Goal: Information Seeking & Learning: Learn about a topic

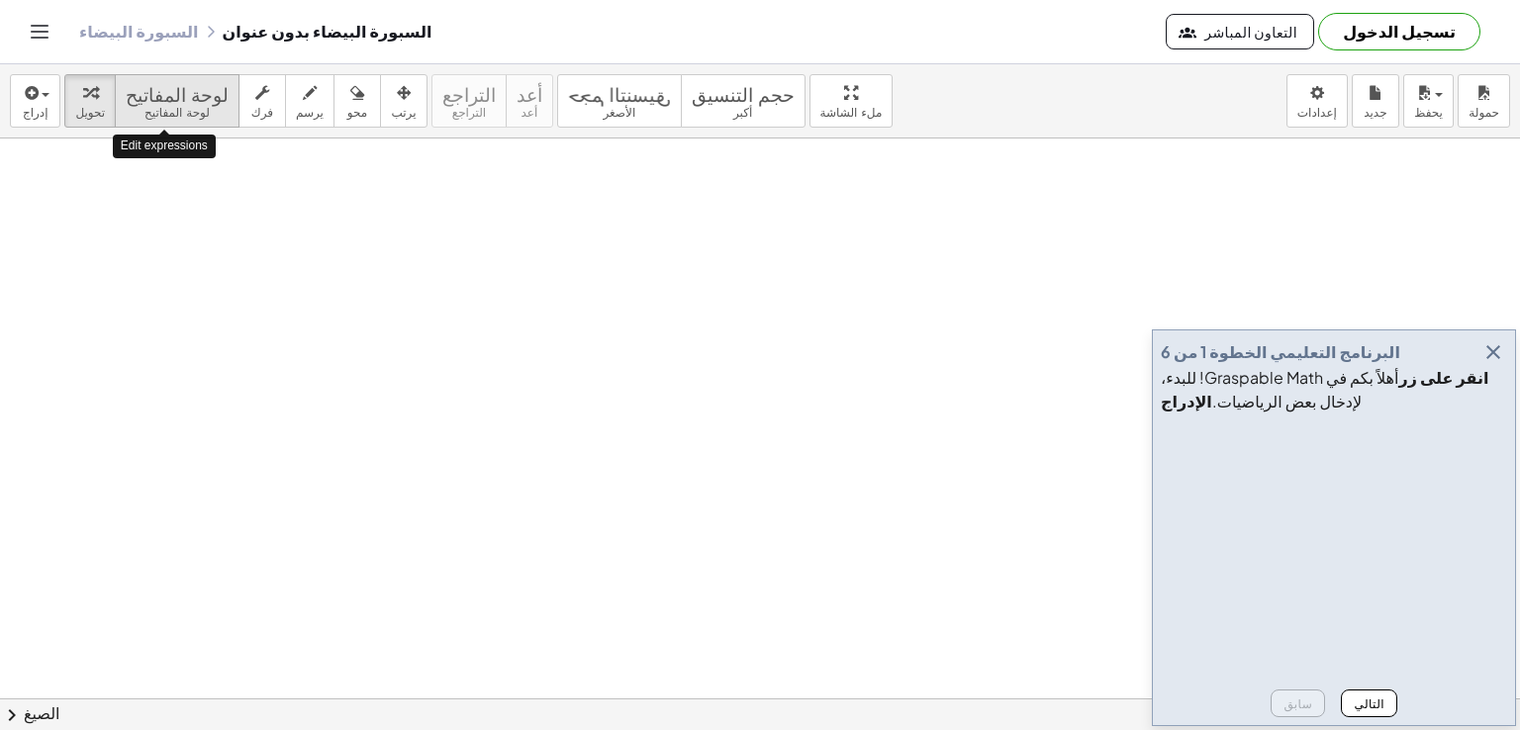
click at [171, 115] on font "لوحة المفاتيح" at bounding box center [176, 113] width 65 height 14
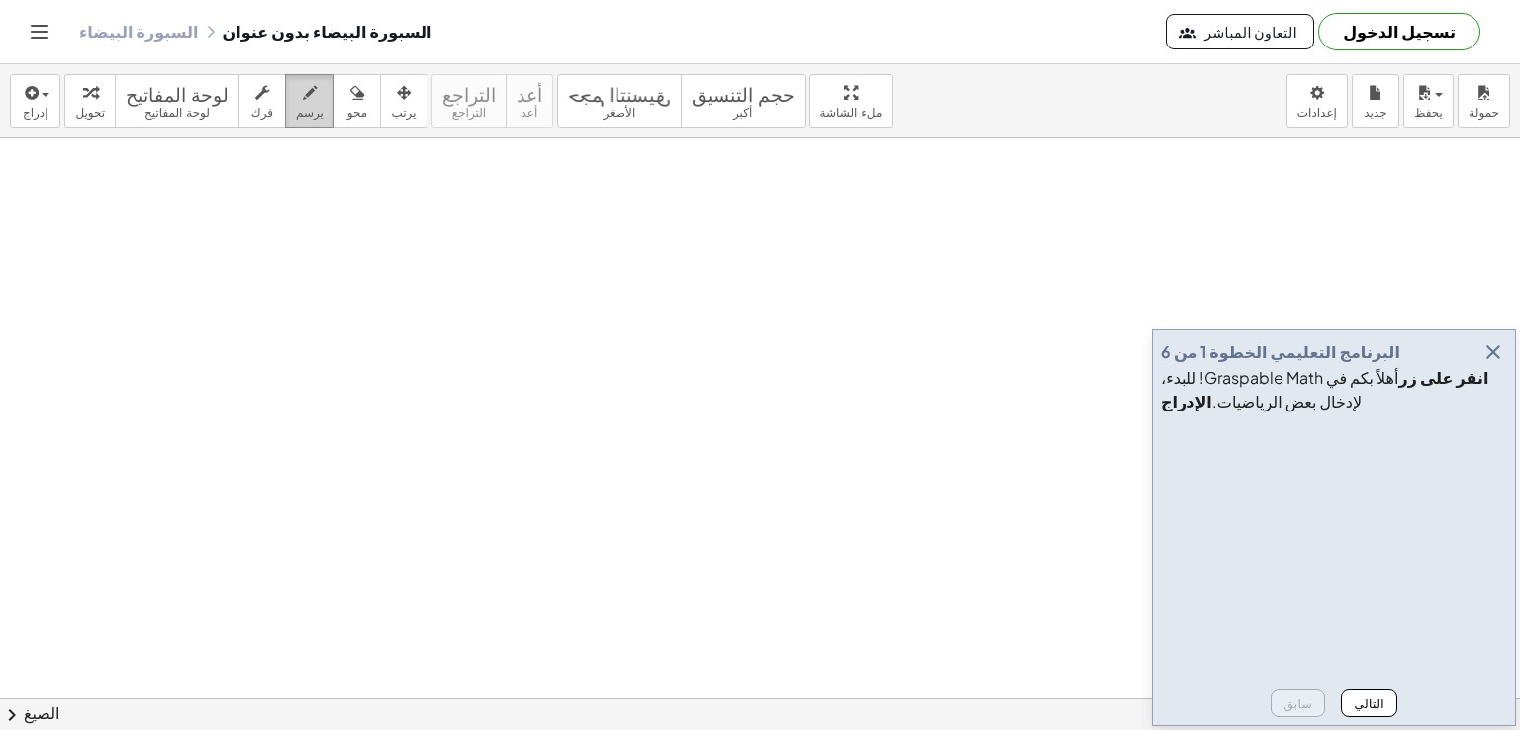
click at [296, 116] on font "يرسم" at bounding box center [310, 113] width 28 height 14
click at [325, 137] on div "إدراج اختر واحدا: تعبير رياضي وظيفة نص فيديو يوتيوب الرسوم البيانية الهندسة اله…" at bounding box center [760, 397] width 1520 height 666
click at [296, 96] on div "button" at bounding box center [310, 92] width 28 height 24
drag, startPoint x: 249, startPoint y: 219, endPoint x: 281, endPoint y: 246, distance: 42.1
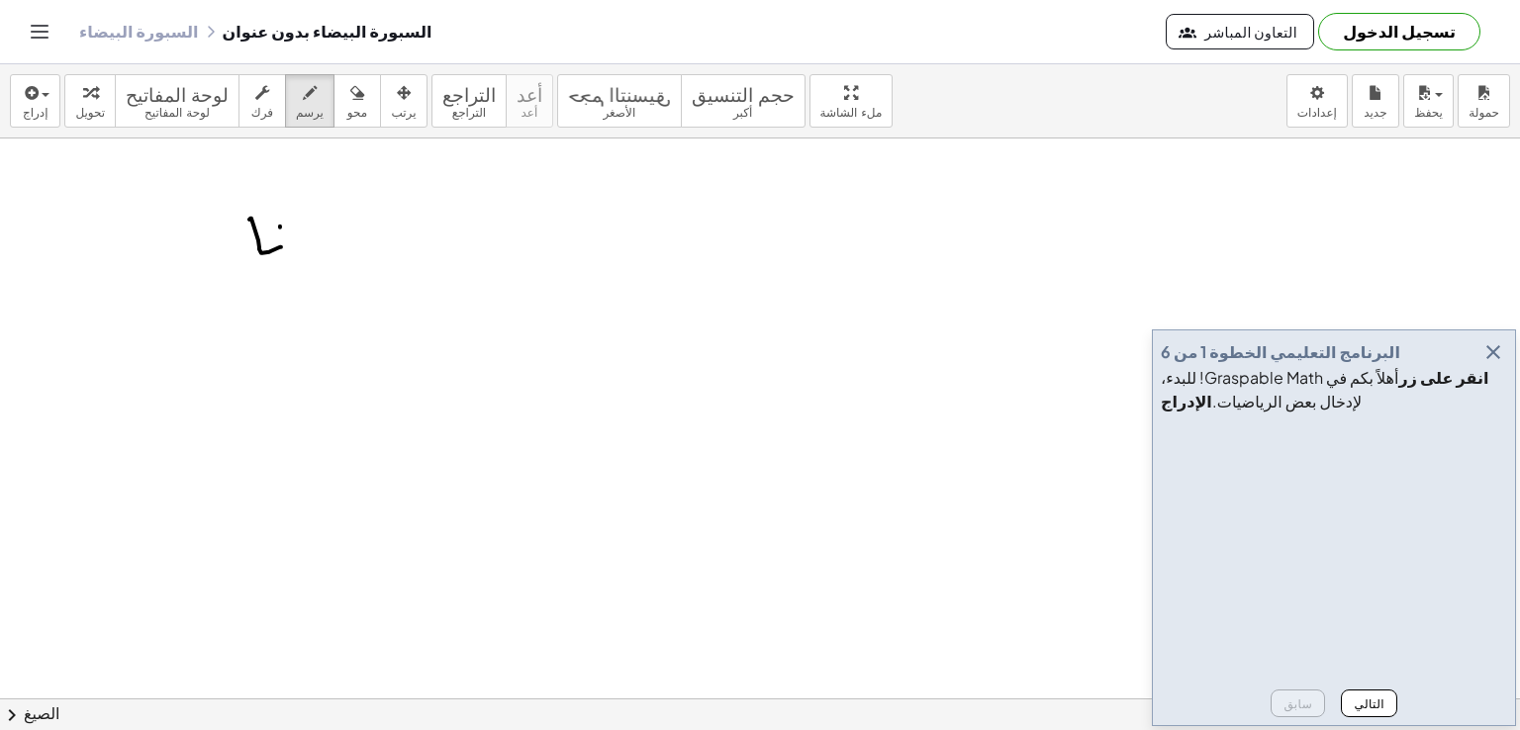
drag, startPoint x: 280, startPoint y: 226, endPoint x: 285, endPoint y: 262, distance: 36.9
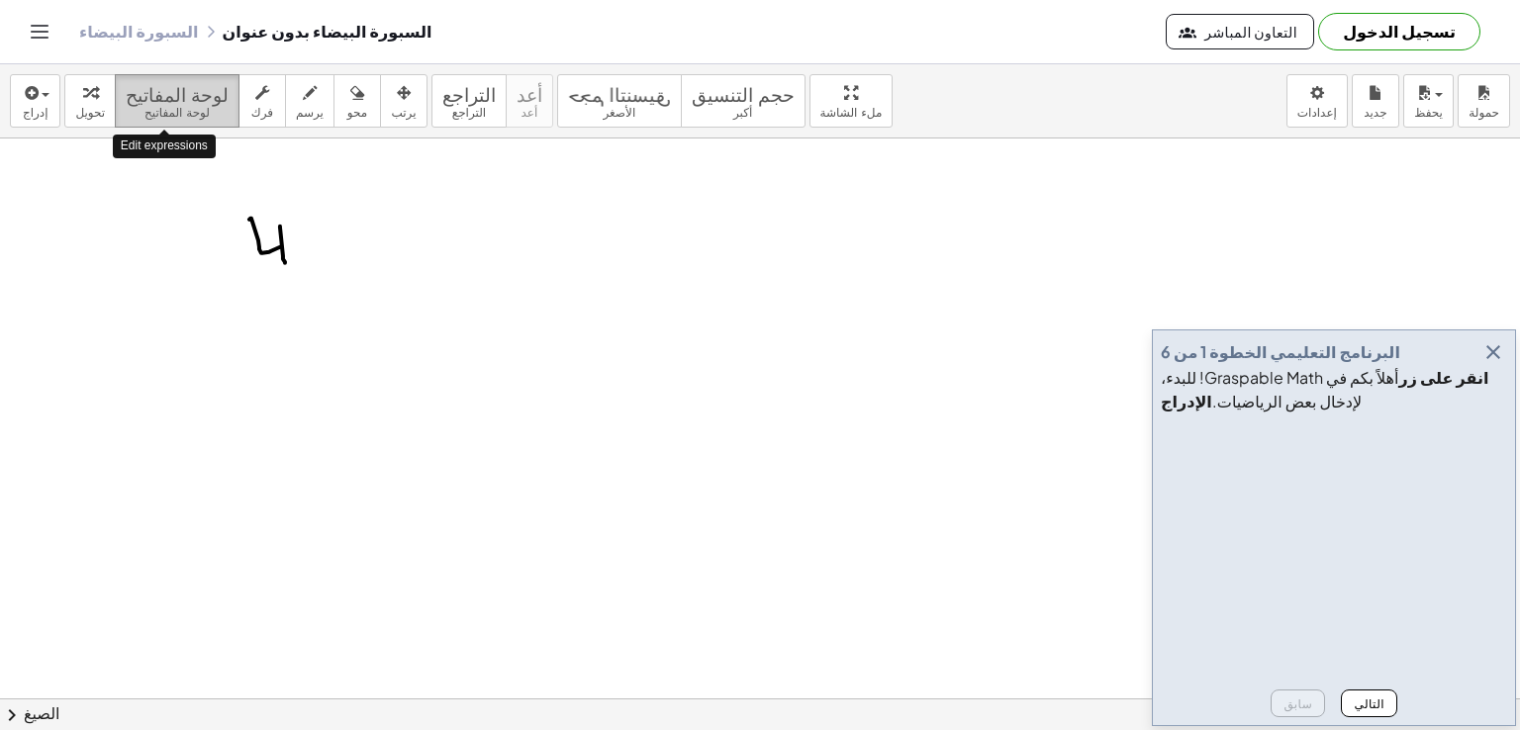
click at [163, 118] on font "لوحة المفاتيح" at bounding box center [176, 113] width 65 height 14
click at [162, 112] on font "لوحة المفاتيح" at bounding box center [176, 113] width 65 height 14
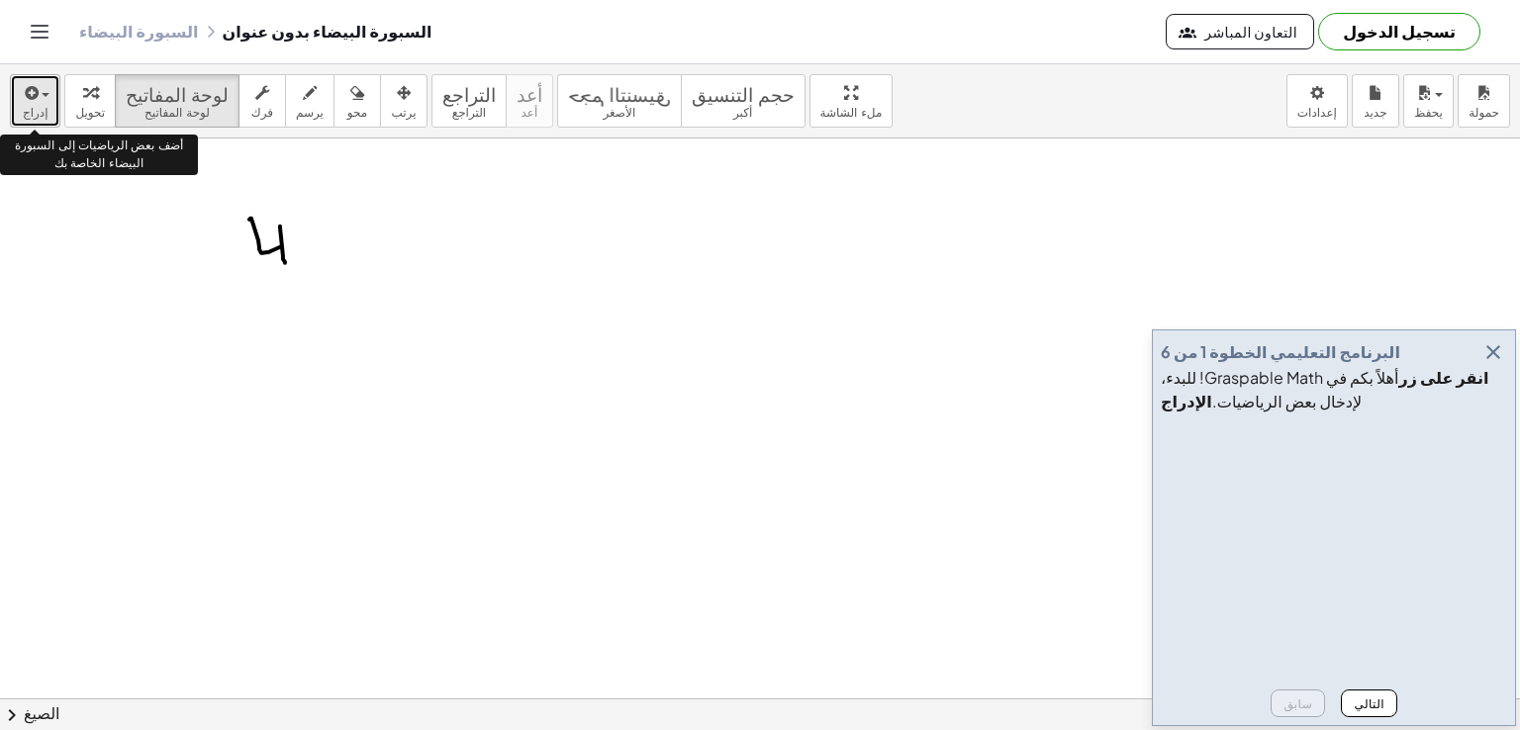
click at [38, 106] on font "إدراج" at bounding box center [36, 113] width 26 height 14
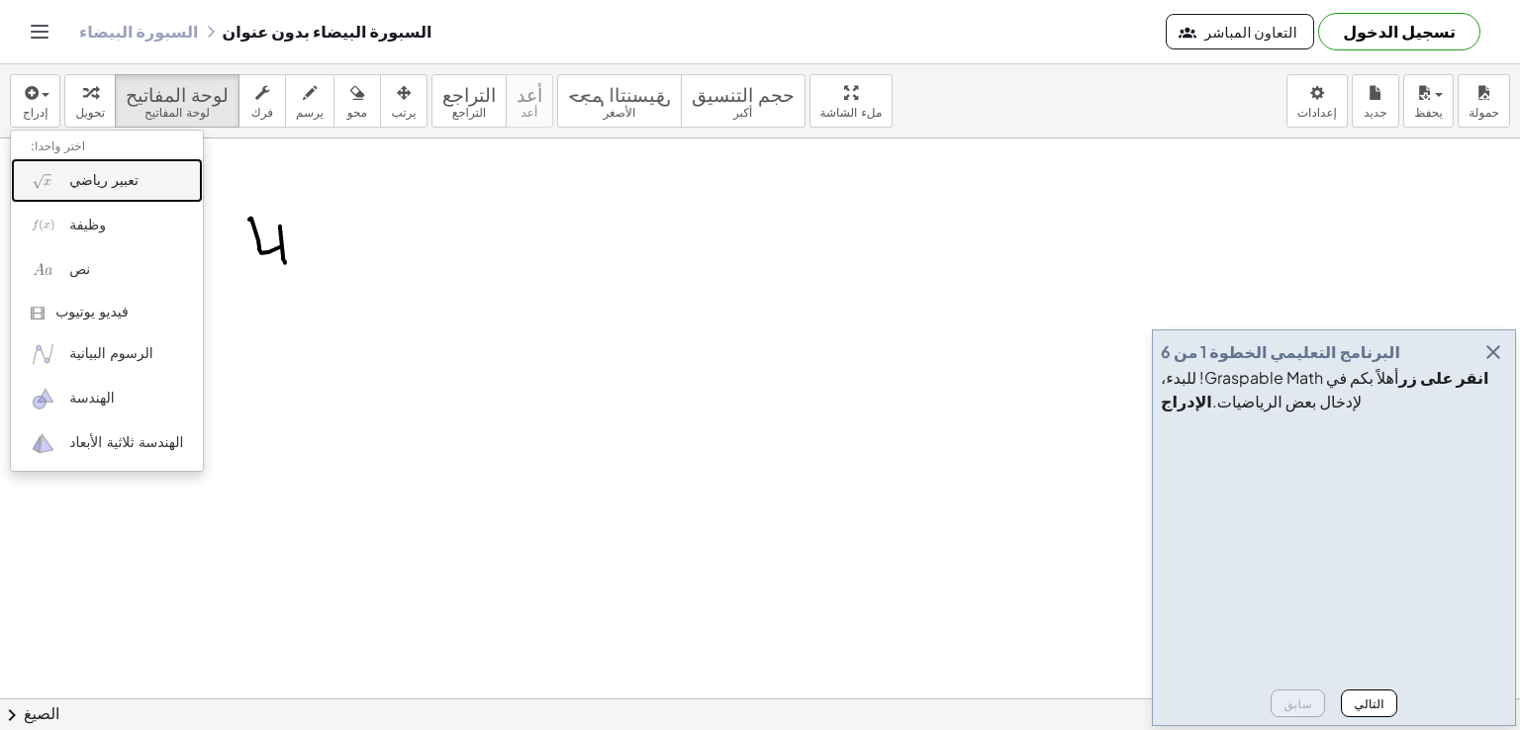
click at [110, 182] on font "تعبير رياضي" at bounding box center [103, 180] width 69 height 16
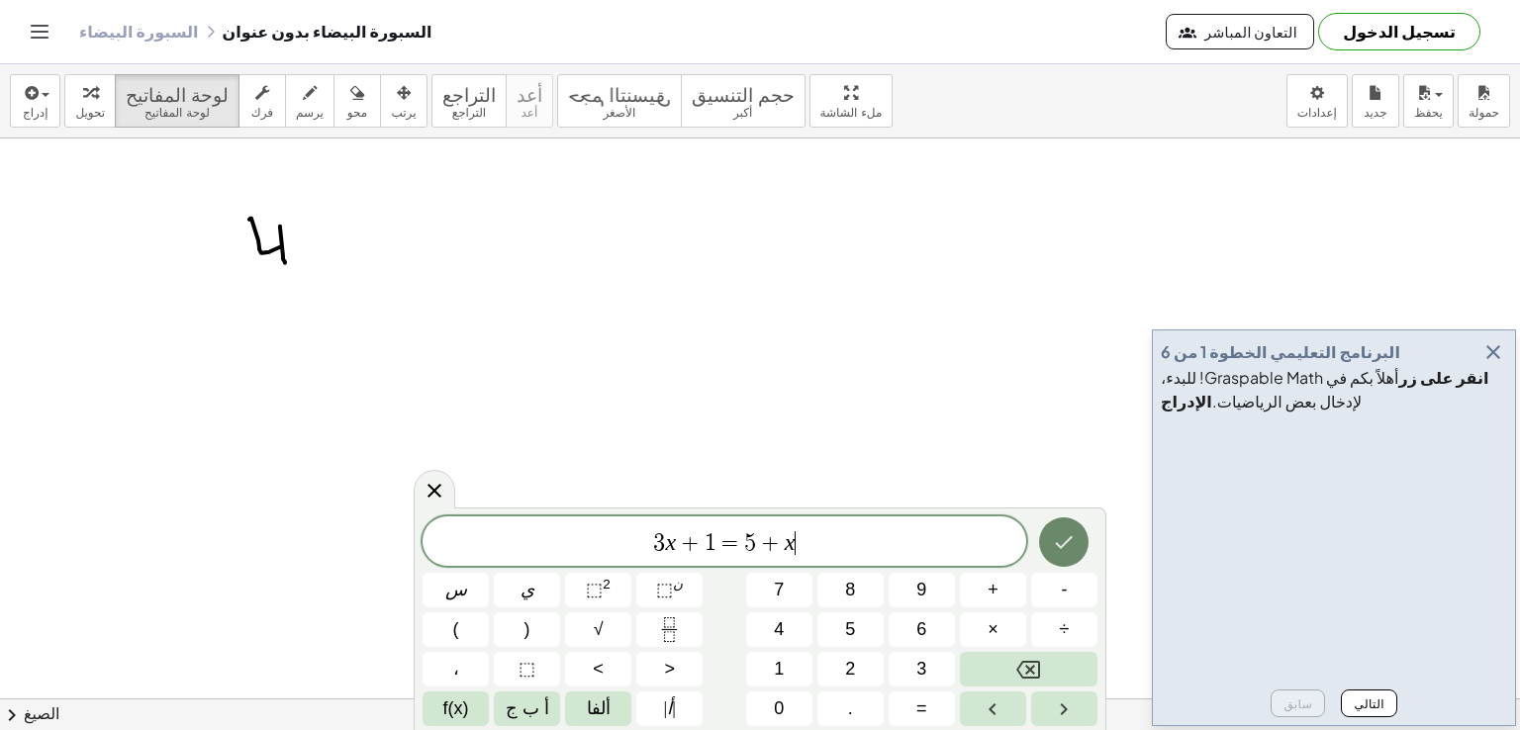
click at [1066, 540] on icon "منتهي" at bounding box center [1064, 542] width 24 height 24
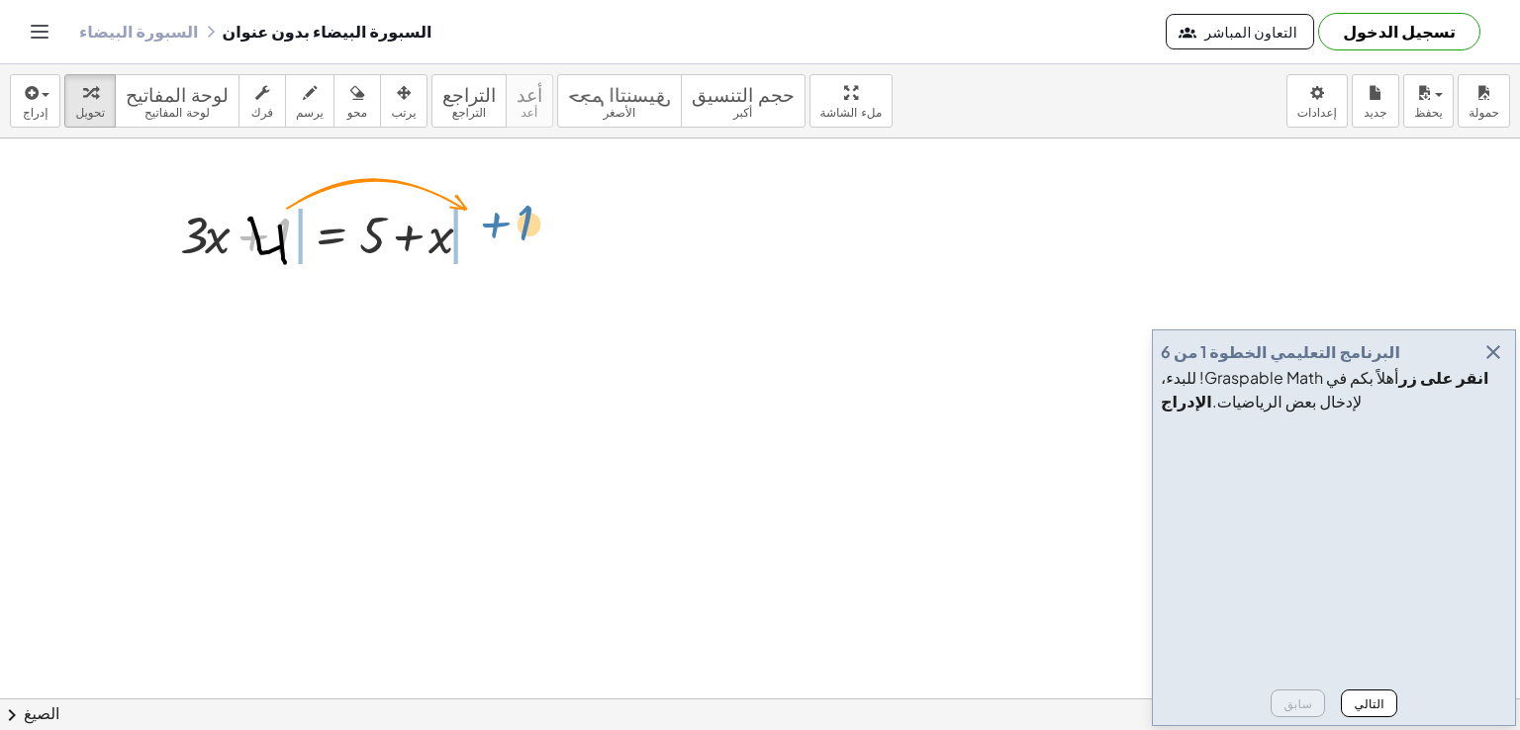
drag, startPoint x: 265, startPoint y: 244, endPoint x: 508, endPoint y: 250, distance: 242.5
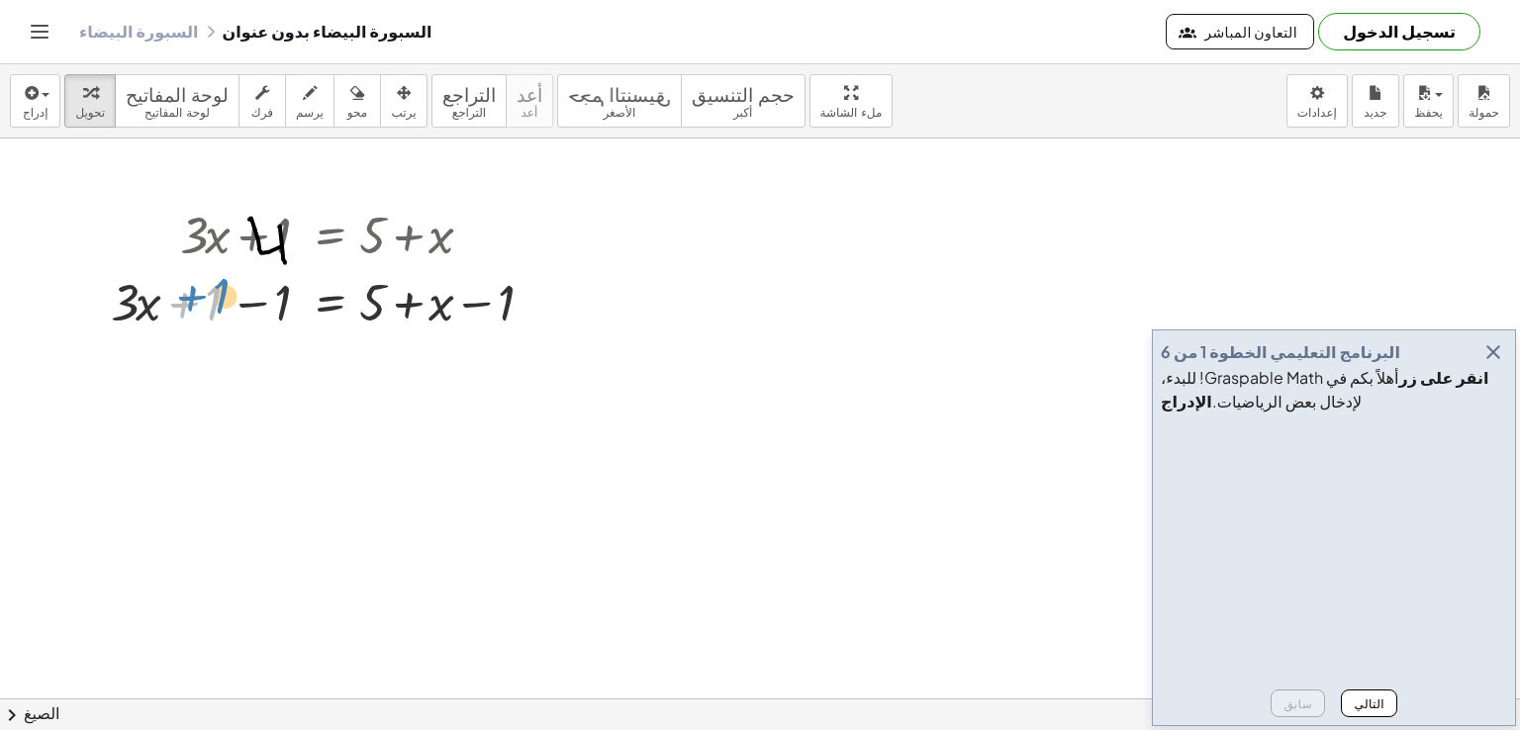
click at [215, 294] on div at bounding box center [334, 300] width 466 height 67
drag, startPoint x: 135, startPoint y: 298, endPoint x: 261, endPoint y: 371, distance: 146.3
drag, startPoint x: 143, startPoint y: 310, endPoint x: 95, endPoint y: 322, distance: 49.9
click at [95, 322] on div "+ · 3 · x + 1 = + 5 + x · x + · 3 · x = + 5 + x + 1 − 1 − 1" at bounding box center [326, 267] width 491 height 144
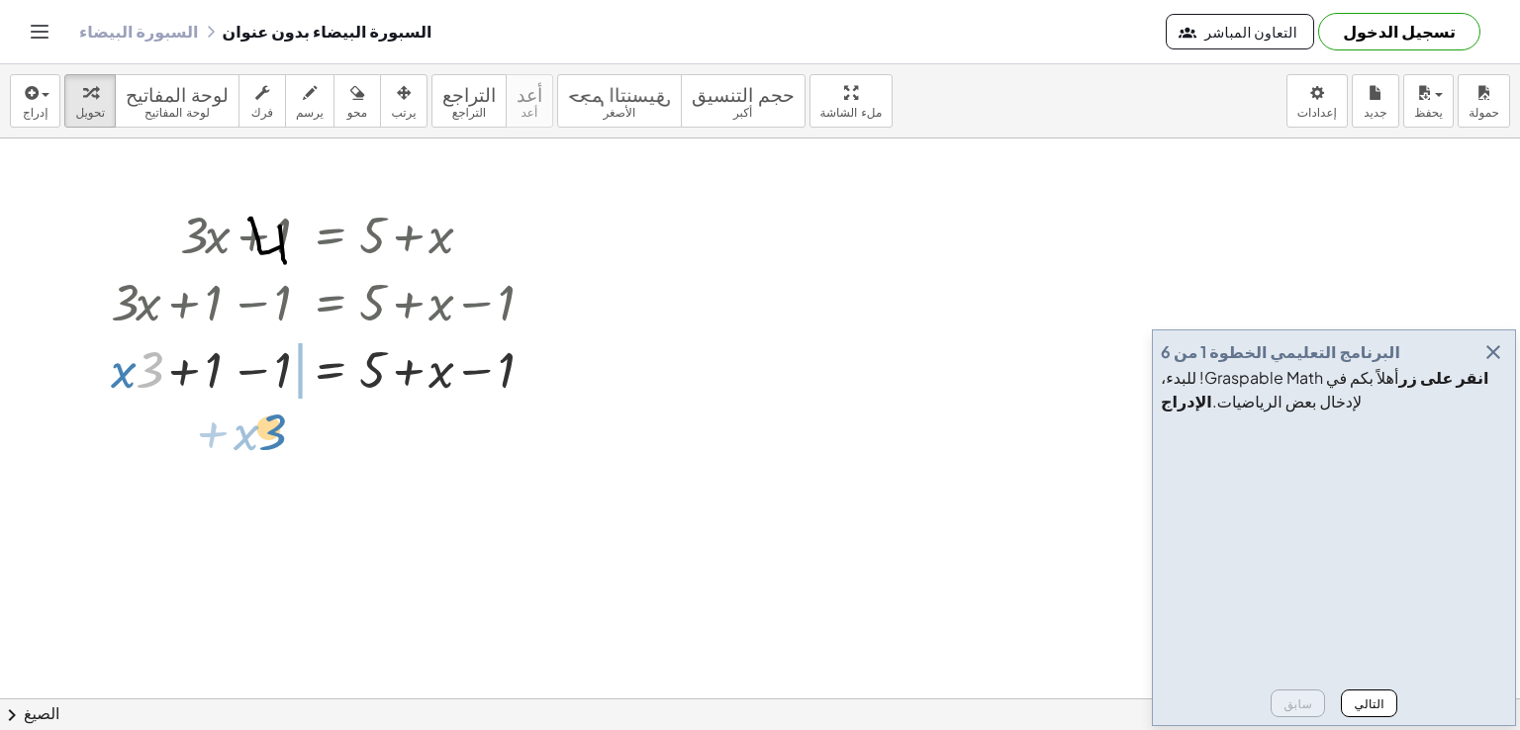
drag, startPoint x: 150, startPoint y: 358, endPoint x: 274, endPoint y: 458, distance: 159.0
drag, startPoint x: 365, startPoint y: 299, endPoint x: 329, endPoint y: 397, distance: 104.6
click at [330, 236] on div "+ · 3 · x + 1 = + 5 + x + · 3 · x + 1 − 1 = + 5 + x − 1 + · 3 · x = + 5 + x + 1…" at bounding box center [330, 236] width 0 height 0
drag, startPoint x: 534, startPoint y: 211, endPoint x: 550, endPoint y: 415, distance: 204.5
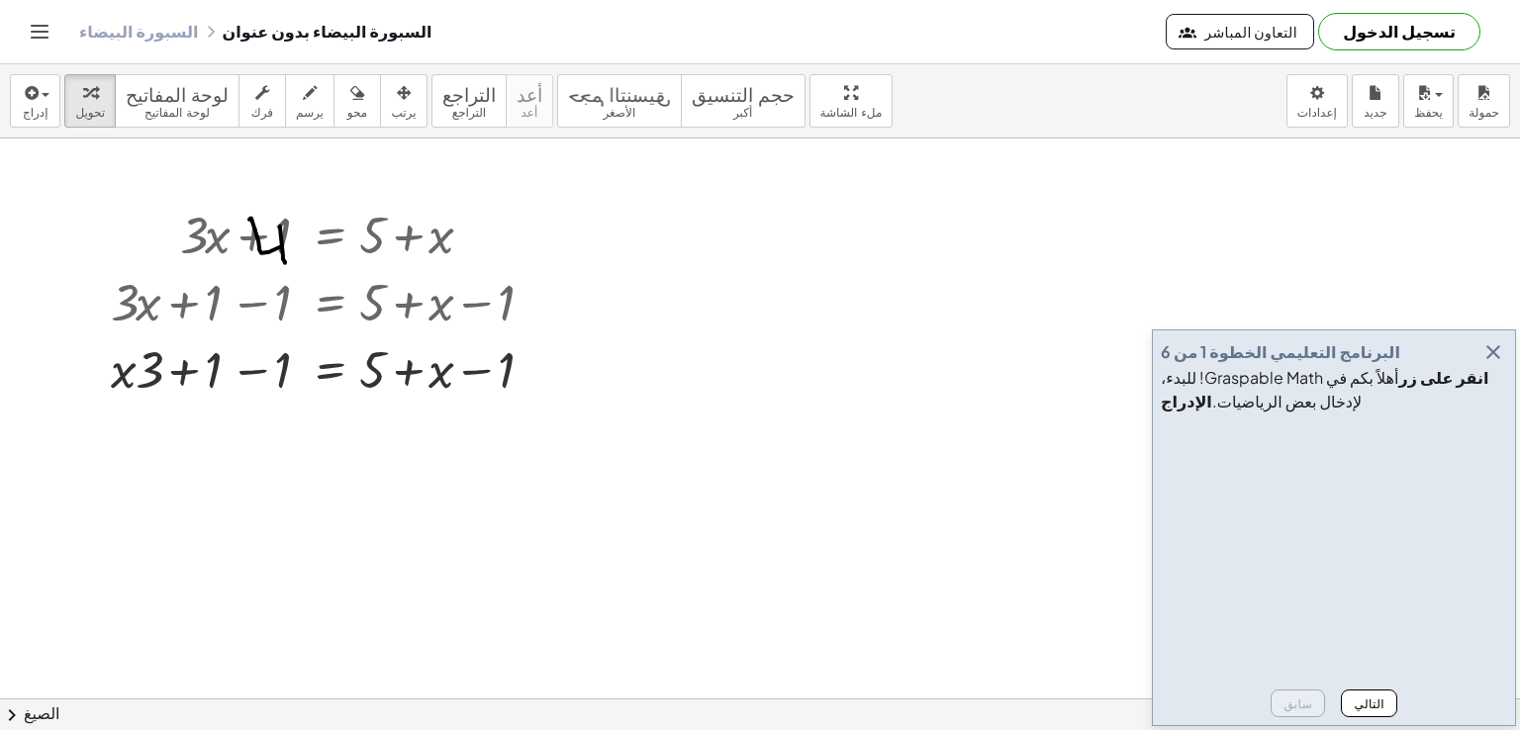
drag, startPoint x: 321, startPoint y: 104, endPoint x: 315, endPoint y: 194, distance: 90.2
click at [347, 106] on font "محو" at bounding box center [357, 113] width 20 height 14
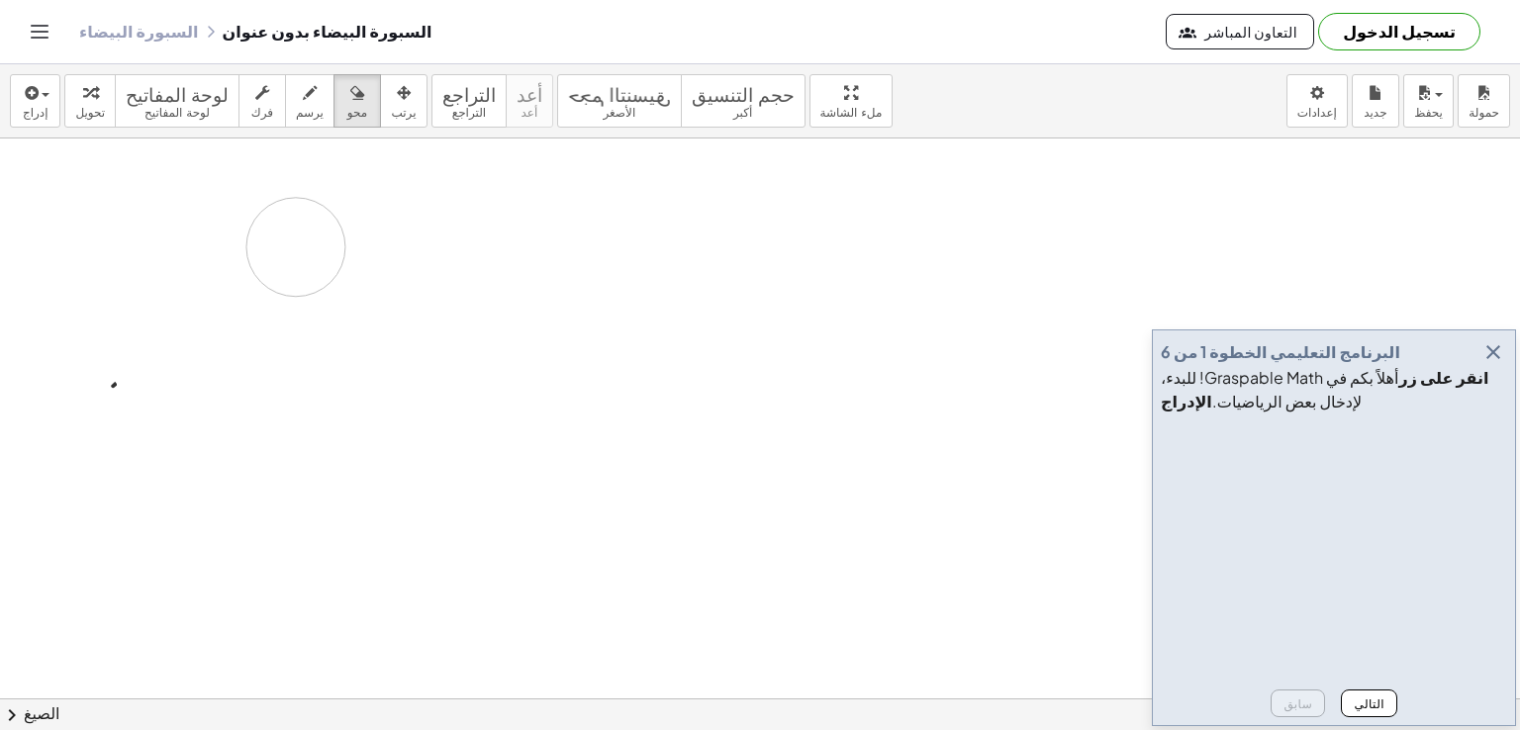
drag, startPoint x: 244, startPoint y: 356, endPoint x: 142, endPoint y: 163, distance: 218.2
drag, startPoint x: 359, startPoint y: 275, endPoint x: 405, endPoint y: 211, distance: 78.8
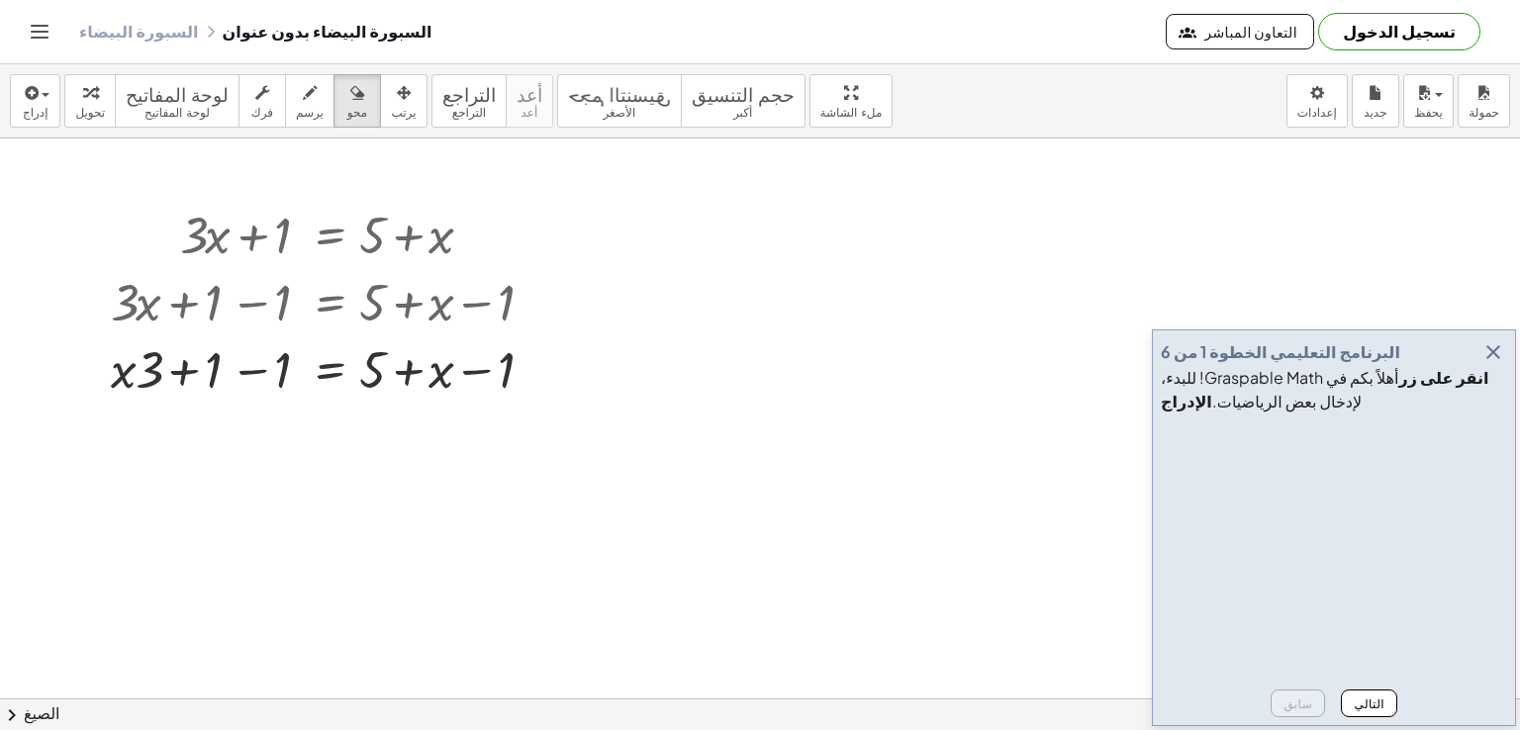
click at [296, 113] on font "يرسم" at bounding box center [310, 113] width 28 height 14
click at [344, 96] on div "button" at bounding box center [357, 92] width 26 height 24
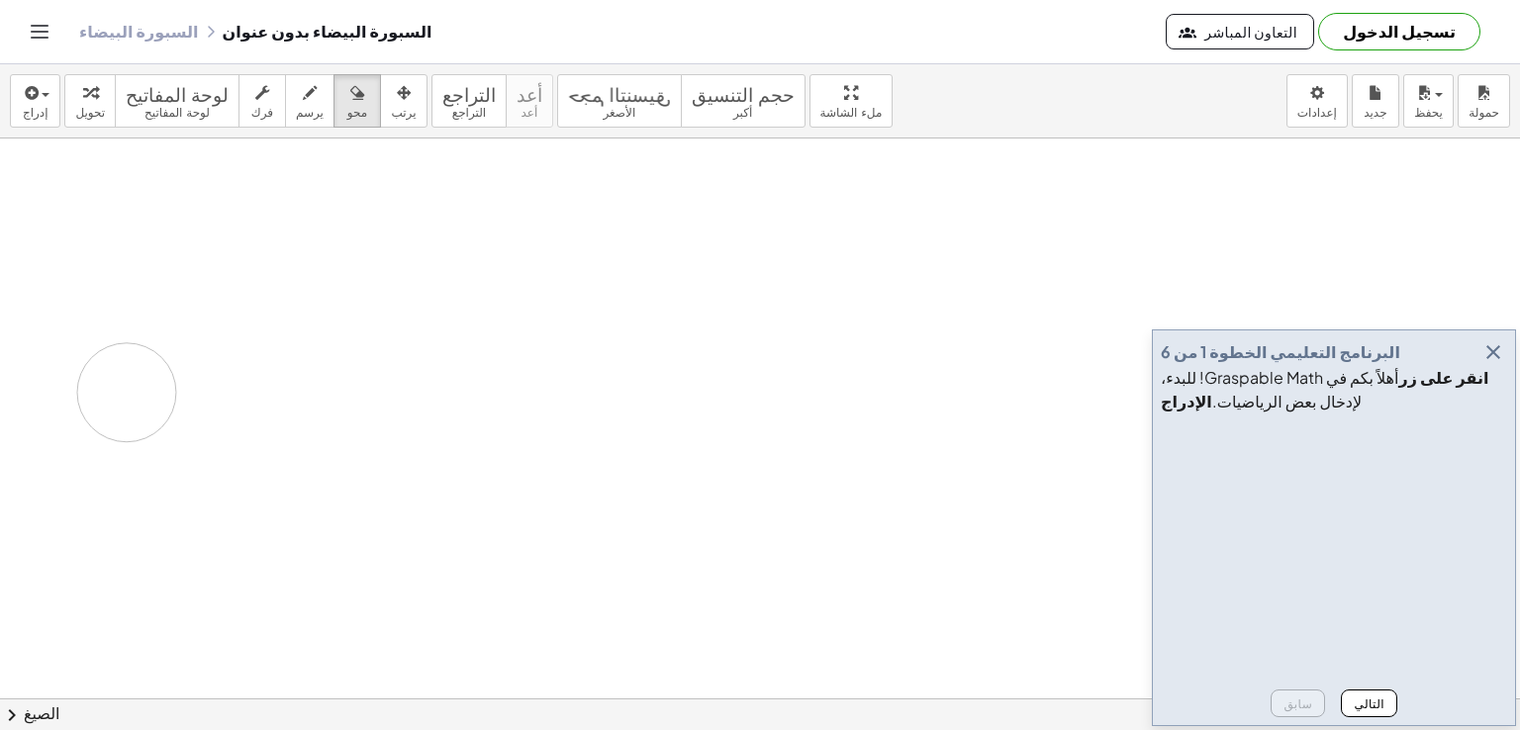
drag, startPoint x: 406, startPoint y: 255, endPoint x: 127, endPoint y: 392, distance: 310.7
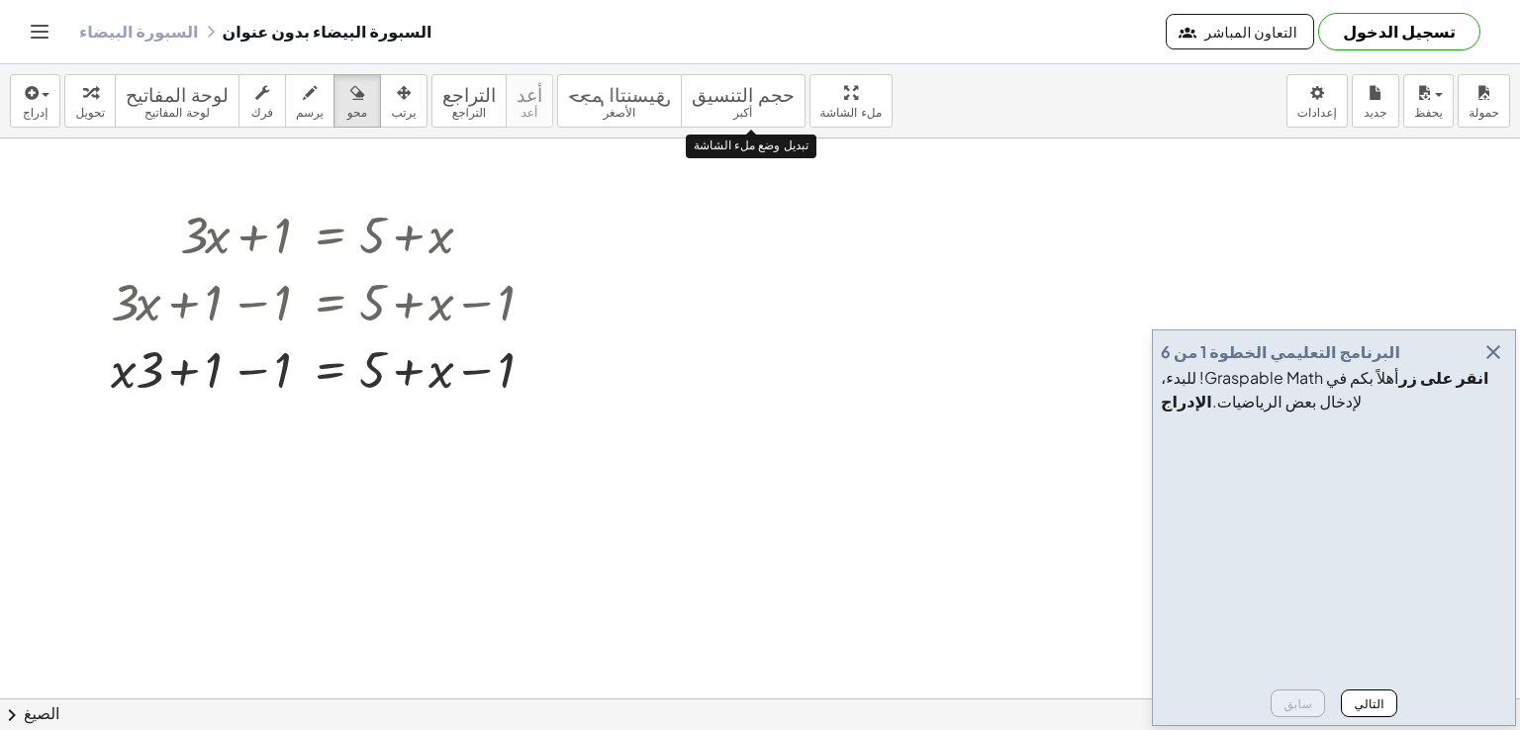
drag, startPoint x: 771, startPoint y: 100, endPoint x: 771, endPoint y: 186, distance: 86.1
click at [771, 186] on div "إدراج اختر واحدا: تعبير رياضي وظيفة نص فيديو يوتيوب الرسوم البيانية الهندسة اله…" at bounding box center [760, 397] width 1520 height 666
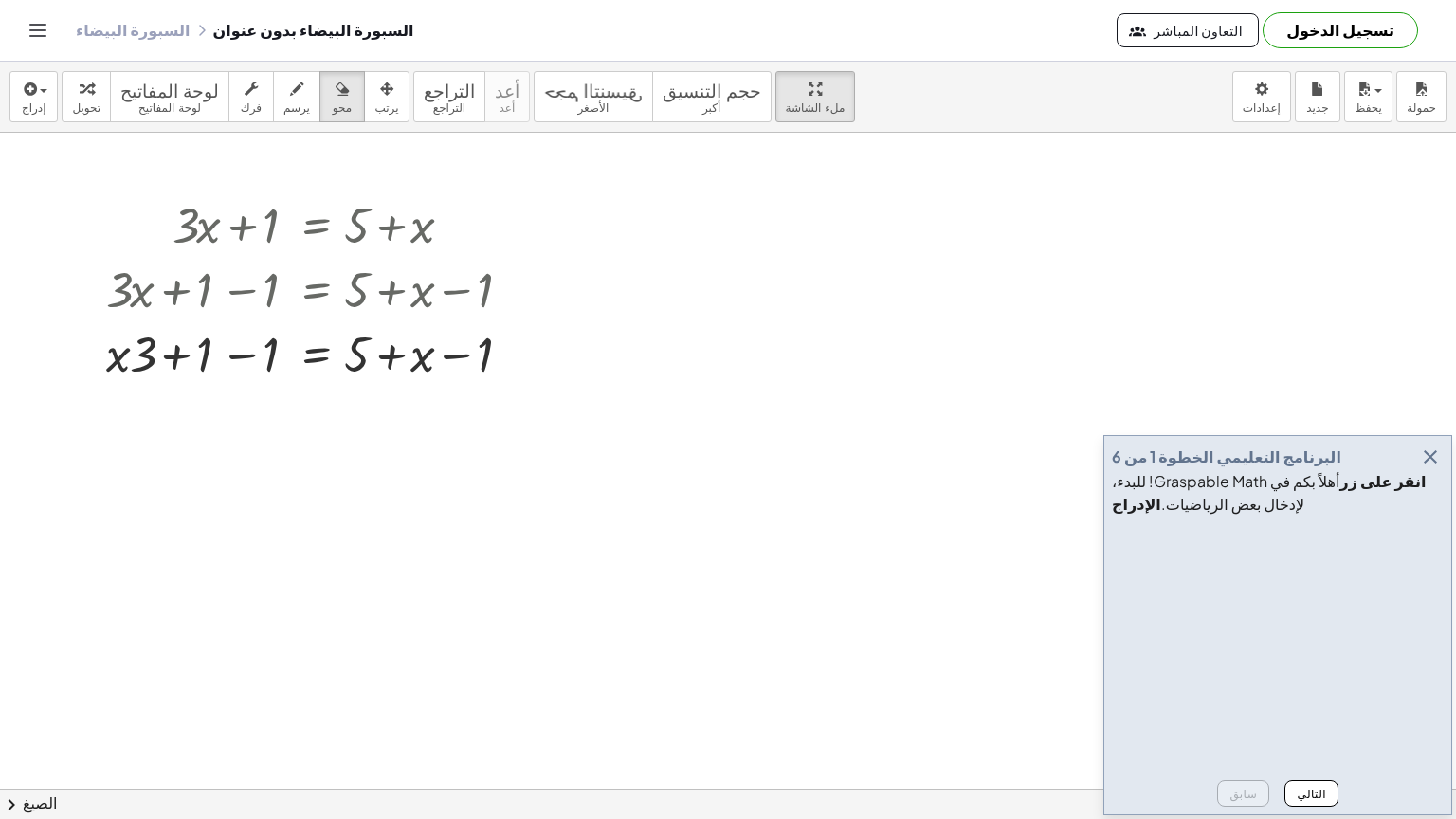
drag, startPoint x: 550, startPoint y: 144, endPoint x: 321, endPoint y: 324, distance: 291.3
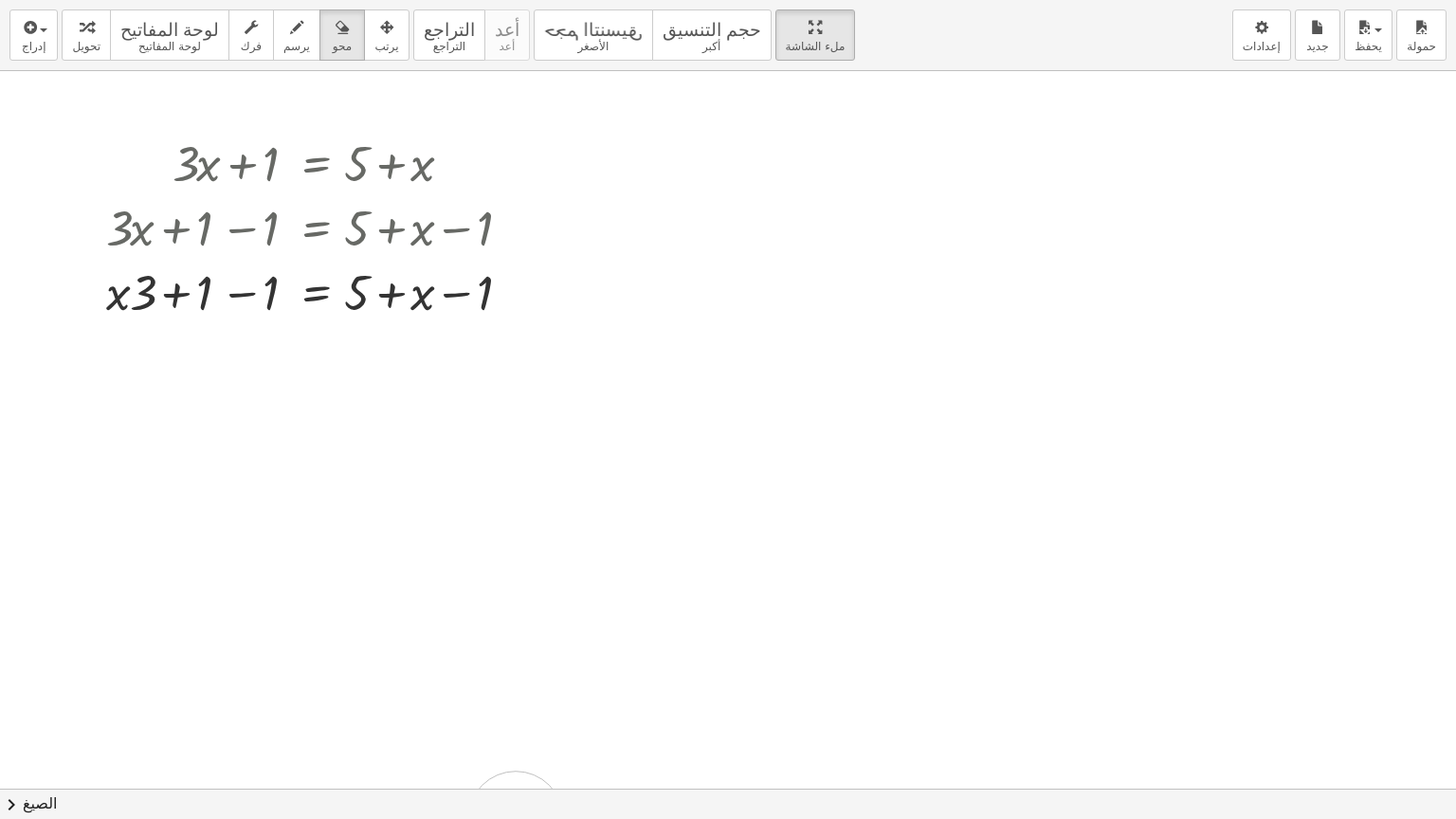
click at [439, 635] on div at bounding box center [728, 788] width 1456 height 1435
click at [284, 36] on div "button" at bounding box center [297, 27] width 27 height 23
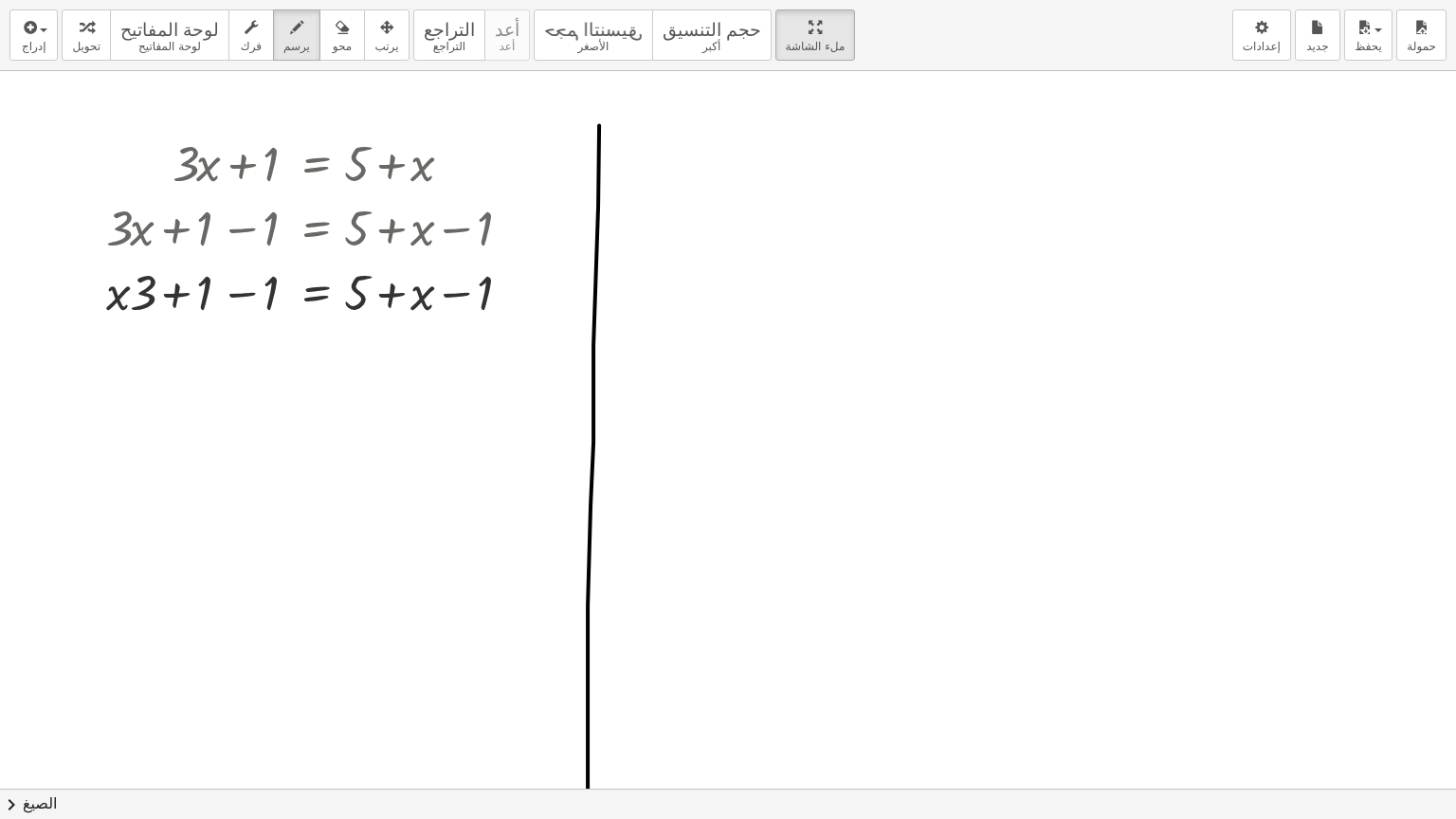
drag, startPoint x: 599, startPoint y: 125, endPoint x: 592, endPoint y: 564, distance: 439.1
click at [582, 698] on div "إدراج اختر واحدا: تعبير رياضي وظيفة نص فيديو يوتيوب الرسوم البيانية الهندسة اله…" at bounding box center [728, 409] width 1456 height 819
drag, startPoint x: 627, startPoint y: 135, endPoint x: 652, endPoint y: 133, distance: 25.1
click at [652, 133] on div at bounding box center [728, 788] width 1456 height 1435
drag, startPoint x: 645, startPoint y: 124, endPoint x: 650, endPoint y: 145, distance: 21.6
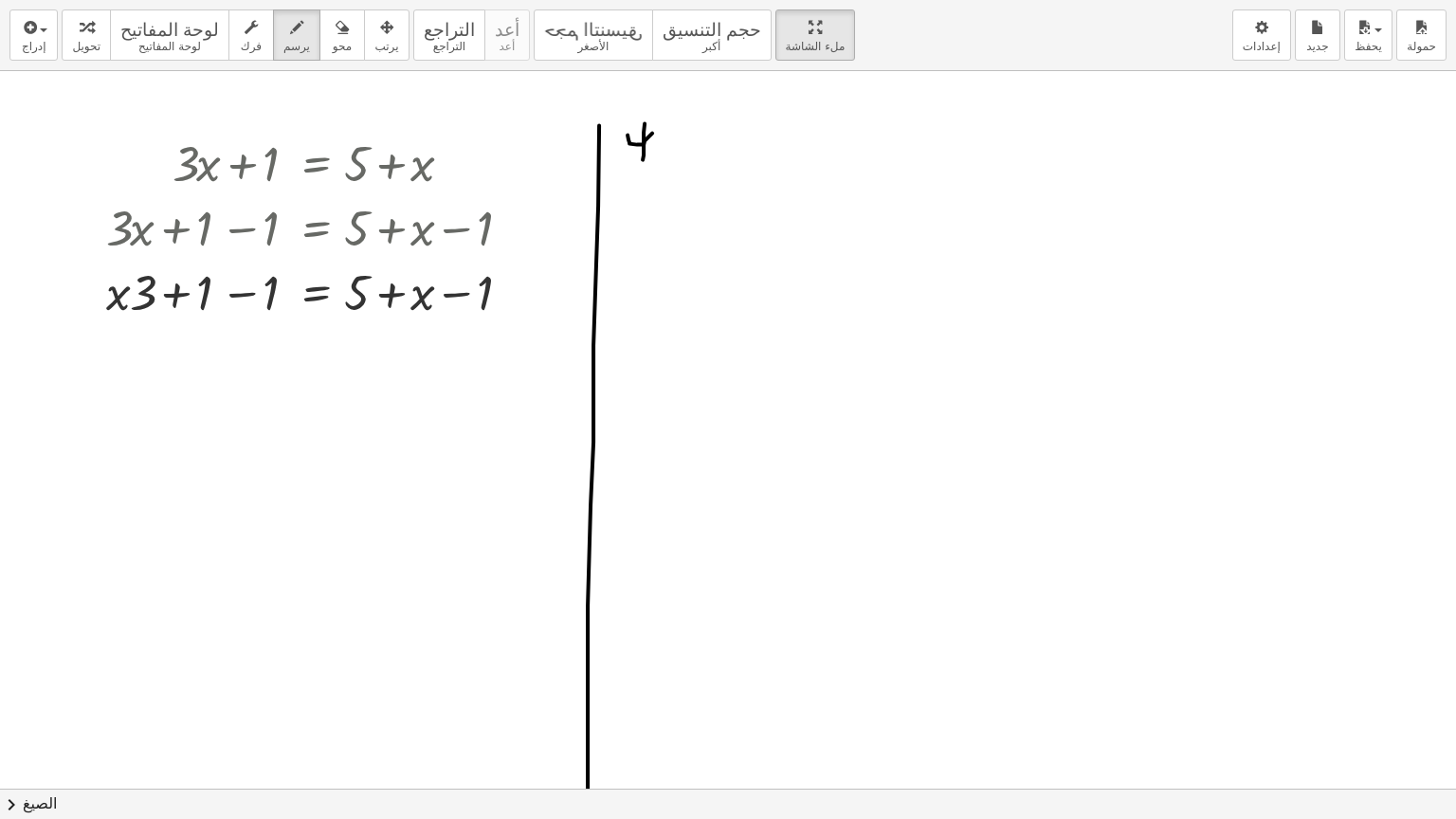
click at [643, 161] on div at bounding box center [728, 788] width 1456 height 1435
drag, startPoint x: 652, startPoint y: 141, endPoint x: 703, endPoint y: 142, distance: 51.0
click at [703, 142] on div at bounding box center [728, 788] width 1456 height 1435
drag, startPoint x: 726, startPoint y: 136, endPoint x: 727, endPoint y: 124, distance: 12.0
click at [732, 129] on div at bounding box center [728, 788] width 1456 height 1435
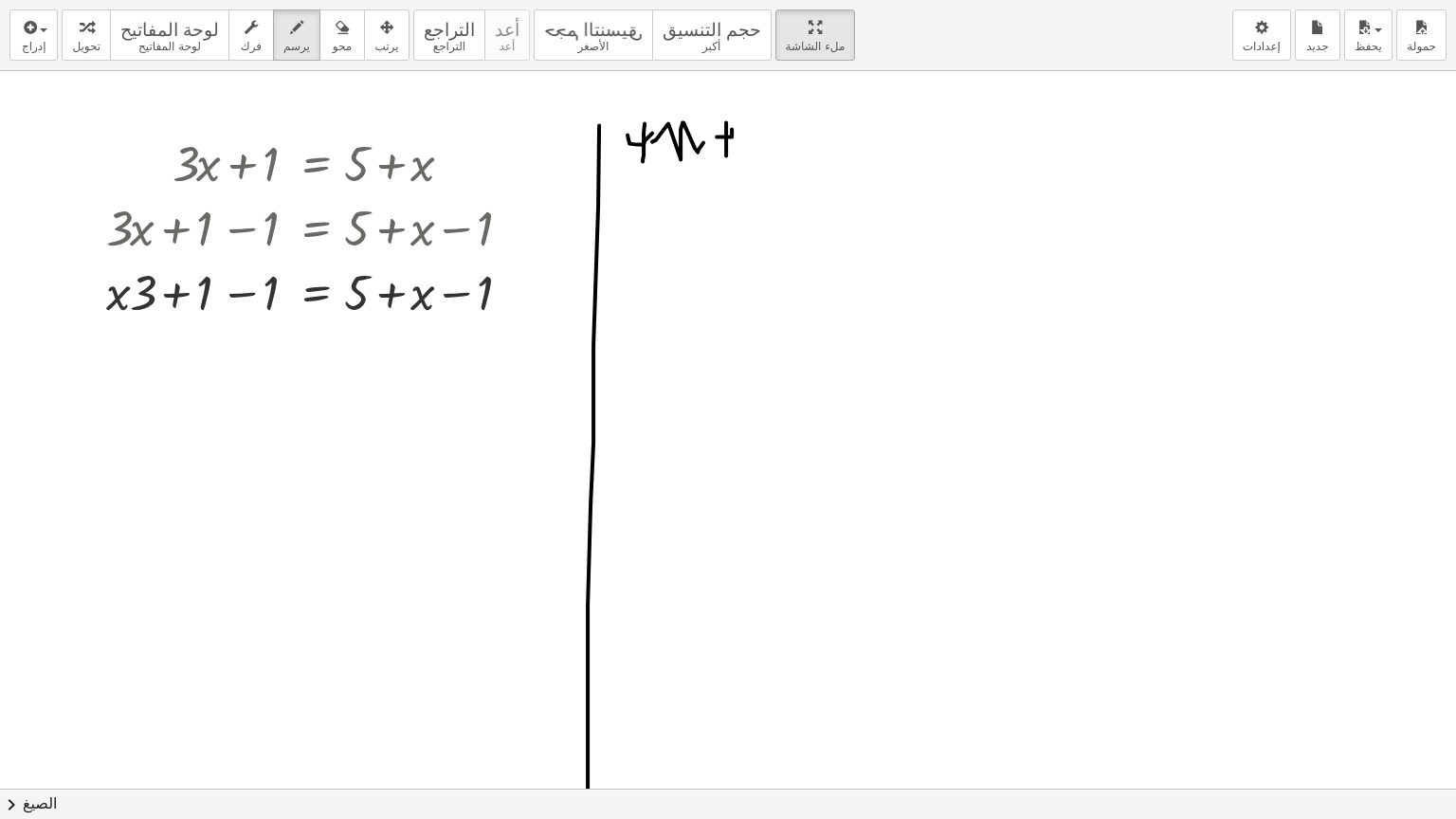
drag, startPoint x: 726, startPoint y: 155, endPoint x: 738, endPoint y: 136, distance: 22.5
click at [726, 142] on div at bounding box center [728, 788] width 1456 height 1435
drag, startPoint x: 761, startPoint y: 121, endPoint x: 781, endPoint y: 147, distance: 32.8
click at [762, 155] on div at bounding box center [728, 788] width 1456 height 1435
drag, startPoint x: 761, startPoint y: 94, endPoint x: 792, endPoint y: 171, distance: 83.0
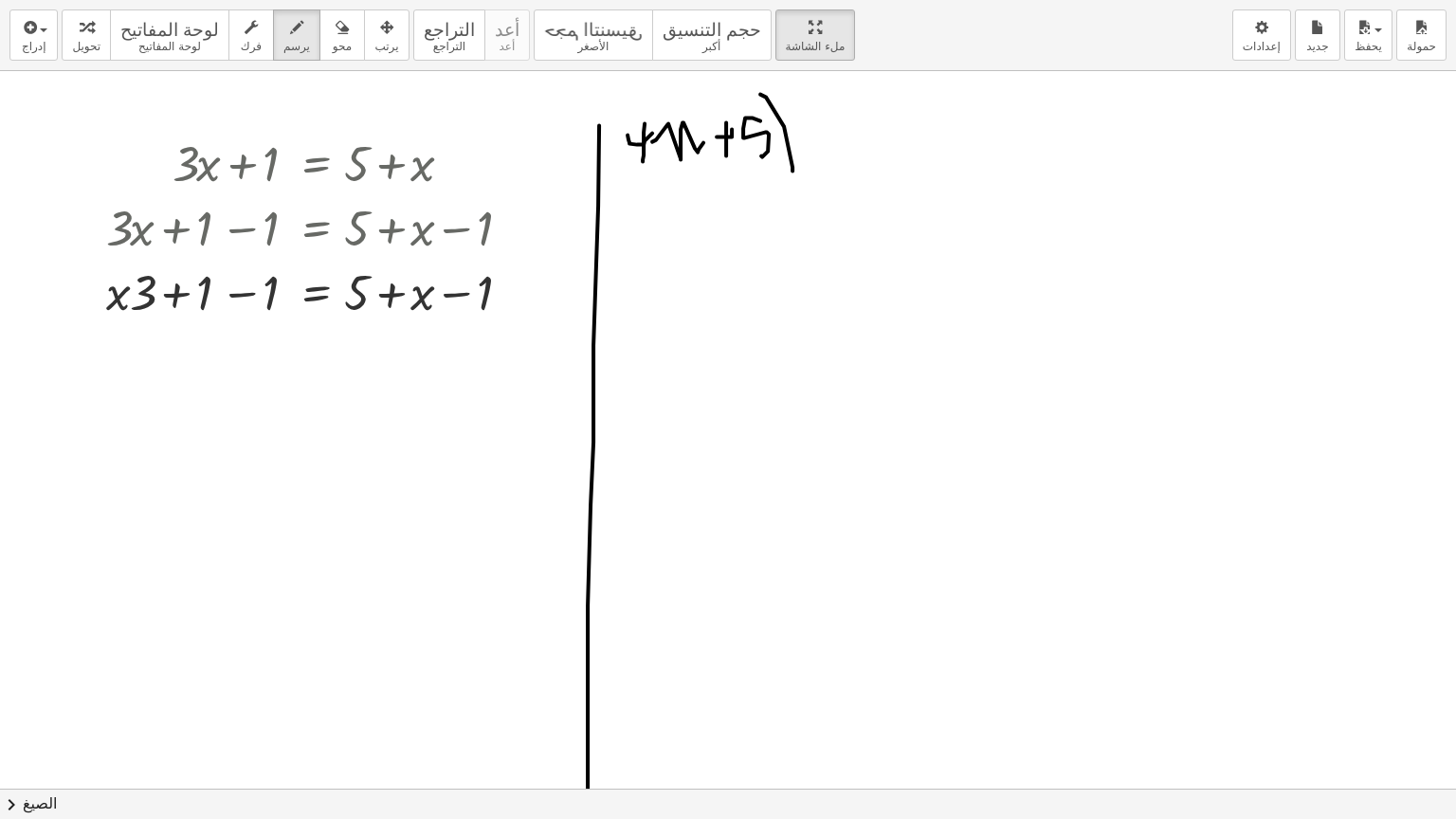
click at [792, 171] on div at bounding box center [728, 788] width 1456 height 1435
drag, startPoint x: 629, startPoint y: 108, endPoint x: 629, endPoint y: 188, distance: 80.0
click at [629, 188] on div at bounding box center [728, 788] width 1456 height 1435
drag, startPoint x: 807, startPoint y: 202, endPoint x: 659, endPoint y: 373, distance: 226.2
click at [659, 375] on div at bounding box center [728, 788] width 1456 height 1435
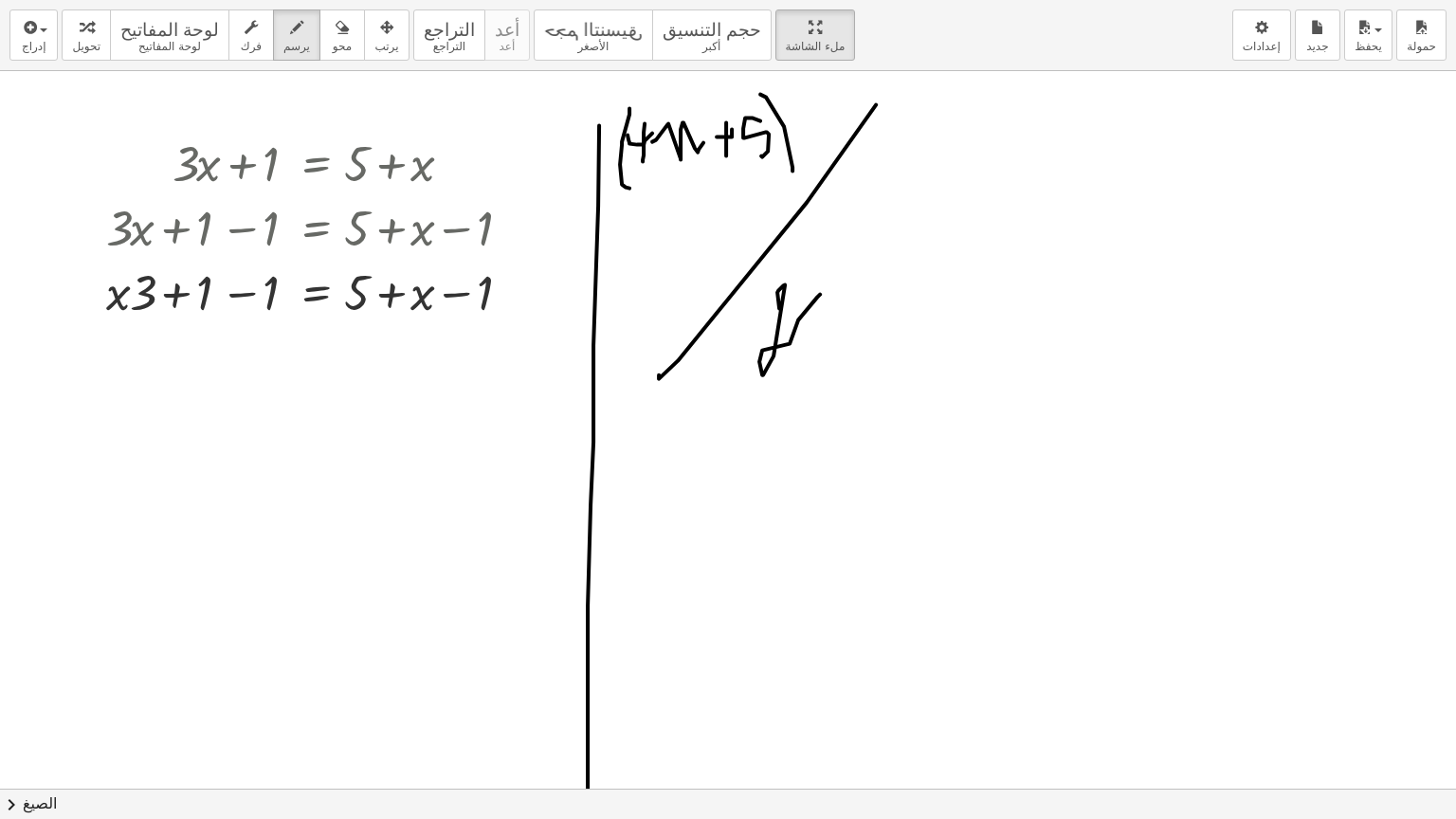
drag, startPoint x: 781, startPoint y: 308, endPoint x: 820, endPoint y: 294, distance: 41.4
click at [820, 294] on div at bounding box center [728, 788] width 1456 height 1435
drag, startPoint x: 921, startPoint y: 240, endPoint x: 942, endPoint y: 263, distance: 31.1
click at [930, 272] on div at bounding box center [728, 788] width 1456 height 1435
drag, startPoint x: 987, startPoint y: 218, endPoint x: 1009, endPoint y: 216, distance: 22.1
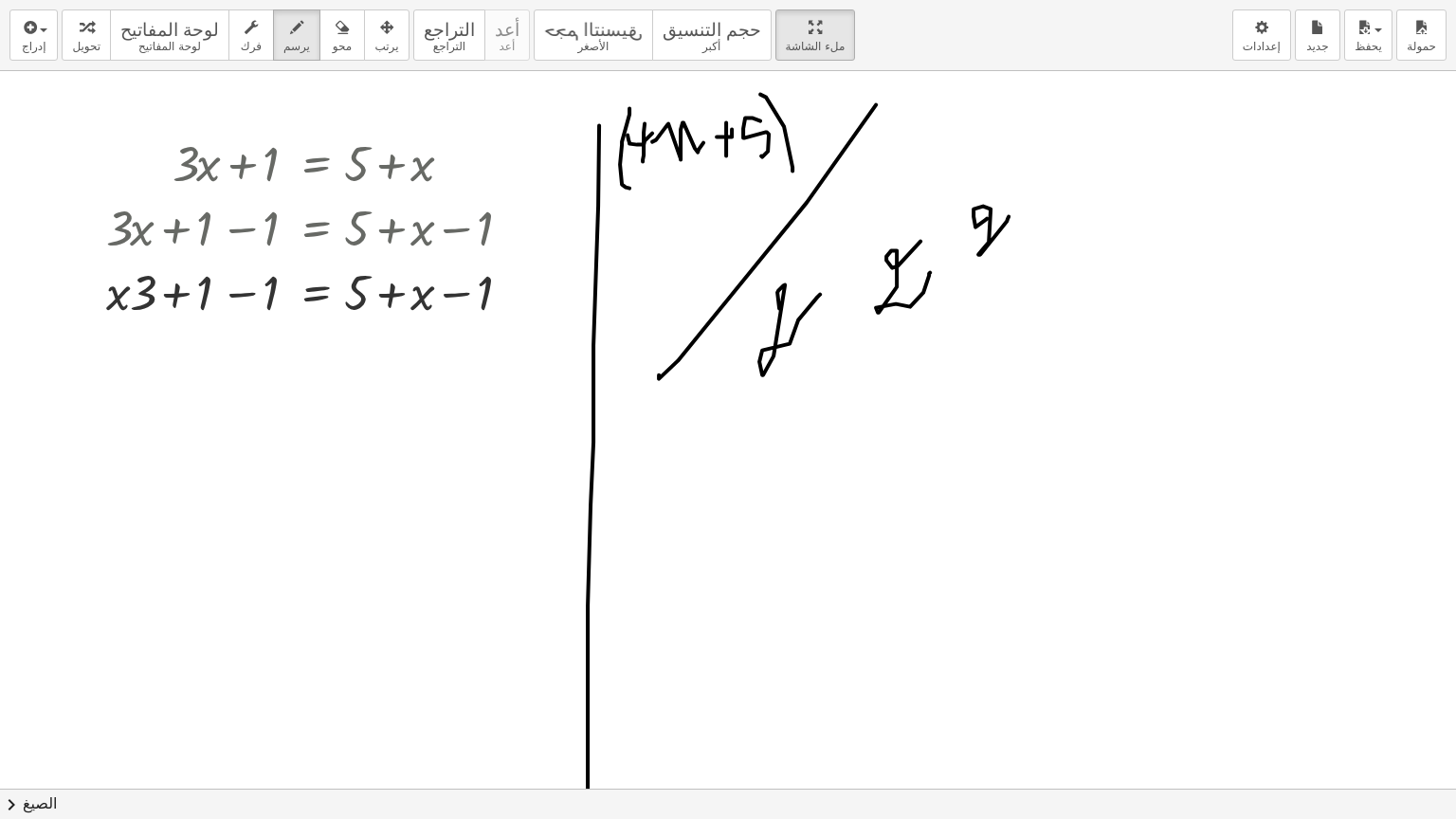
click at [1009, 216] on div at bounding box center [728, 788] width 1456 height 1435
drag, startPoint x: 768, startPoint y: 436, endPoint x: 804, endPoint y: 429, distance: 36.7
click at [792, 431] on div at bounding box center [728, 788] width 1456 height 1435
drag, startPoint x: 819, startPoint y: 413, endPoint x: 838, endPoint y: 423, distance: 21.5
click at [836, 423] on div at bounding box center [728, 788] width 1456 height 1435
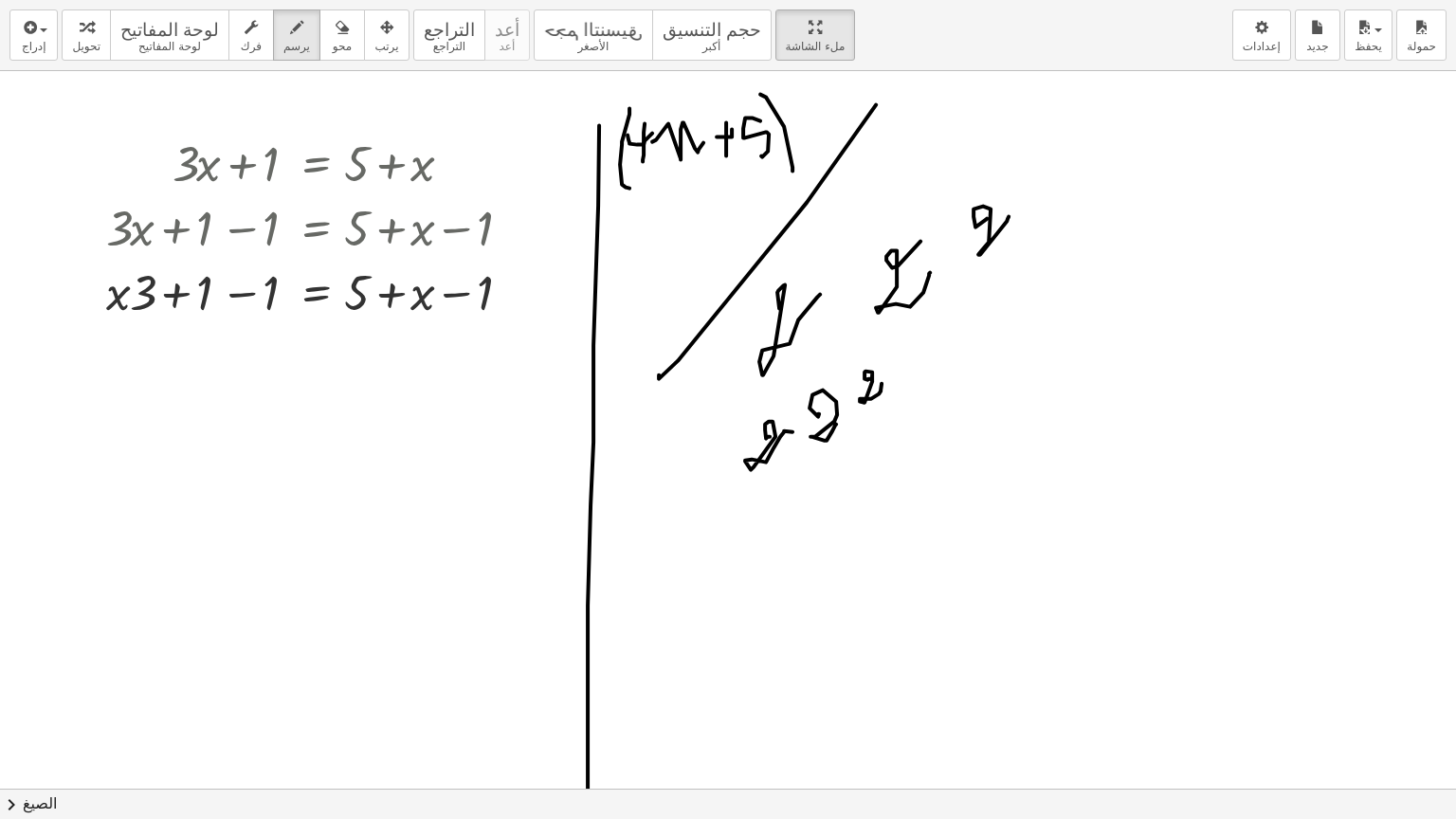
drag, startPoint x: 870, startPoint y: 378, endPoint x: 881, endPoint y: 381, distance: 11.4
click at [881, 381] on div at bounding box center [728, 788] width 1456 height 1435
drag, startPoint x: 897, startPoint y: 375, endPoint x: 912, endPoint y: 380, distance: 15.8
click at [912, 380] on div at bounding box center [728, 788] width 1456 height 1435
drag, startPoint x: 940, startPoint y: 347, endPoint x: 974, endPoint y: 341, distance: 34.5
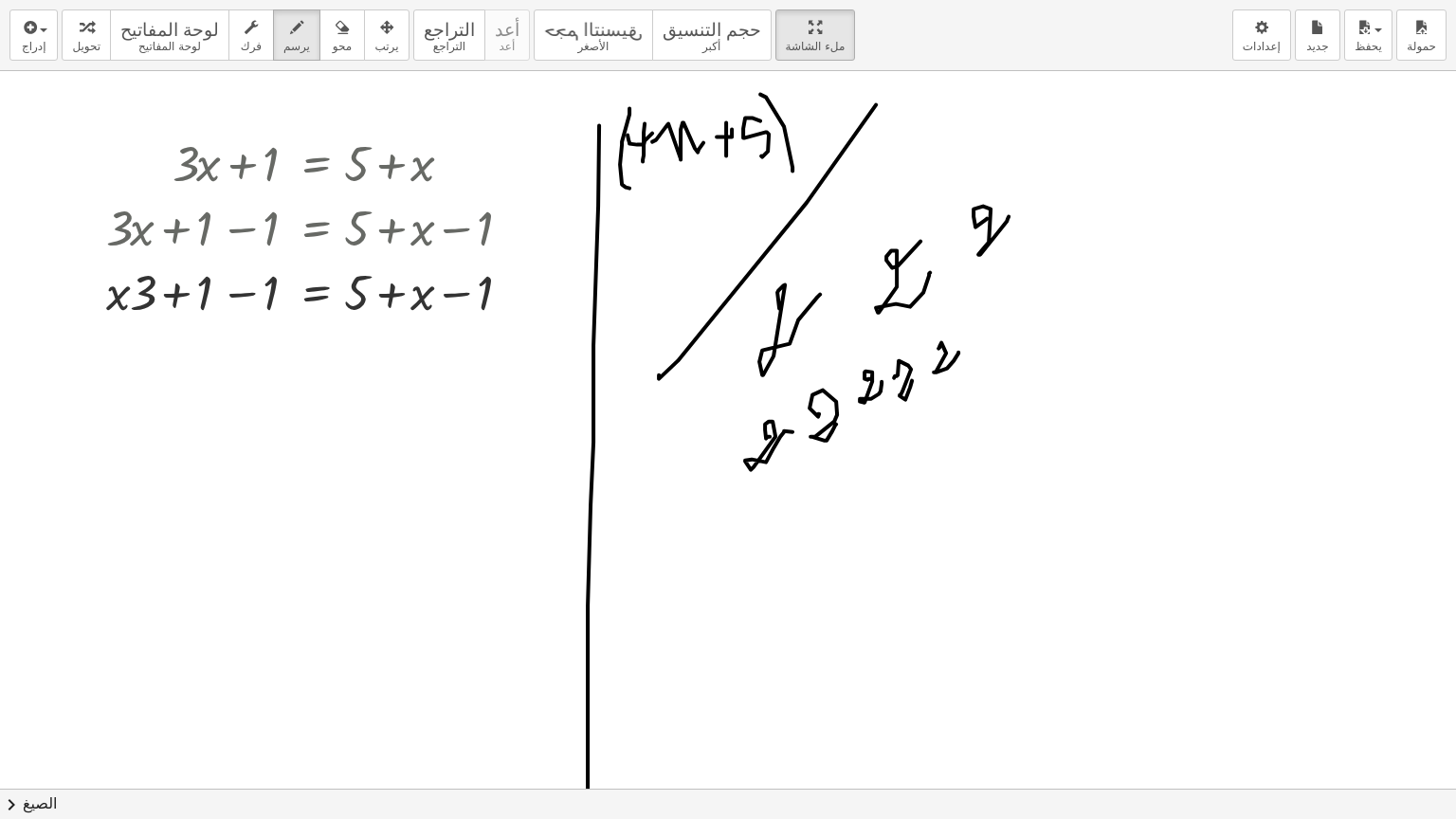
click at [967, 347] on div at bounding box center [728, 788] width 1456 height 1435
drag, startPoint x: 981, startPoint y: 326, endPoint x: 997, endPoint y: 315, distance: 19.4
click at [997, 315] on div at bounding box center [728, 788] width 1456 height 1435
drag, startPoint x: 1017, startPoint y: 286, endPoint x: 1029, endPoint y: 285, distance: 12.0
click at [1029, 285] on div at bounding box center [728, 788] width 1456 height 1435
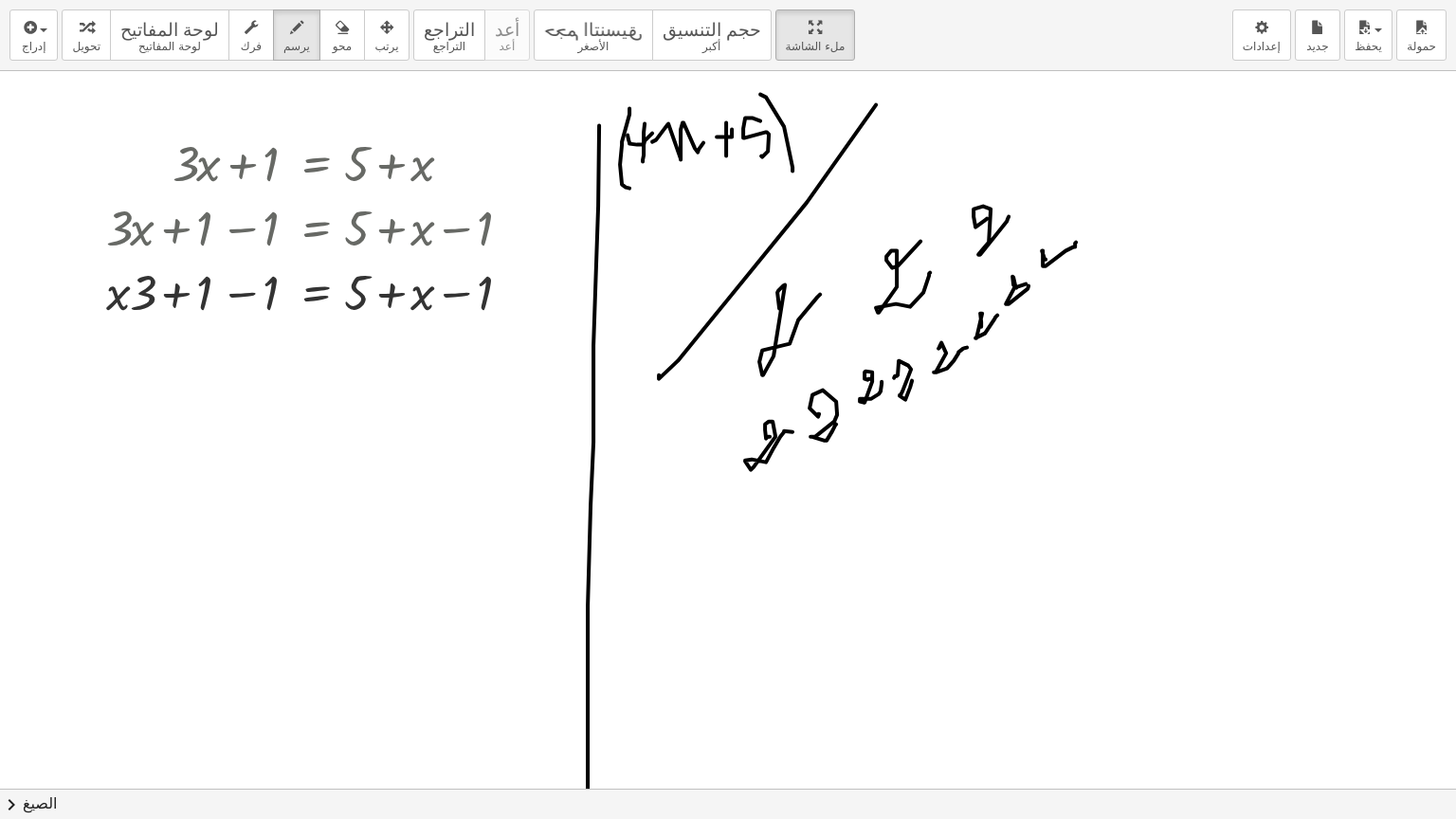
drag, startPoint x: 1045, startPoint y: 259, endPoint x: 1076, endPoint y: 241, distance: 35.8
click at [1076, 241] on div at bounding box center [728, 788] width 1456 height 1435
drag, startPoint x: 815, startPoint y: 471, endPoint x: 761, endPoint y: 557, distance: 101.5
click at [832, 483] on div at bounding box center [728, 788] width 1456 height 1435
click at [636, 698] on button "chevron_right الصيغ" at bounding box center [728, 804] width 1456 height 31
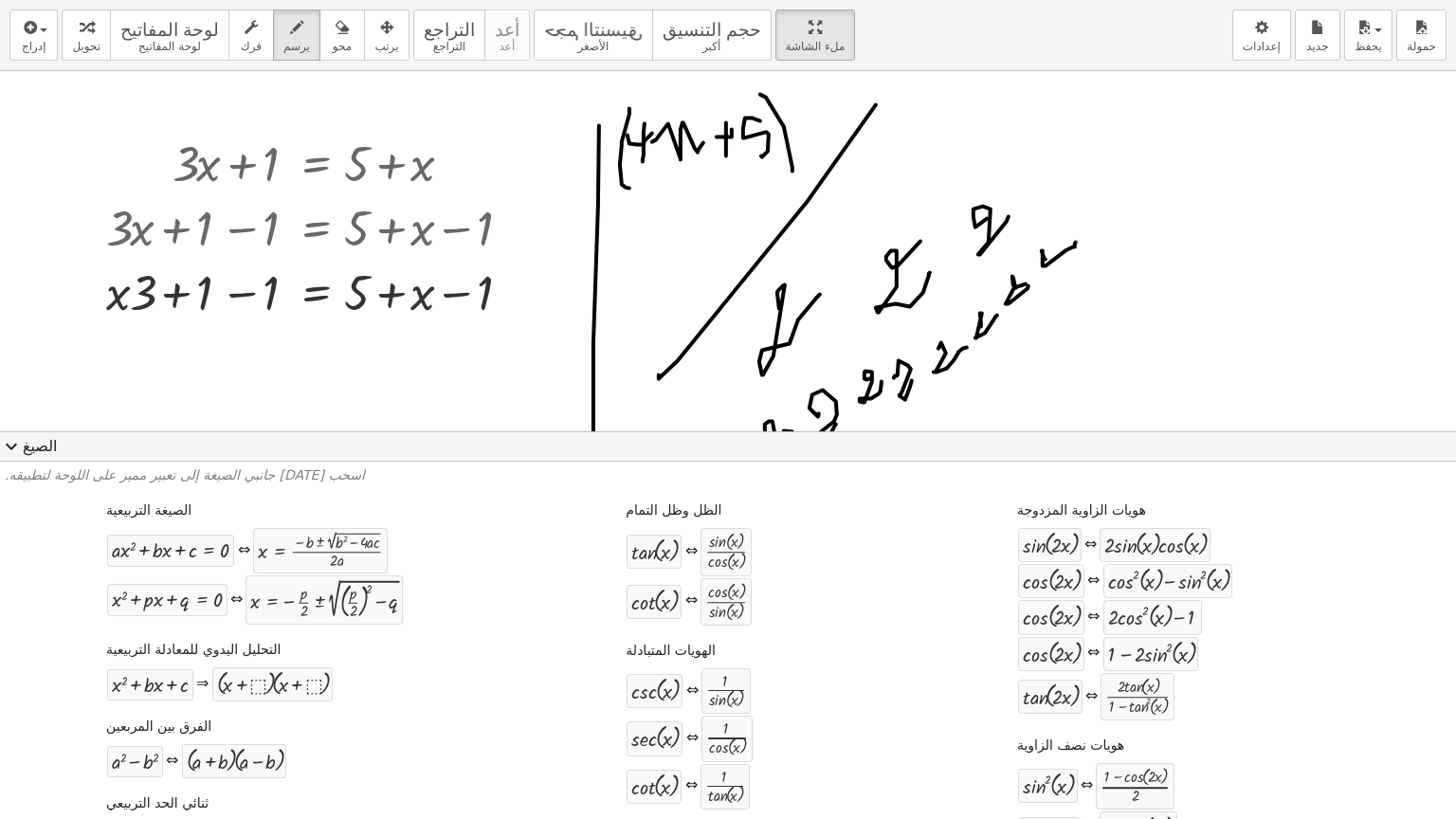
click at [7, 444] on span "expand_more" at bounding box center [11, 446] width 23 height 23
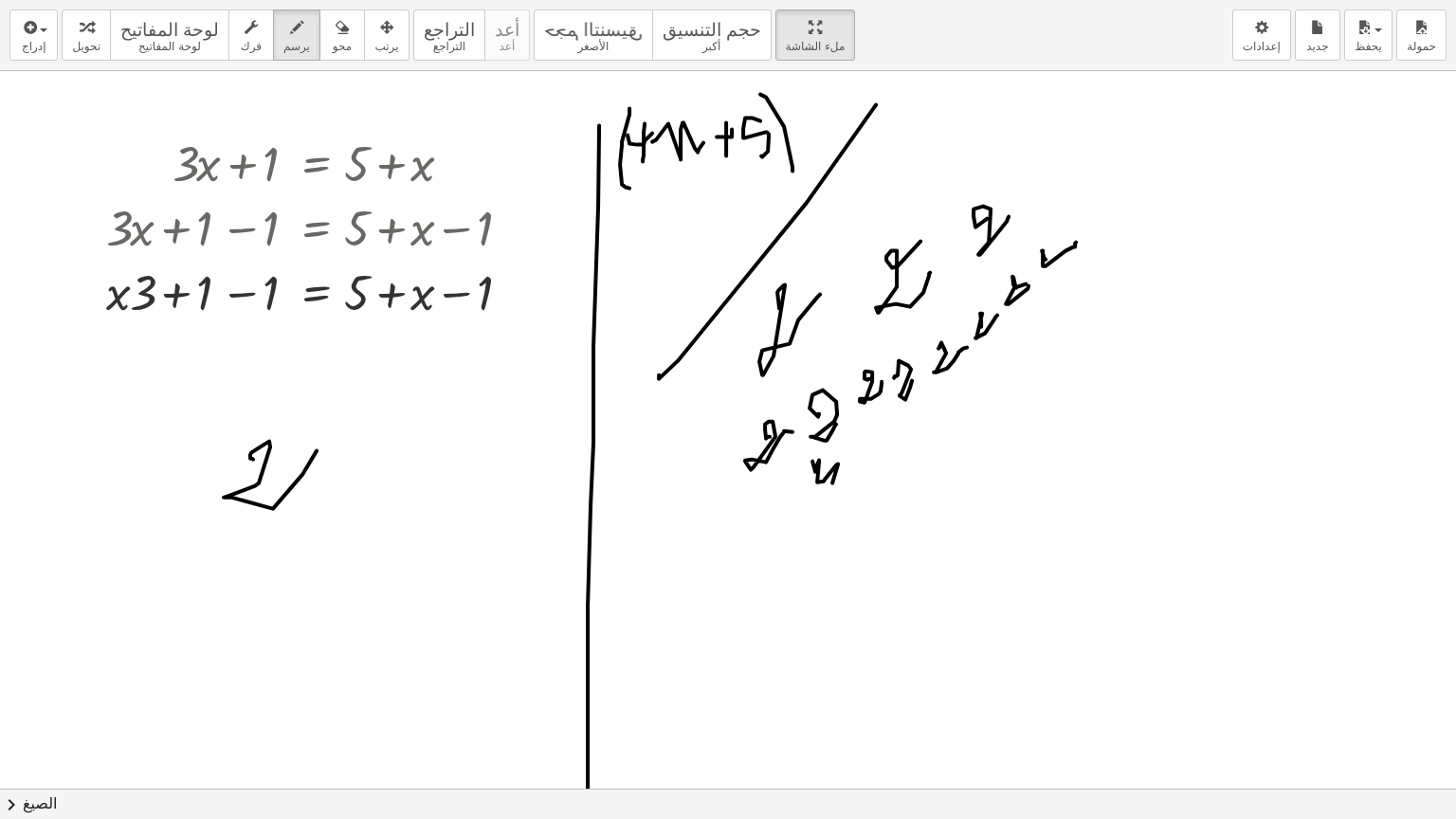
drag, startPoint x: 253, startPoint y: 459, endPoint x: 317, endPoint y: 450, distance: 64.6
click at [317, 450] on div at bounding box center [728, 788] width 1456 height 1435
drag, startPoint x: 363, startPoint y: 440, endPoint x: 408, endPoint y: 445, distance: 45.3
click at [413, 477] on div at bounding box center [728, 788] width 1456 height 1435
drag, startPoint x: 398, startPoint y: 493, endPoint x: 420, endPoint y: 506, distance: 25.6
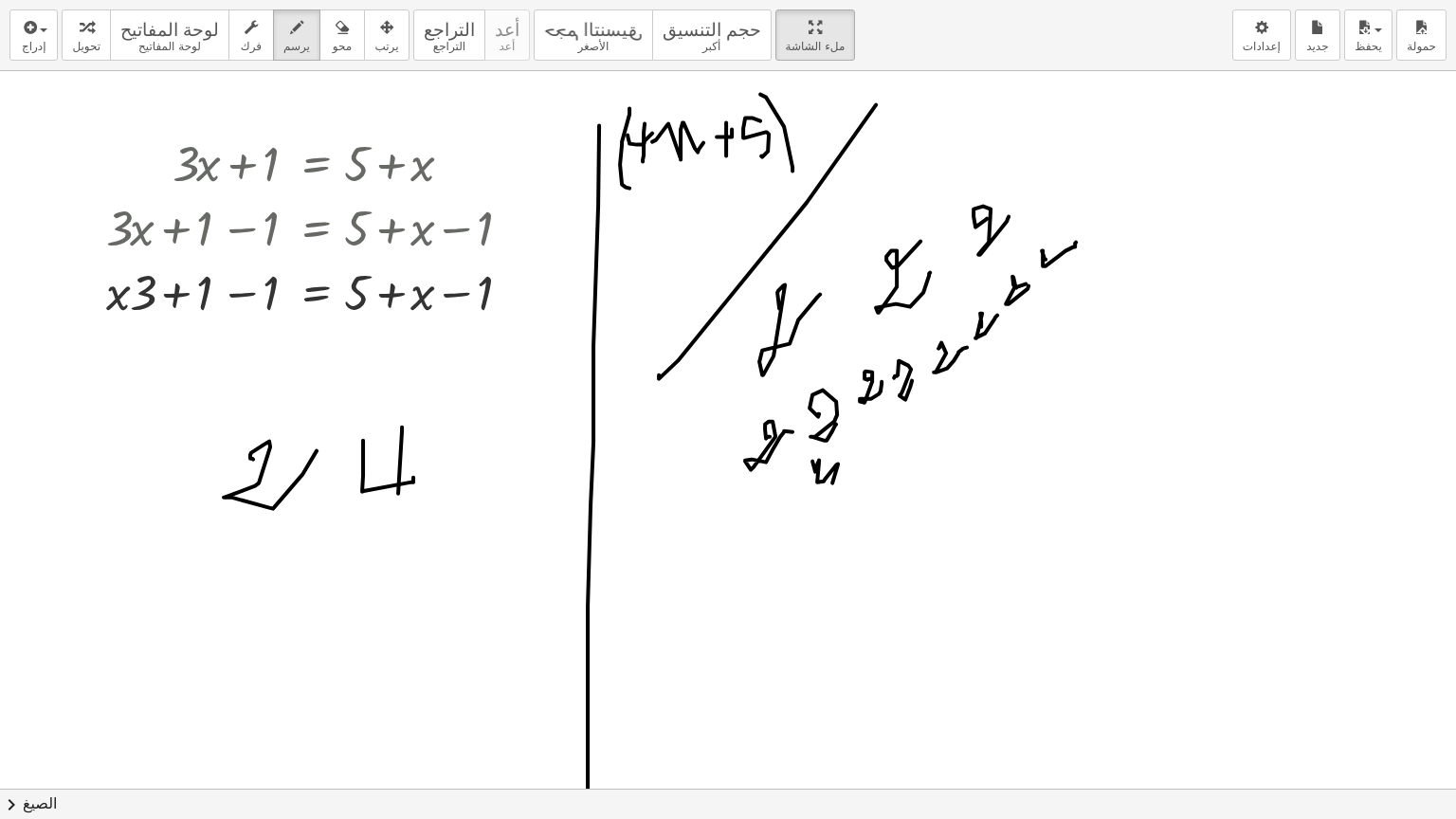
click at [396, 514] on div at bounding box center [728, 788] width 1456 height 1435
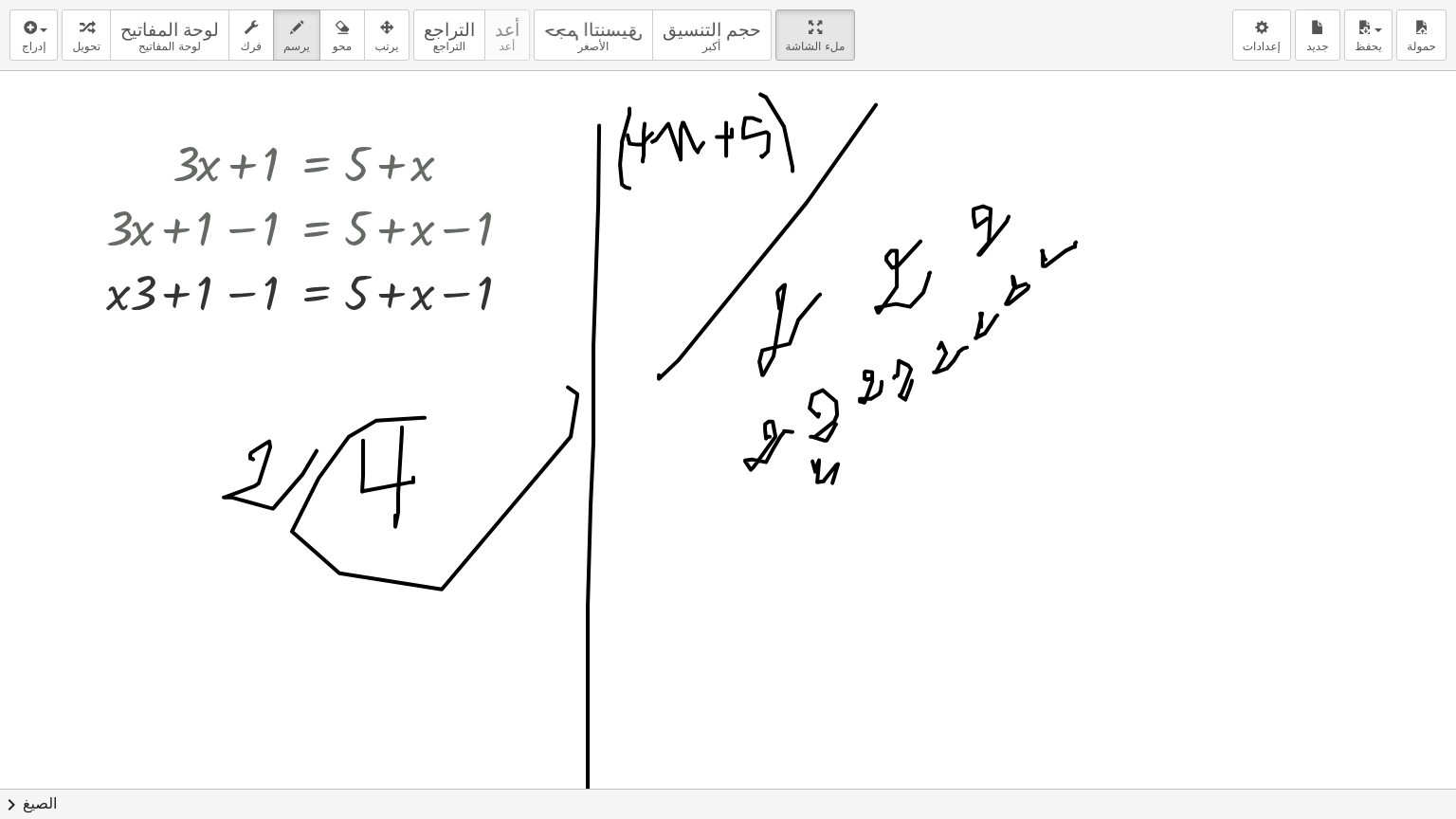
drag, startPoint x: 424, startPoint y: 417, endPoint x: 568, endPoint y: 387, distance: 147.1
click at [568, 387] on div at bounding box center [728, 788] width 1456 height 1435
drag, startPoint x: 675, startPoint y: 538, endPoint x: 710, endPoint y: 563, distance: 43.0
click at [712, 566] on div at bounding box center [728, 788] width 1456 height 1435
drag
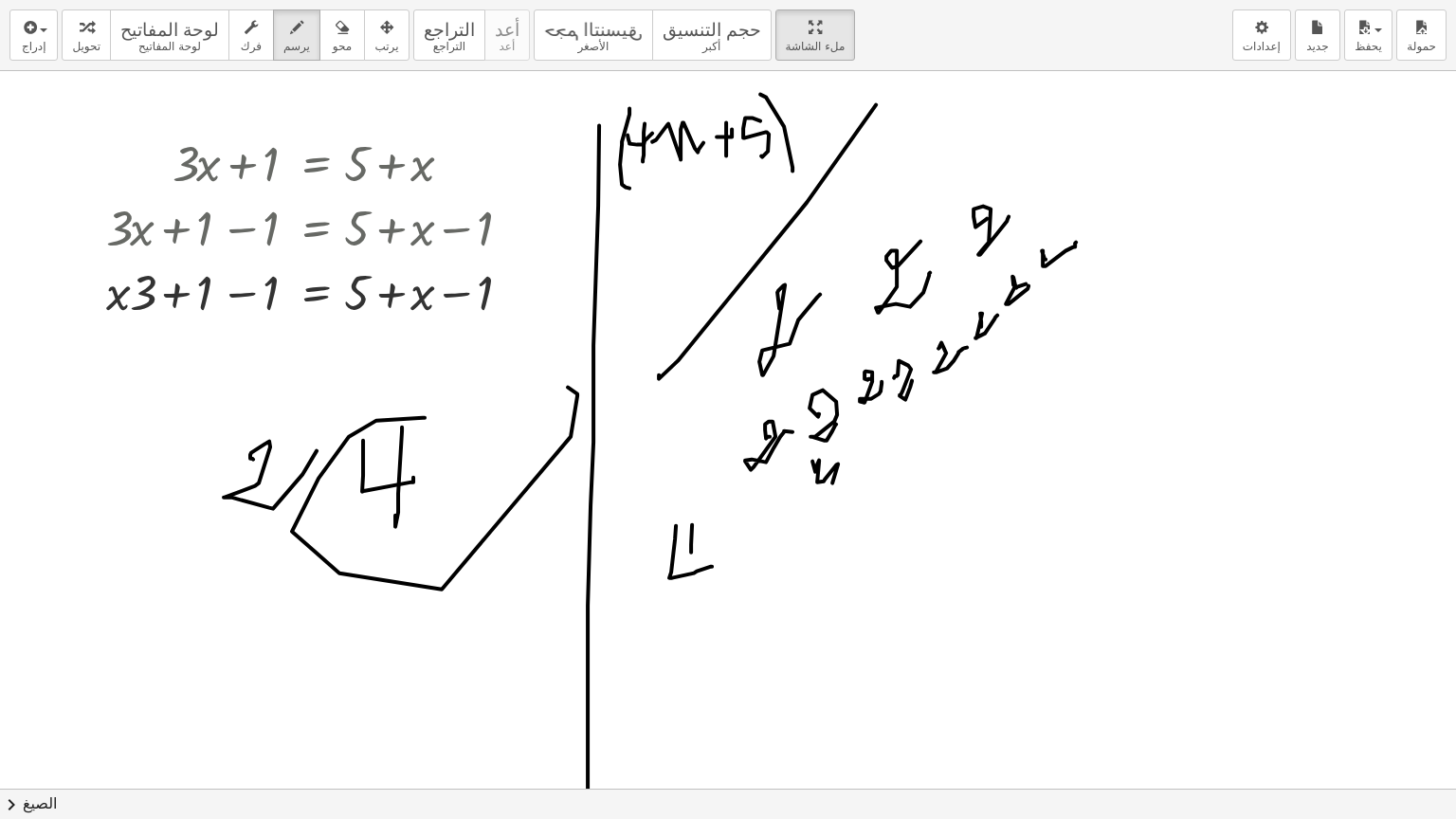
click at [753, 580] on div at bounding box center [728, 788] width 1456 height 1435
click at [1186, 375] on div at bounding box center [728, 788] width 1456 height 1435
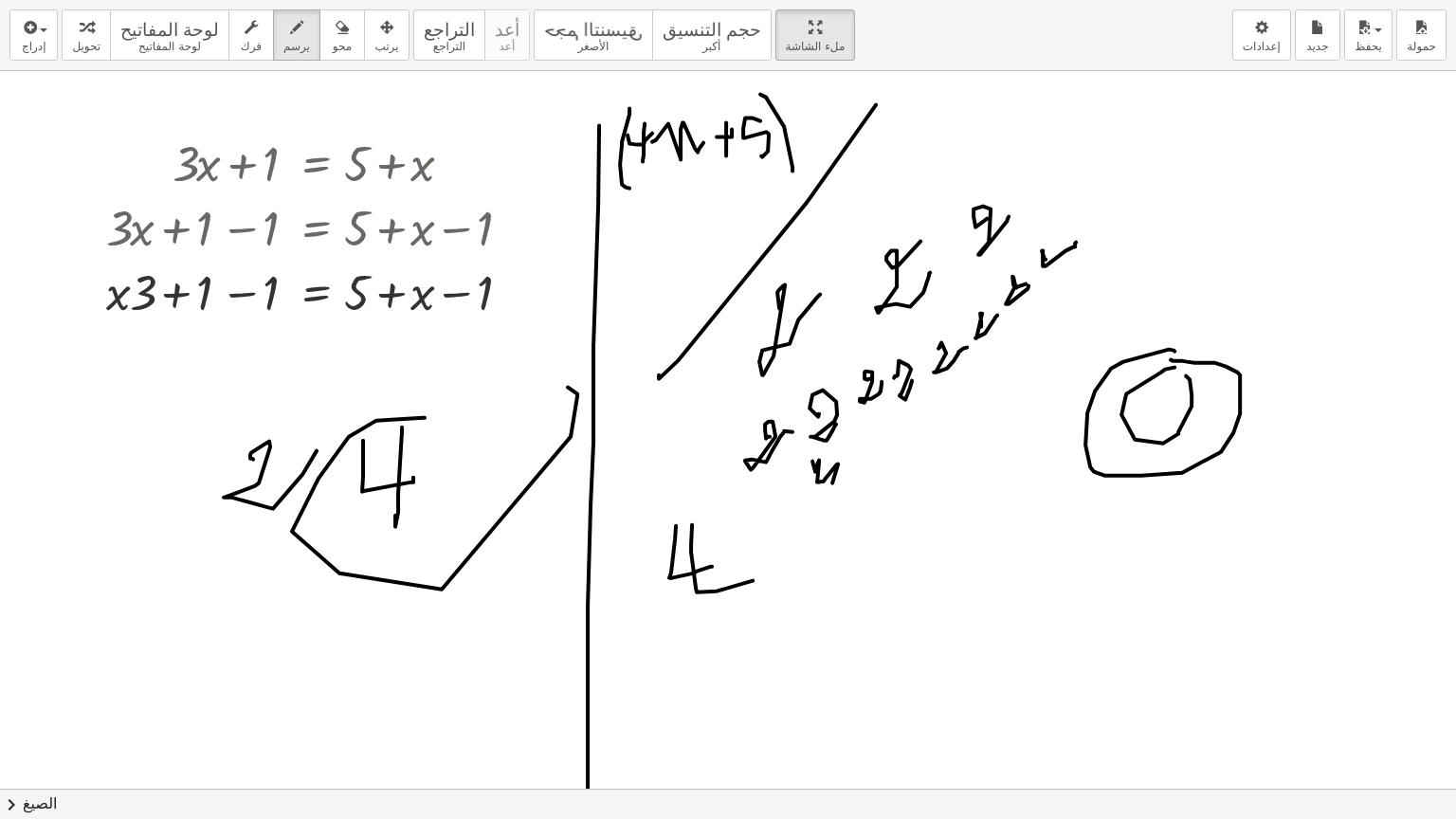
click at [1171, 359] on div at bounding box center [728, 788] width 1456 height 1435
click at [1154, 403] on div at bounding box center [728, 788] width 1456 height 1435
click at [974, 487] on div at bounding box center [728, 788] width 1456 height 1435
click at [941, 598] on div at bounding box center [728, 788] width 1456 height 1435
click at [929, 486] on div at bounding box center [728, 788] width 1456 height 1435
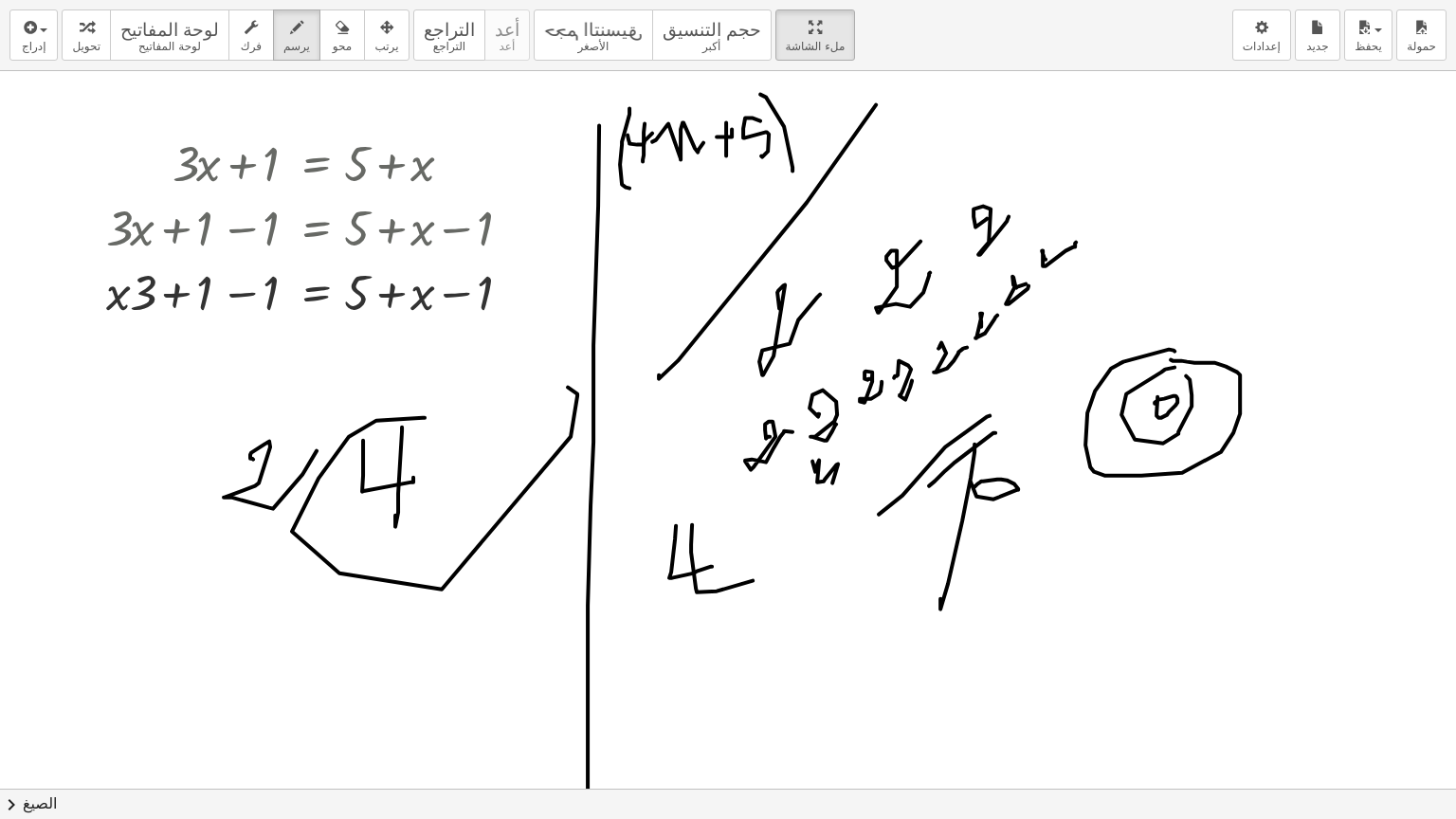
click at [878, 513] on div at bounding box center [728, 788] width 1456 height 1435
click at [793, 573] on div at bounding box center [728, 788] width 1456 height 1435
click at [801, 584] on div at bounding box center [728, 788] width 1456 height 1435
click at [849, 603] on div at bounding box center [728, 788] width 1456 height 1435
click at [855, 626] on div at bounding box center [728, 788] width 1456 height 1435
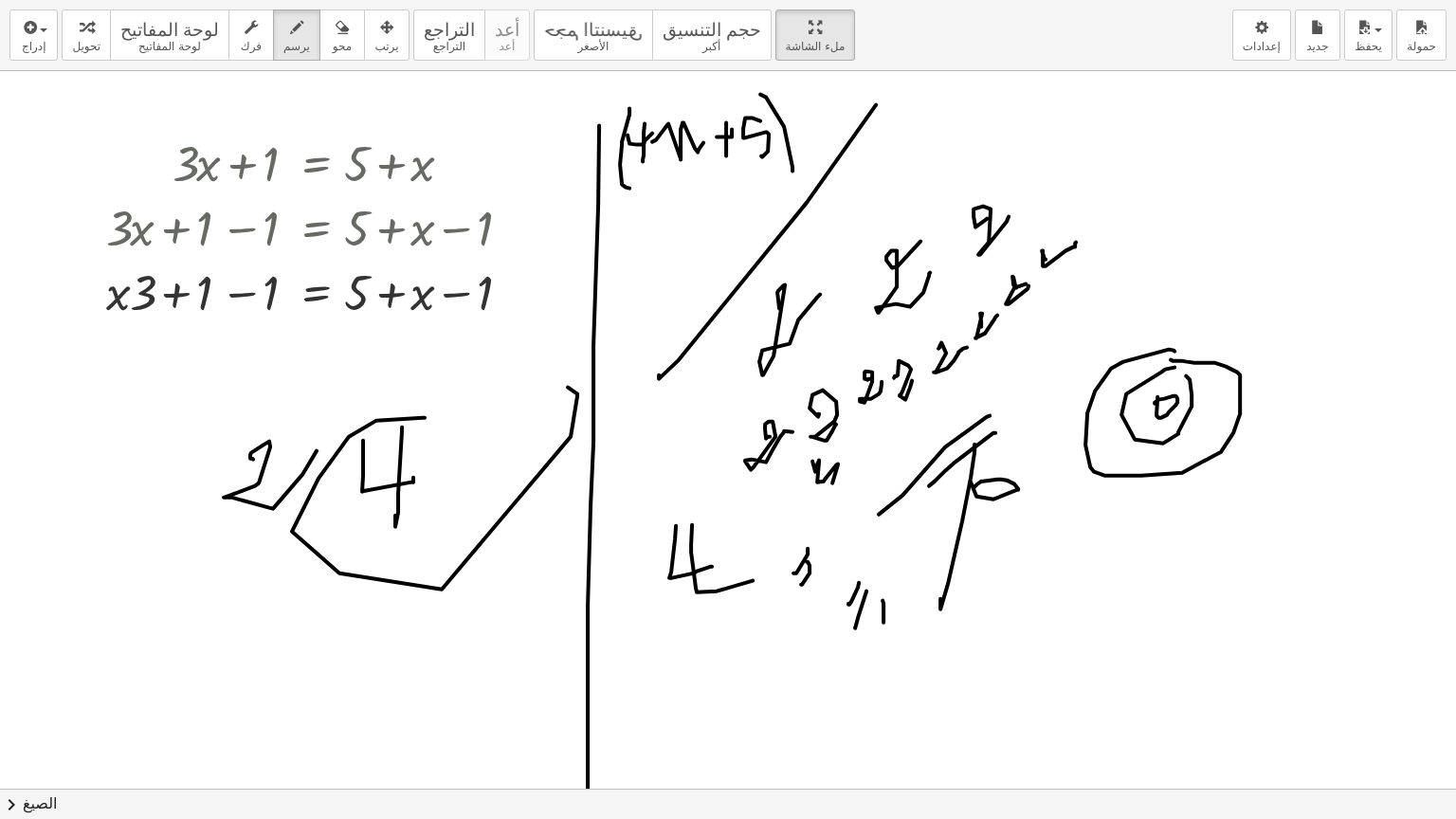
click at [883, 626] on div at bounding box center [728, 788] width 1456 height 1435
click at [890, 632] on div at bounding box center [728, 788] width 1456 height 1435
click at [910, 623] on div at bounding box center [728, 788] width 1456 height 1435
click at [931, 635] on div at bounding box center [728, 788] width 1456 height 1435
click at [1031, 580] on div at bounding box center [728, 788] width 1456 height 1435
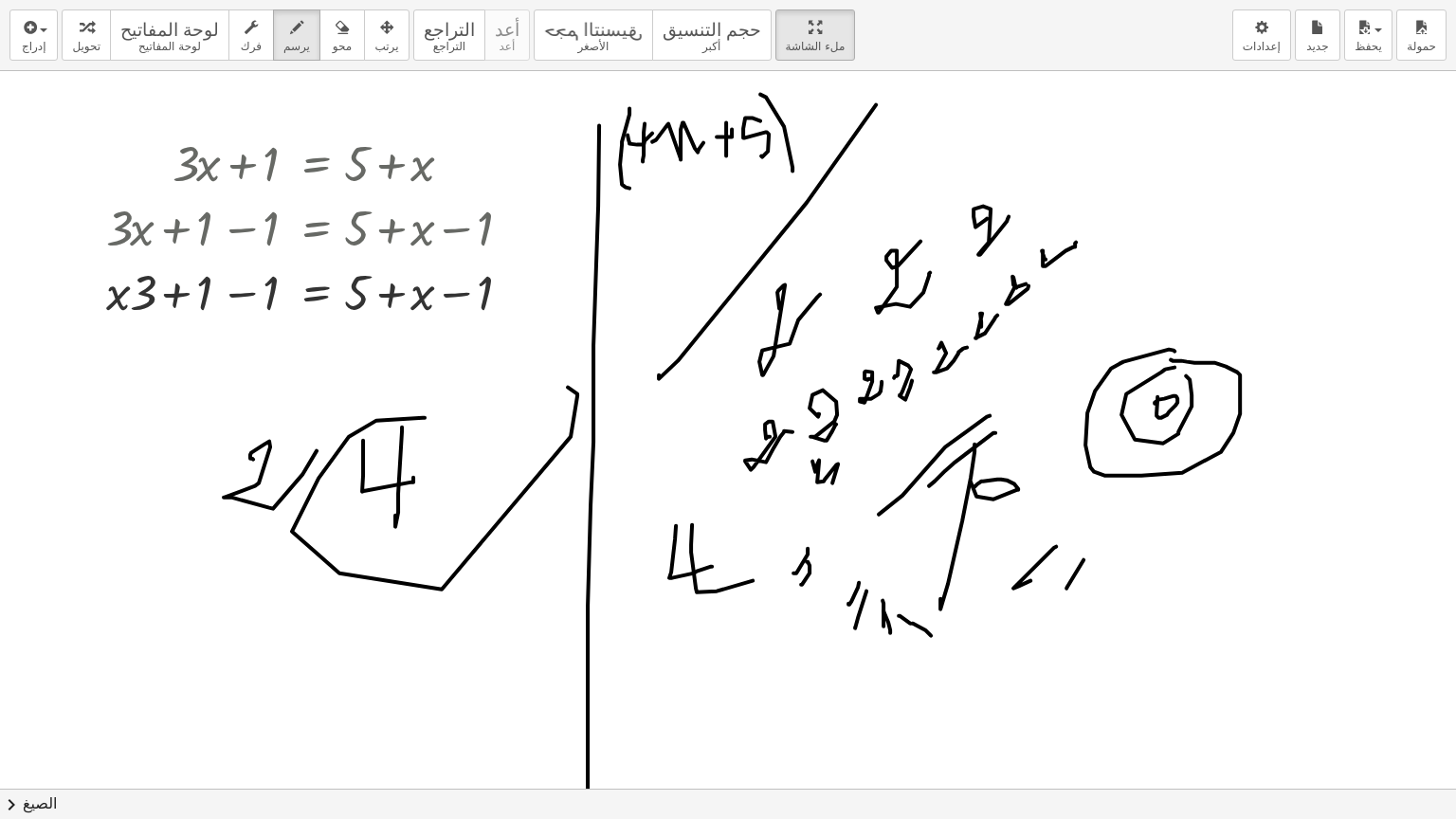
click at [1066, 588] on div at bounding box center [728, 788] width 1456 height 1435
click at [1086, 588] on div at bounding box center [728, 788] width 1456 height 1435
click at [1096, 593] on div at bounding box center [728, 788] width 1456 height 1435
click at [1120, 595] on div at bounding box center [728, 788] width 1456 height 1435
click at [1169, 589] on div at bounding box center [728, 788] width 1456 height 1435
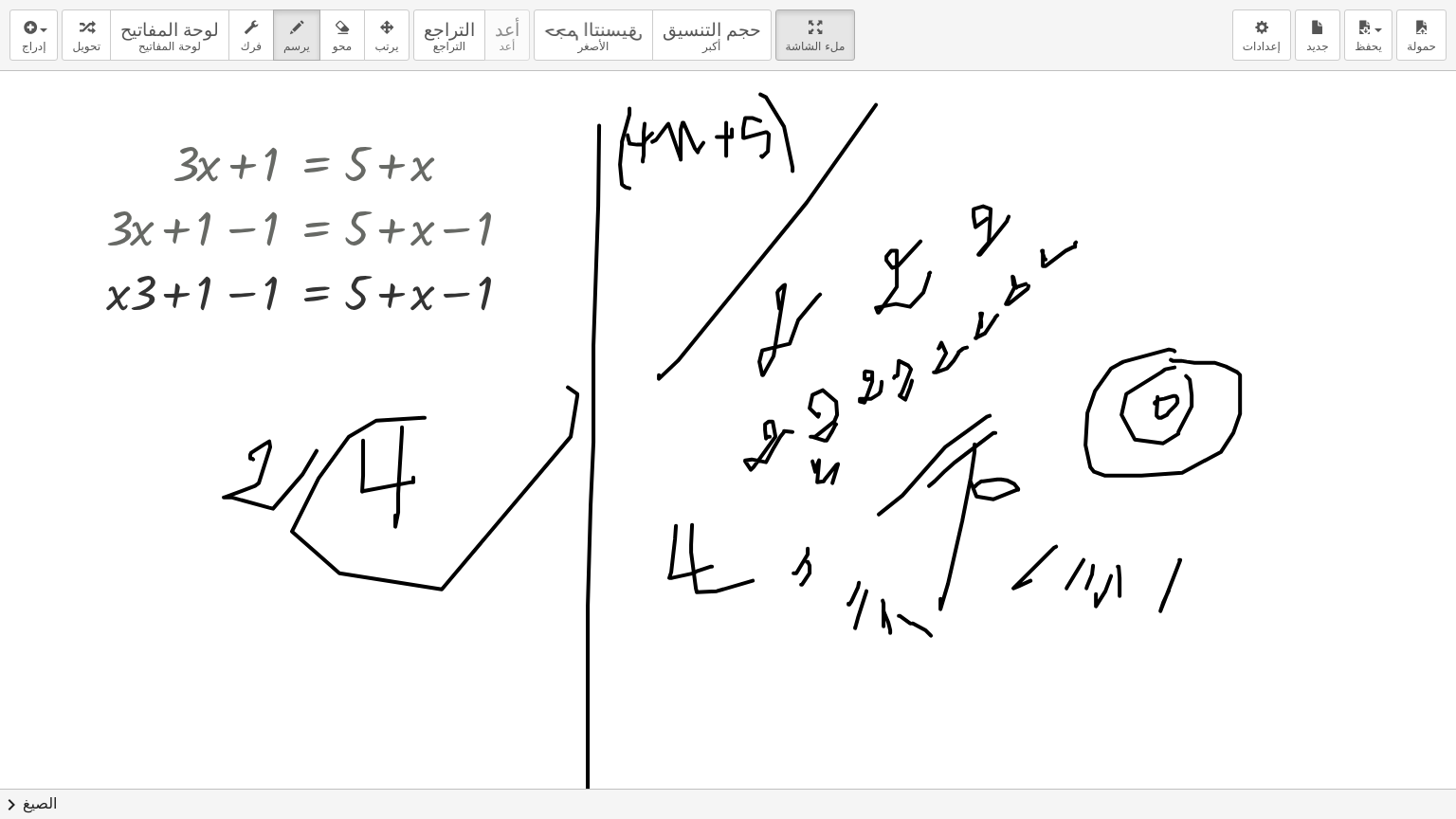
click at [1141, 163] on div at bounding box center [728, 788] width 1456 height 1435
click at [1165, 170] on div at bounding box center [728, 788] width 1456 height 1435
click at [1184, 182] on div at bounding box center [728, 788] width 1456 height 1435
click at [1175, 208] on div at bounding box center [728, 788] width 1456 height 1435
click at [1188, 248] on div at bounding box center [728, 788] width 1456 height 1435
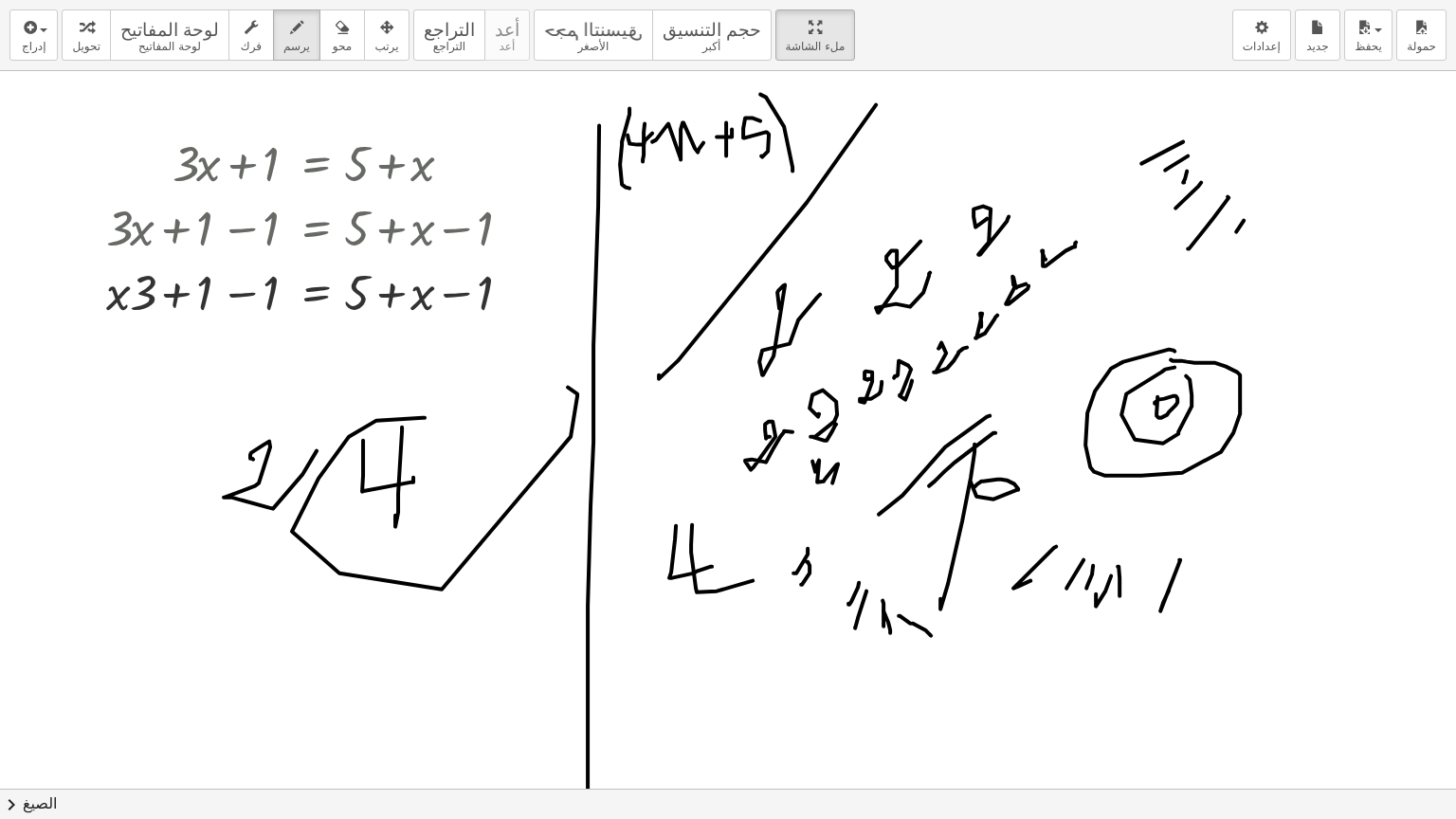
click at [1206, 255] on div at bounding box center [728, 788] width 1456 height 1435
click at [1258, 235] on div at bounding box center [728, 788] width 1456 height 1435
click at [1257, 258] on div at bounding box center [728, 788] width 1456 height 1435
click at [1268, 262] on div at bounding box center [728, 788] width 1456 height 1435
click at [1007, 151] on div at bounding box center [728, 788] width 1456 height 1435
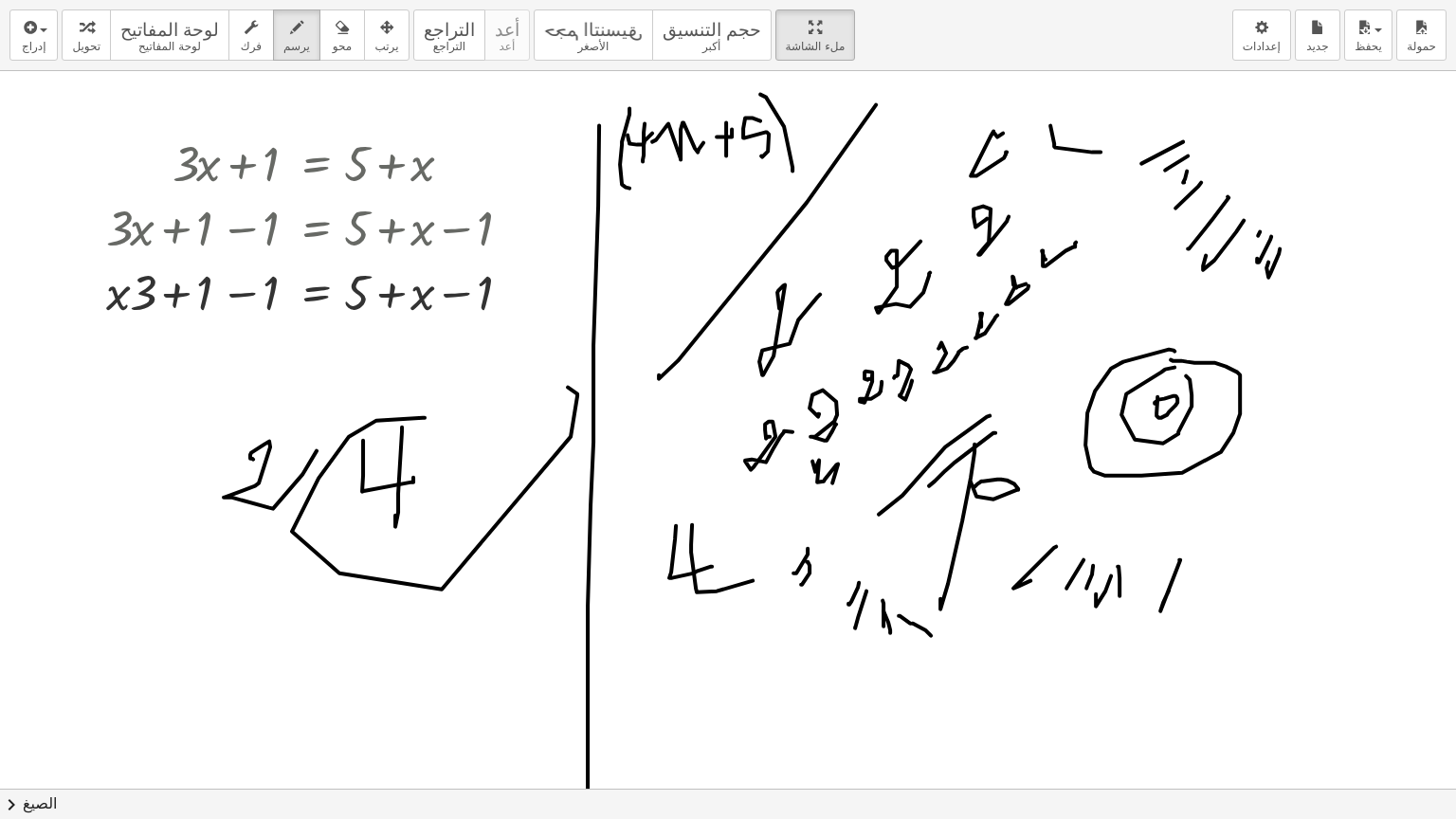
click at [1101, 151] on div at bounding box center [728, 788] width 1456 height 1435
click at [1077, 180] on div at bounding box center [728, 788] width 1456 height 1435
click at [1115, 224] on div at bounding box center [728, 788] width 1456 height 1435
click at [1119, 258] on div at bounding box center [728, 788] width 1456 height 1435
click at [1072, 345] on div at bounding box center [728, 788] width 1456 height 1435
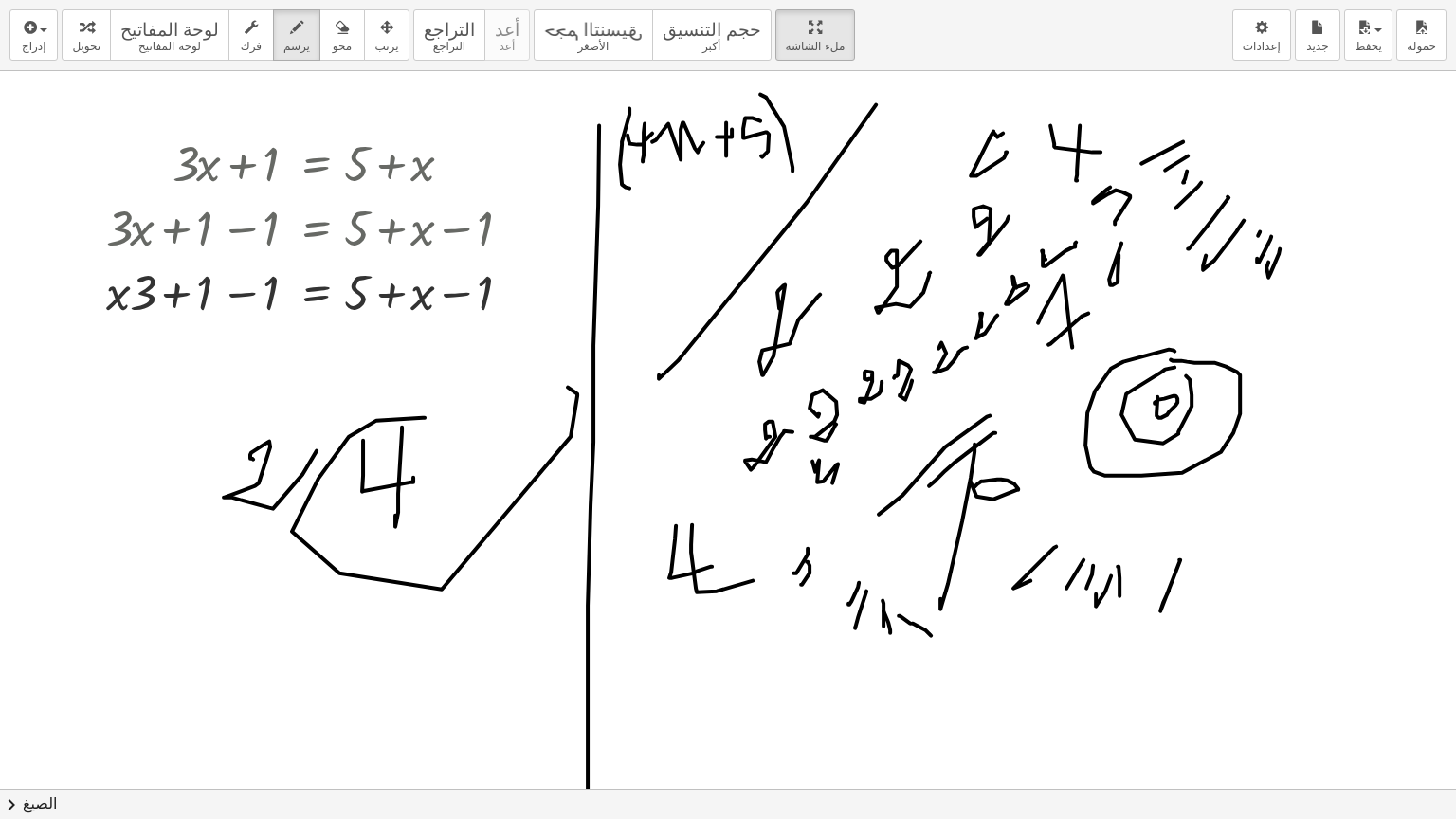
click at [1046, 344] on div at bounding box center [728, 788] width 1456 height 1435
click at [651, 281] on div at bounding box center [728, 788] width 1456 height 1435
click at [567, 300] on div at bounding box center [728, 788] width 1456 height 1435
click at [537, 365] on div at bounding box center [728, 788] width 1456 height 1435
click at [391, 508] on div at bounding box center [728, 788] width 1456 height 1435
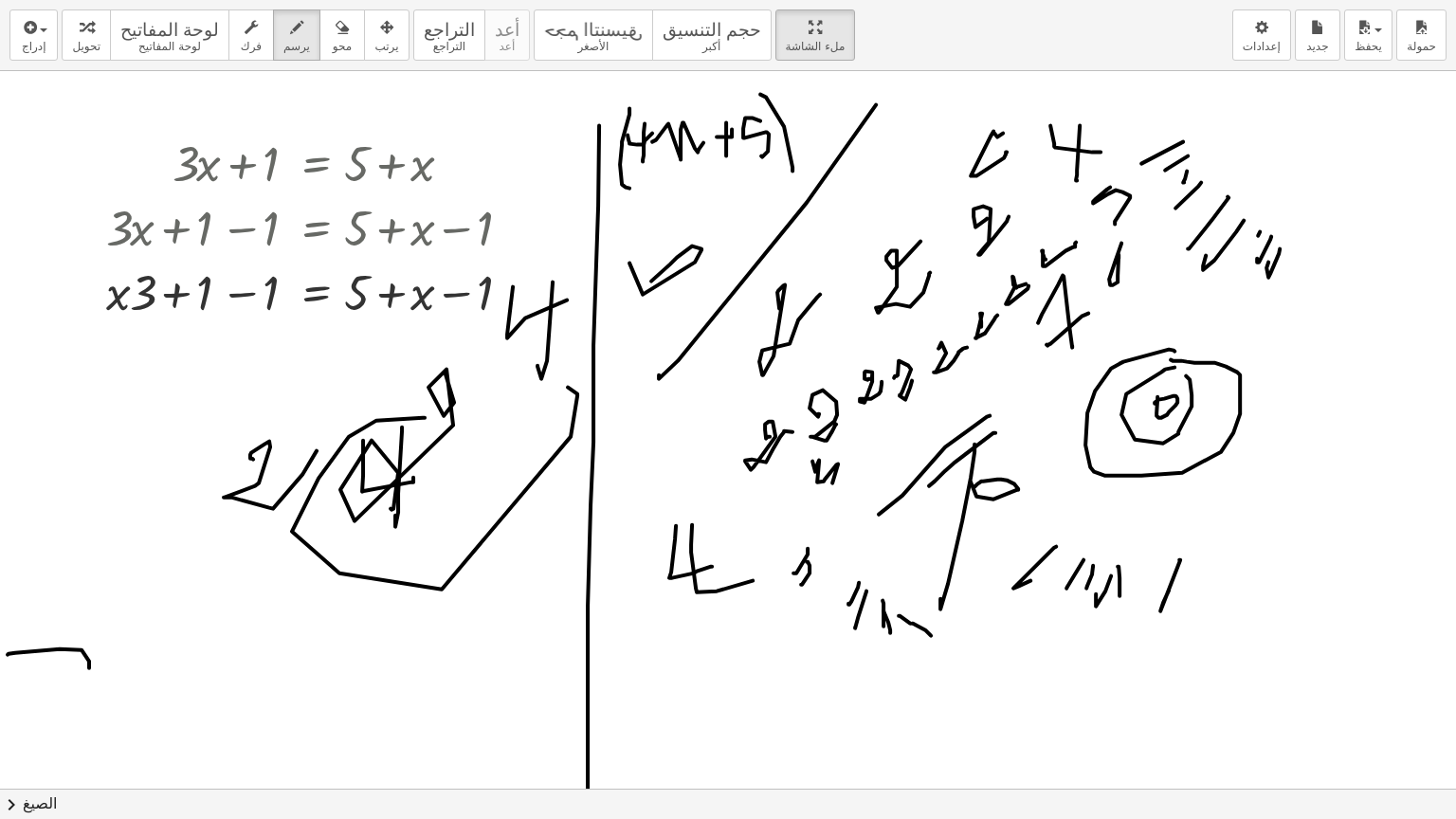
click at [88, 668] on div at bounding box center [728, 788] width 1456 height 1435
click at [66, 398] on div at bounding box center [728, 788] width 1456 height 1435
click at [118, 380] on div at bounding box center [728, 788] width 1456 height 1435
click at [100, 397] on div at bounding box center [728, 788] width 1456 height 1435
click at [118, 402] on div at bounding box center [728, 788] width 1456 height 1435
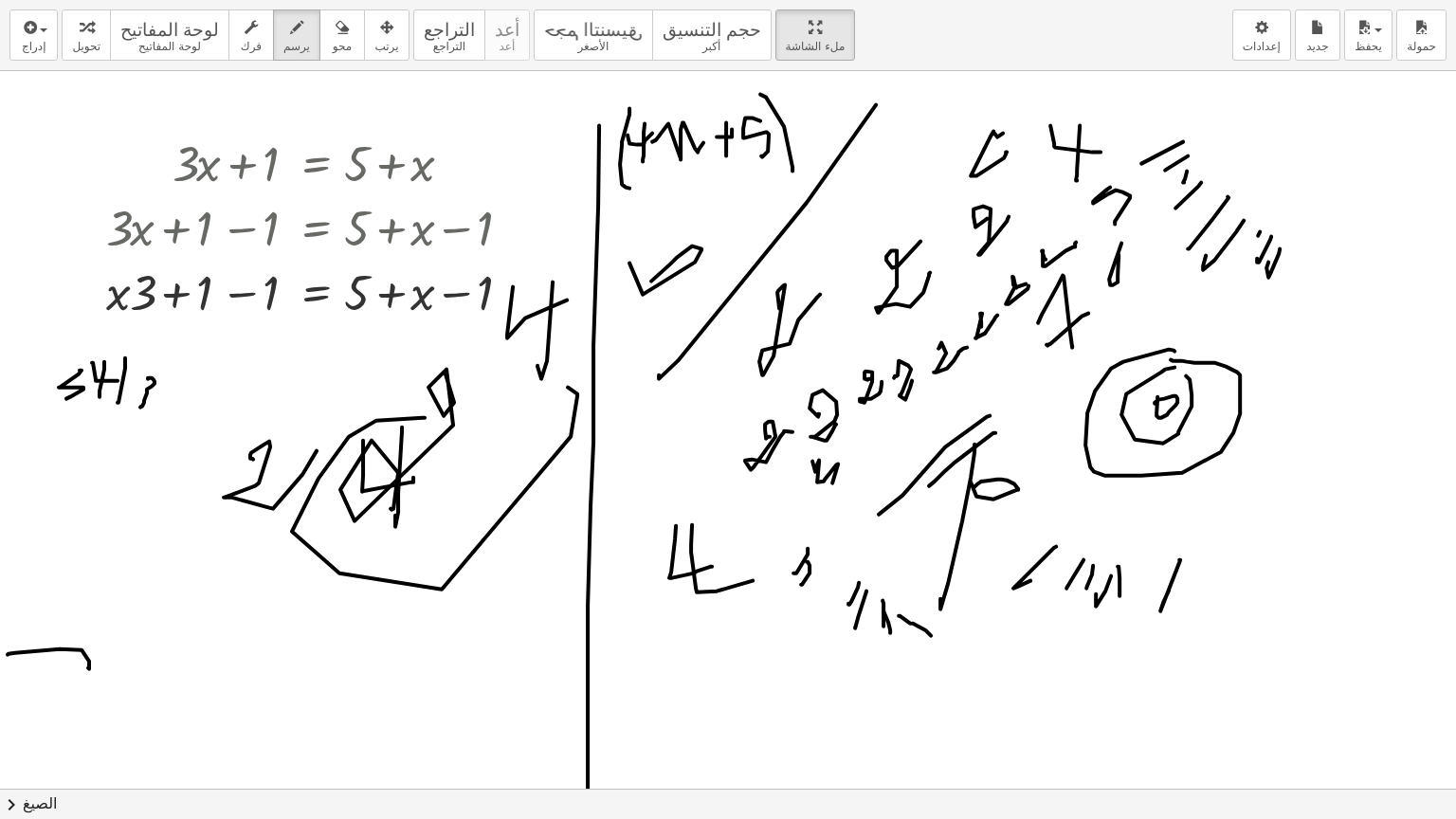
click at [140, 407] on div at bounding box center [728, 788] width 1456 height 1435
click at [126, 459] on div at bounding box center [728, 788] width 1456 height 1435
click at [129, 537] on div at bounding box center [728, 788] width 1456 height 1435
click at [178, 587] on div at bounding box center [728, 788] width 1456 height 1435
click at [241, 588] on div at bounding box center [728, 788] width 1456 height 1435
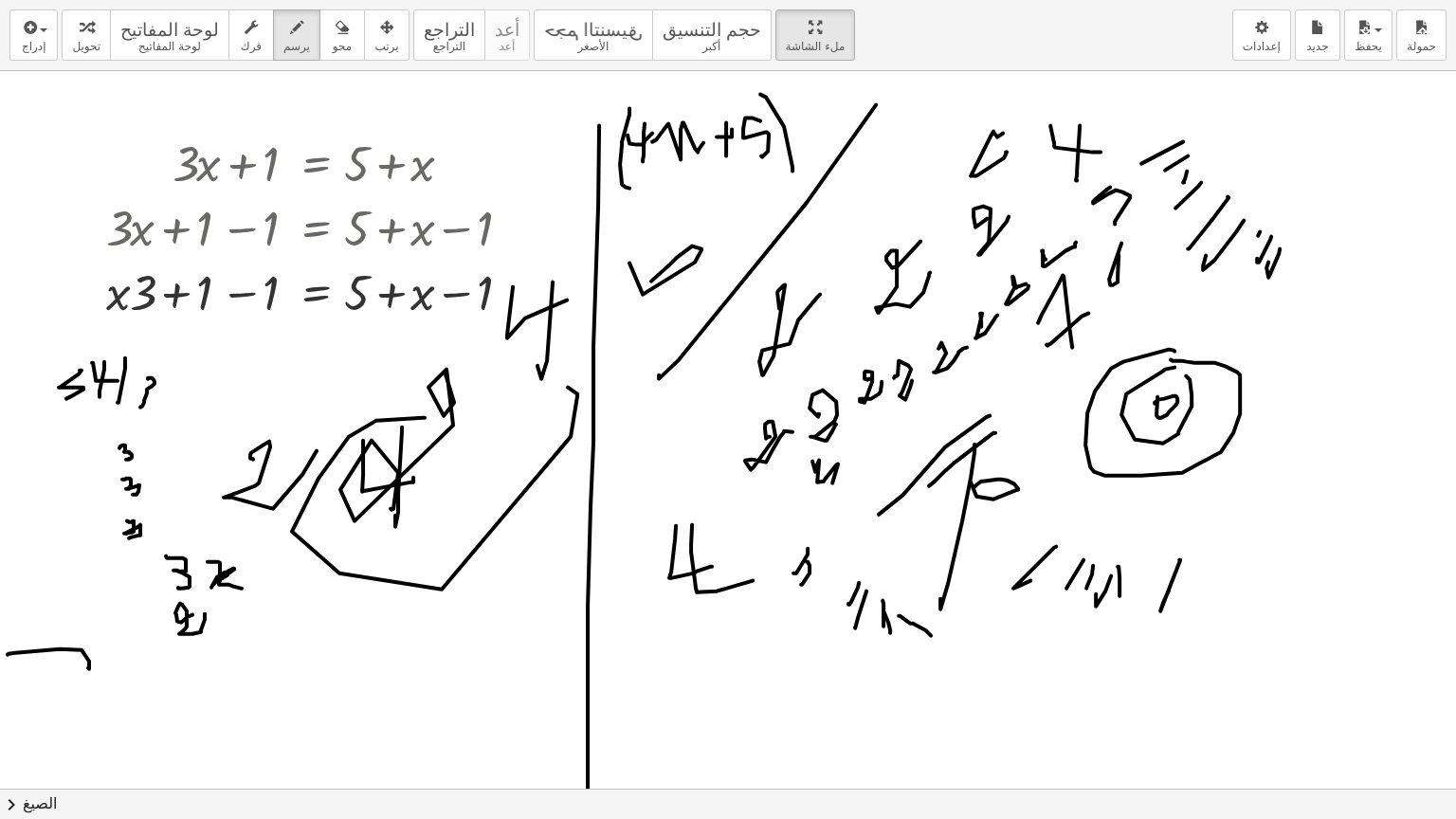
click at [206, 612] on div at bounding box center [728, 788] width 1456 height 1435
click at [252, 621] on div at bounding box center [728, 788] width 1456 height 1435
click at [307, 617] on div at bounding box center [728, 788] width 1456 height 1435
click at [299, 667] on div at bounding box center [728, 788] width 1456 height 1435
click at [372, 658] on div at bounding box center [728, 788] width 1456 height 1435
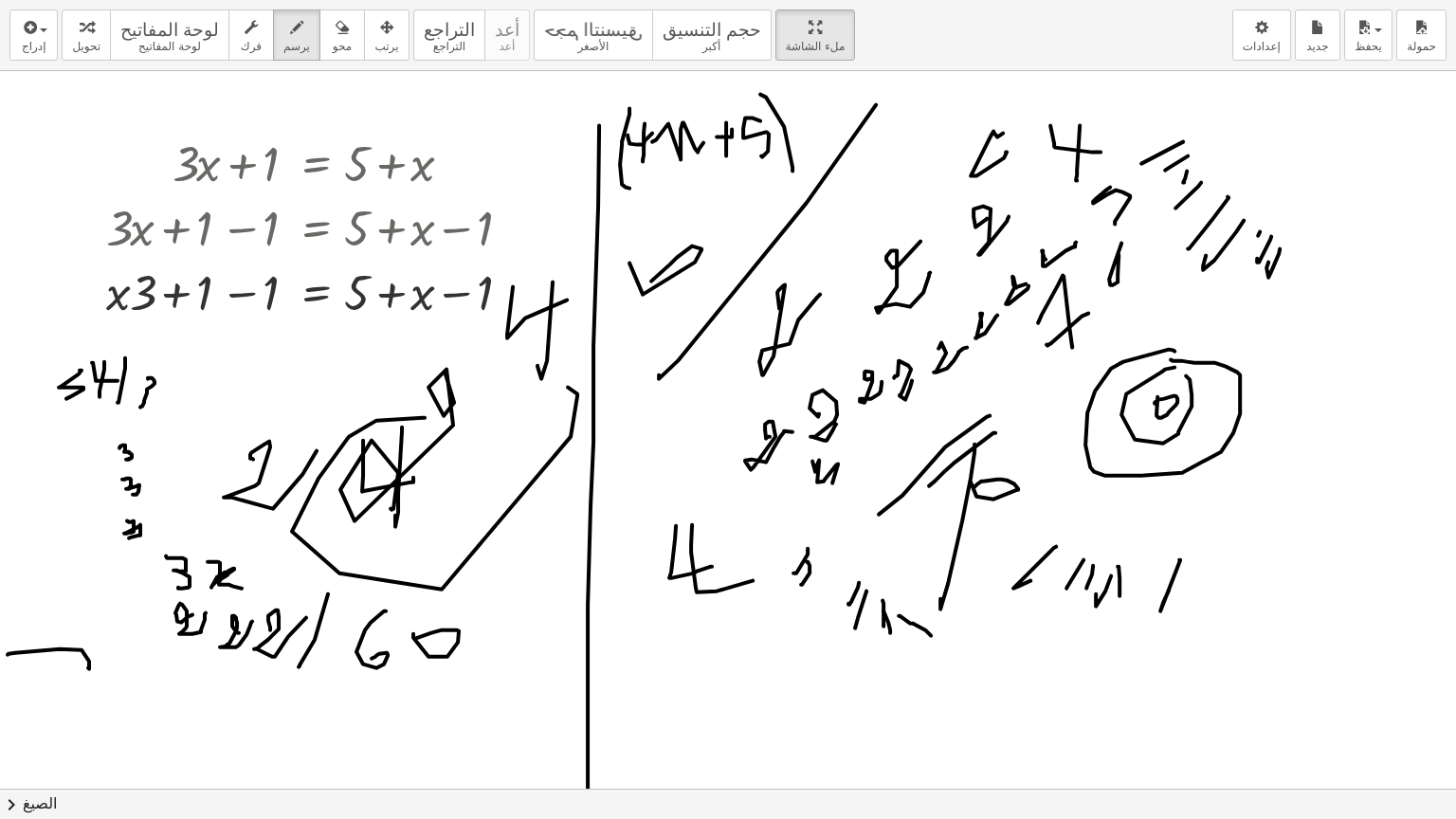
click at [421, 639] on div at bounding box center [728, 788] width 1456 height 1435
click at [489, 596] on div at bounding box center [728, 788] width 1456 height 1435
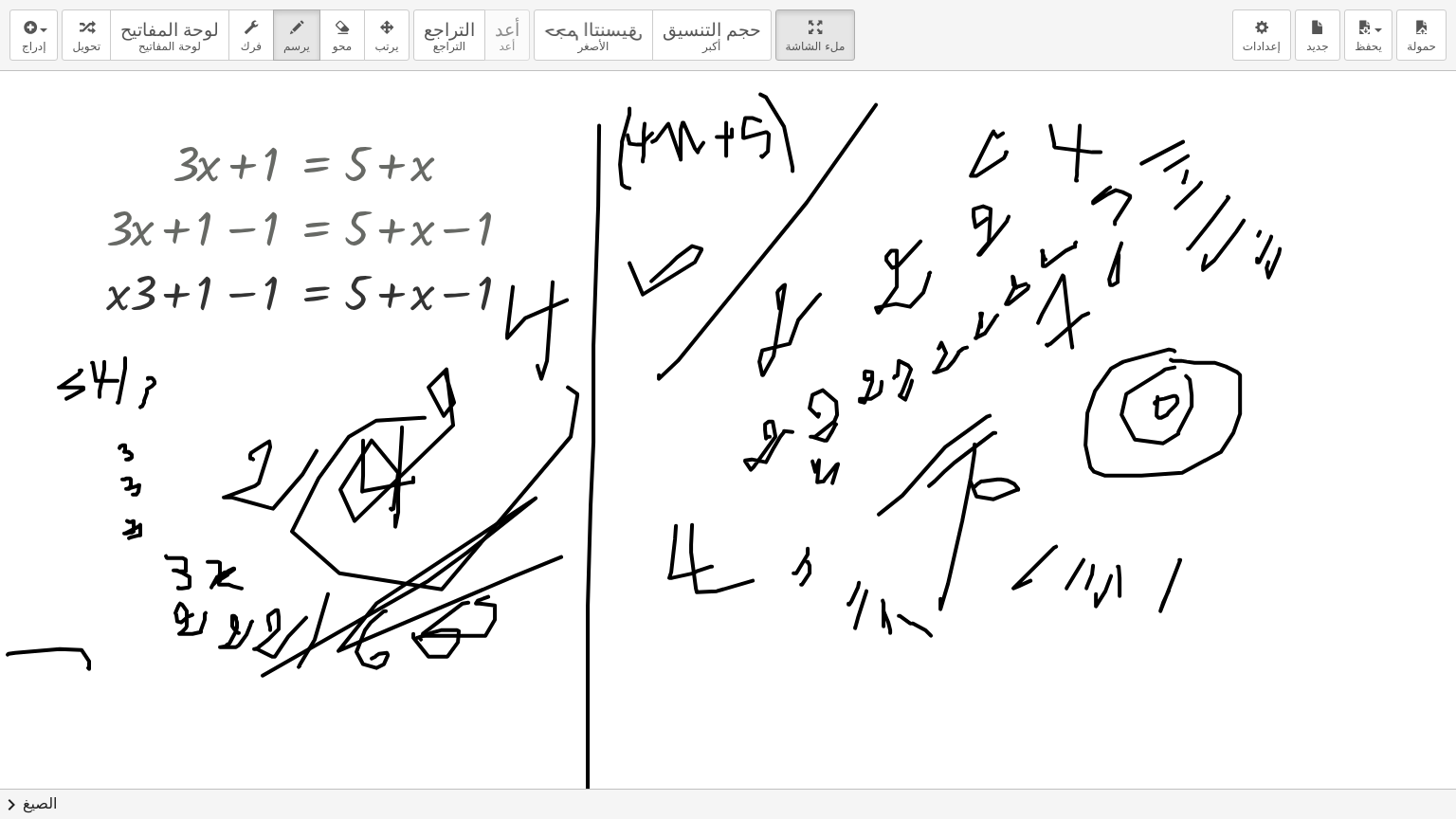
click at [542, 501] on div at bounding box center [728, 788] width 1456 height 1435
click at [335, 35] on icon "button" at bounding box center [342, 28] width 13 height 23
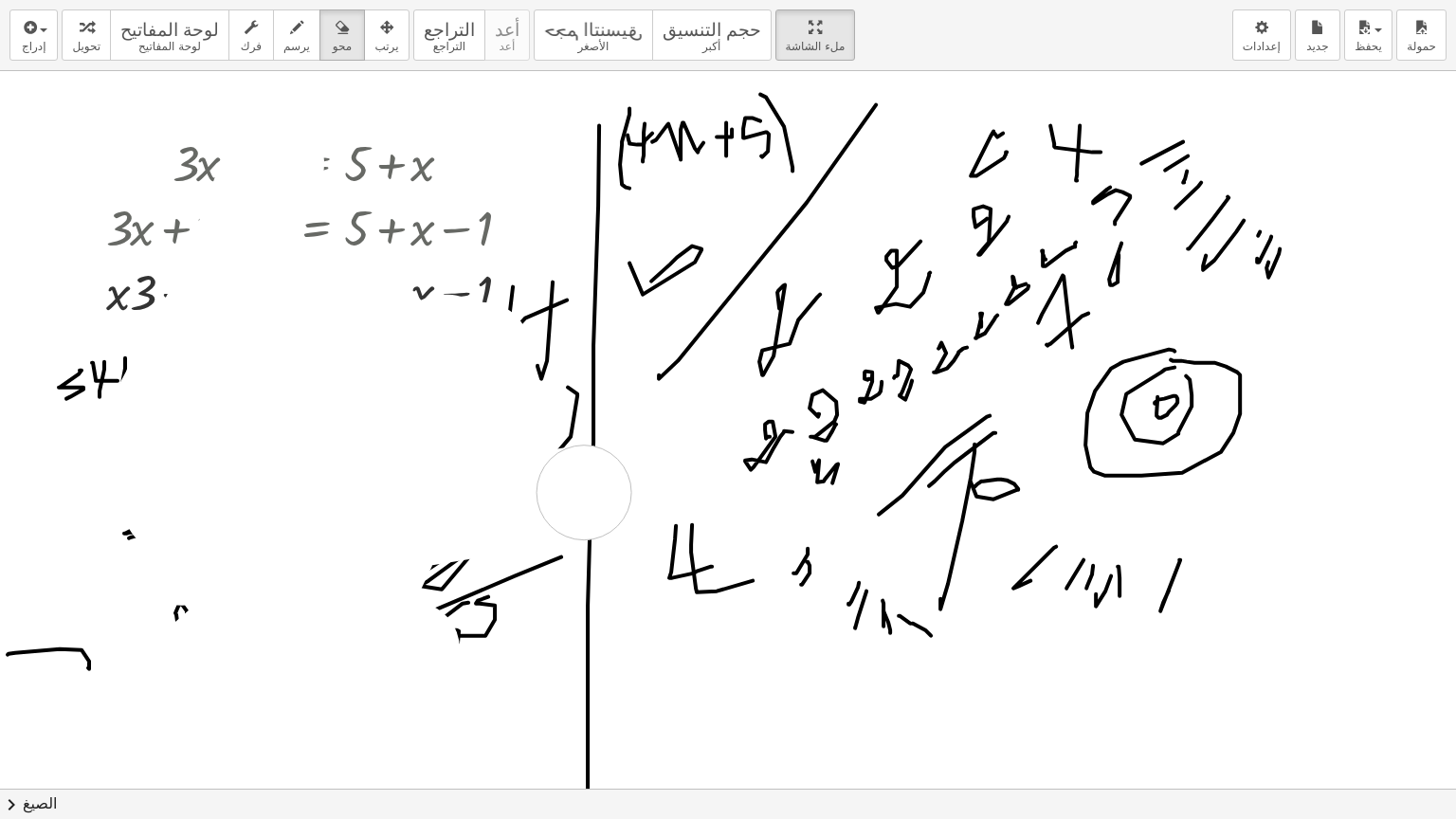
click at [614, 375] on div at bounding box center [728, 788] width 1456 height 1435
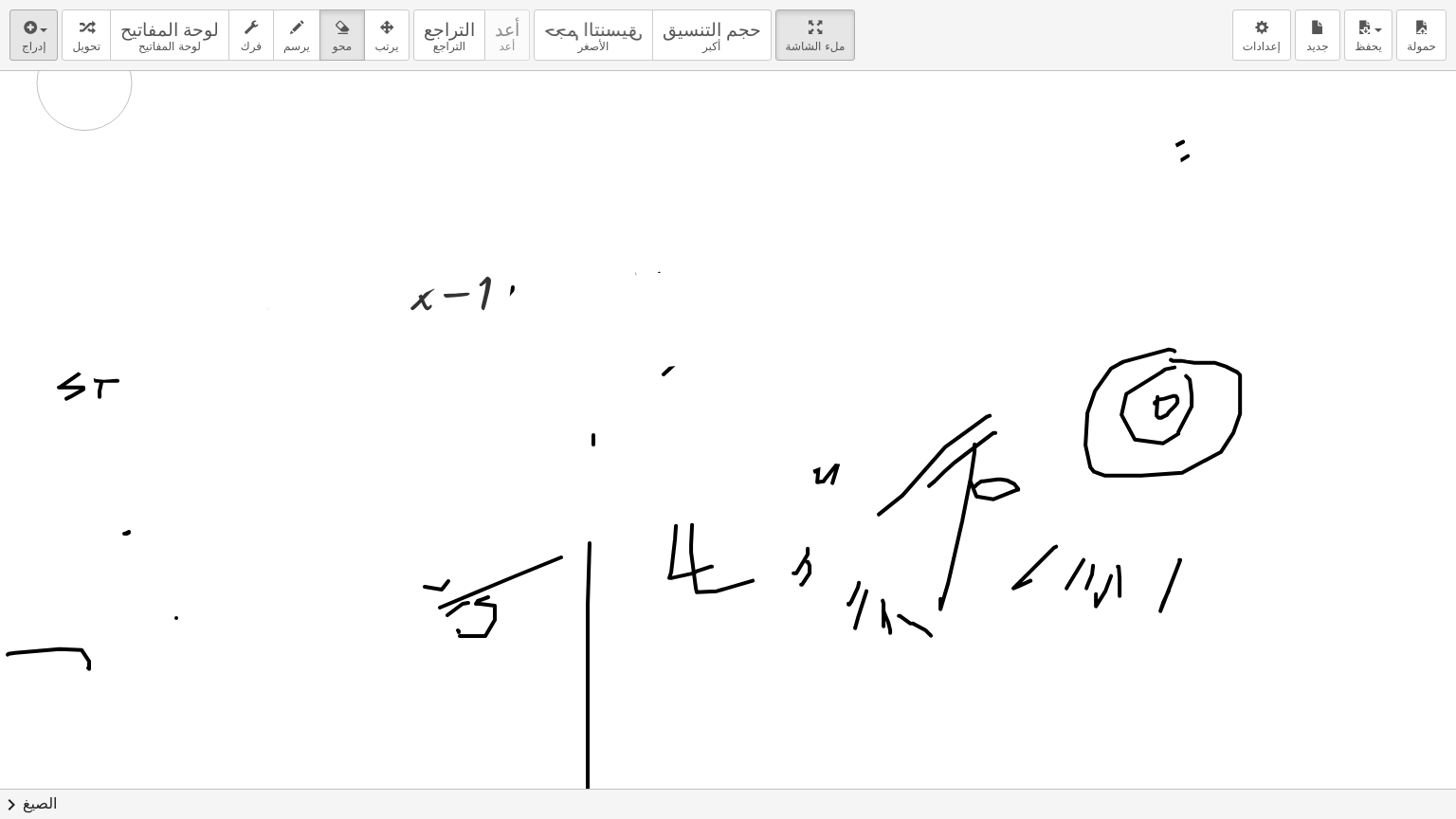
click at [53, 46] on div "إدراج اختر واحدا: تعبير رياضي وظيفة نص فيديو يوتيوب الرسوم البيانية الهندسة اله…" at bounding box center [728, 409] width 1456 height 819
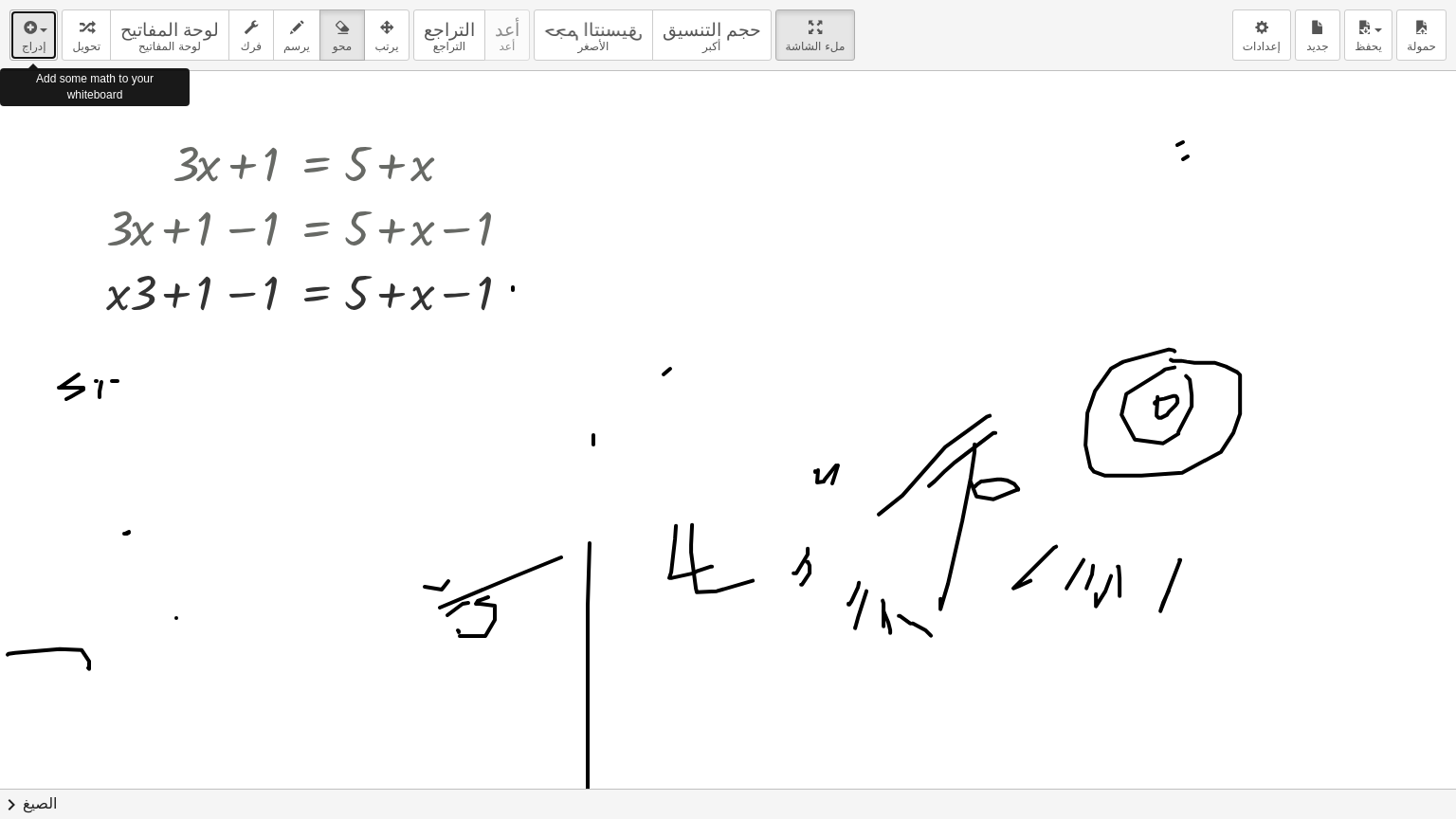
click at [45, 41] on button "إدراج" at bounding box center [34, 34] width 48 height 51
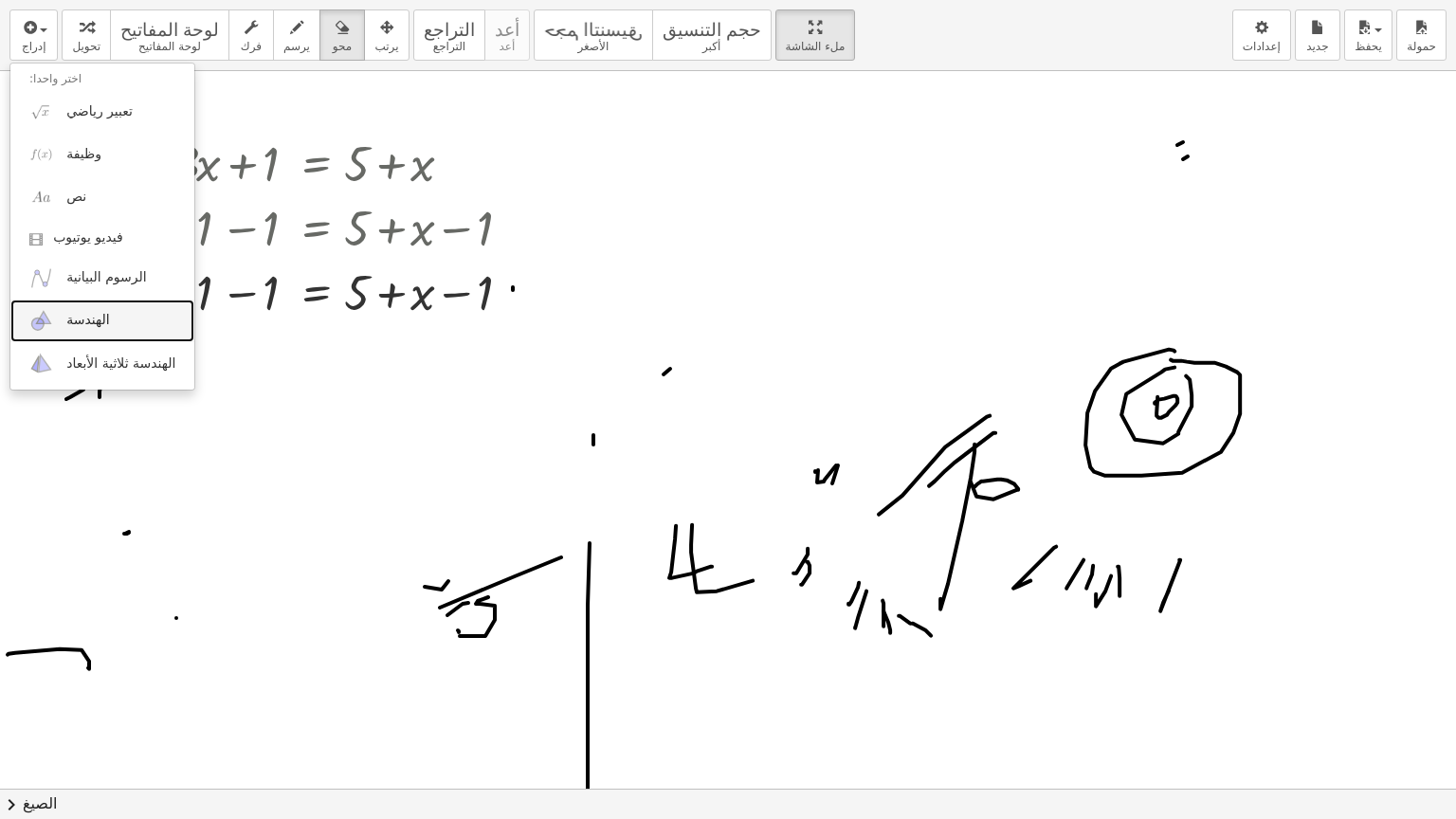
click at [87, 318] on font "الهندسة" at bounding box center [87, 320] width 43 height 15
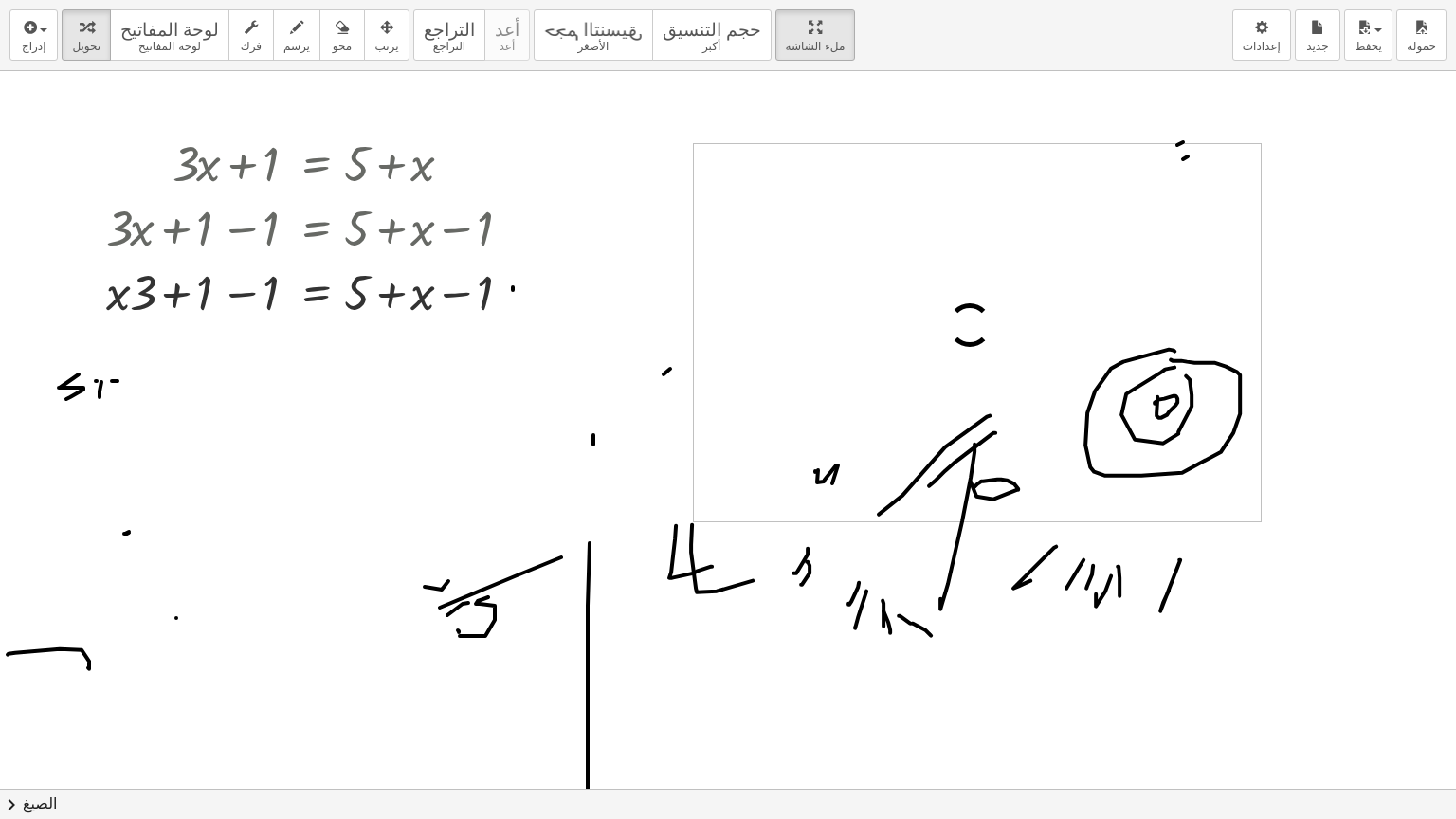
drag, startPoint x: 145, startPoint y: 385, endPoint x: 149, endPoint y: 438, distance: 53.2
click at [149, 438] on div at bounding box center [728, 788] width 1456 height 1435
click at [34, 29] on icon "button" at bounding box center [29, 28] width 17 height 23
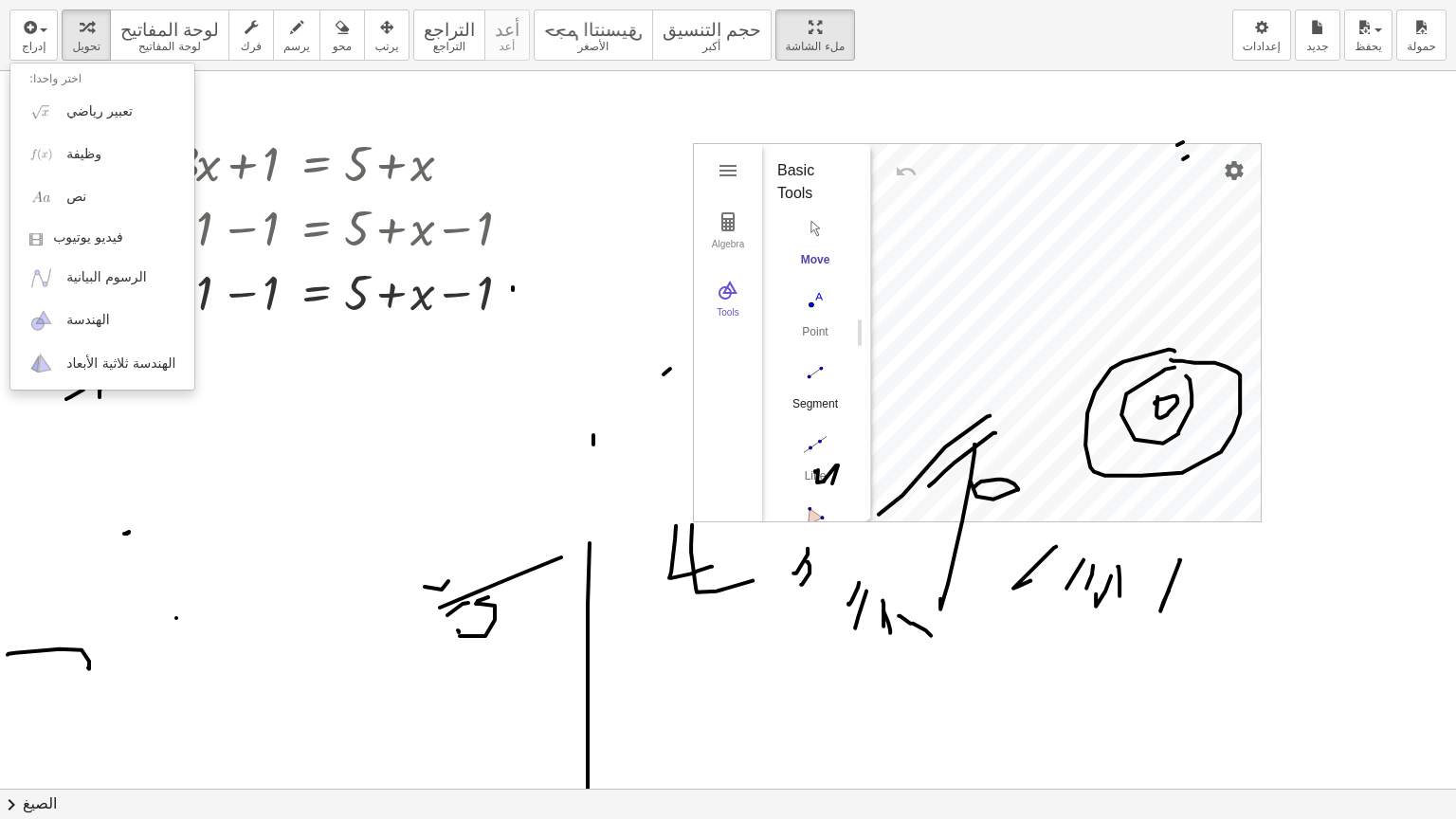
click at [814, 371] on img "Segment. Select two points or positions" at bounding box center [814, 373] width 76 height 31
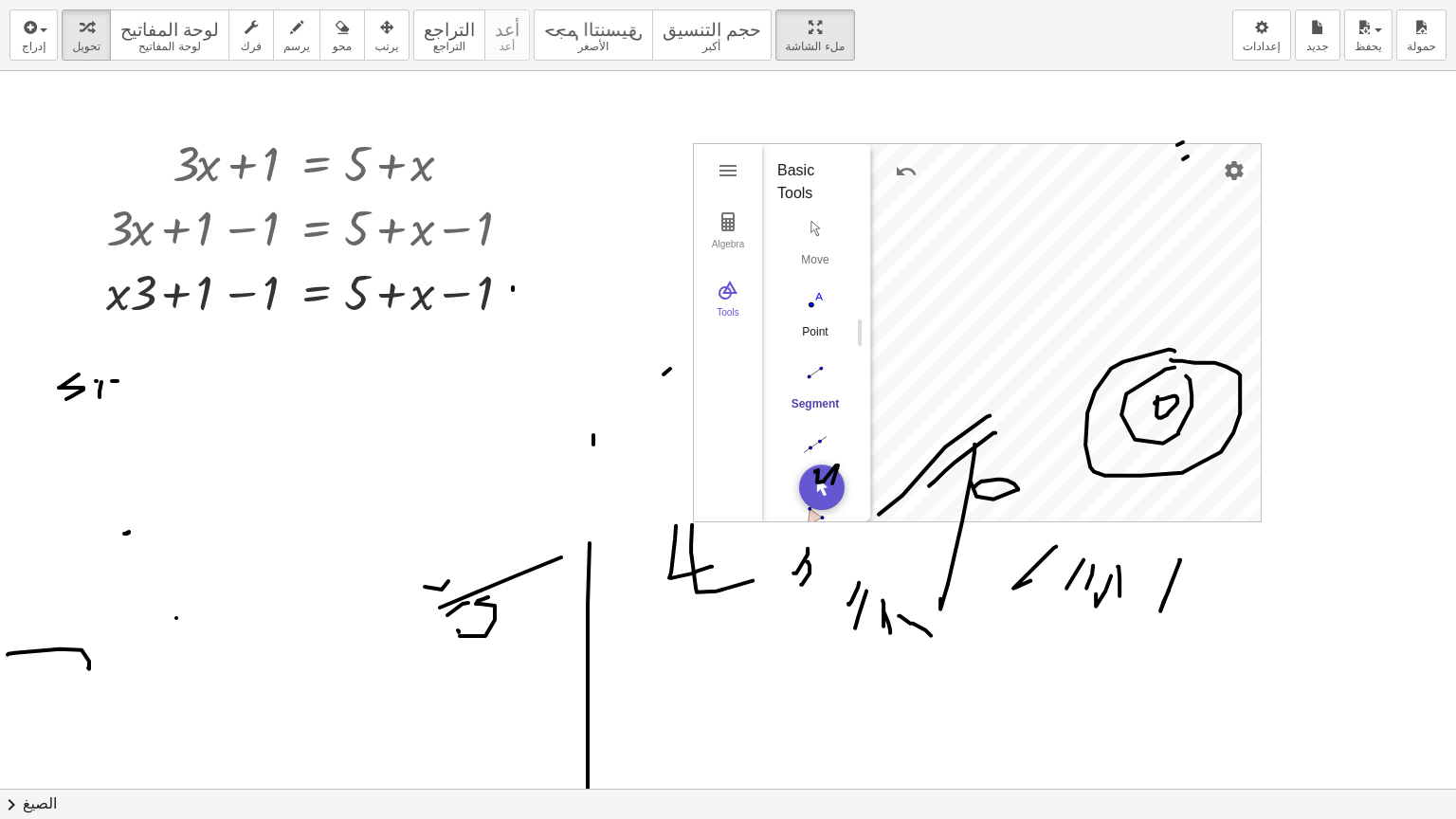
click at [812, 305] on img "Point. Select position or line, function, or curve" at bounding box center [814, 301] width 76 height 31
click at [815, 321] on img "Polygon. Select all vertices, then first vertex again" at bounding box center [814, 331] width 76 height 31
click at [811, 394] on img "Circle with Center through Point. Select center point, then point on circle" at bounding box center [814, 403] width 76 height 31
click at [729, 296] on img "Geometry" at bounding box center [728, 290] width 23 height 23
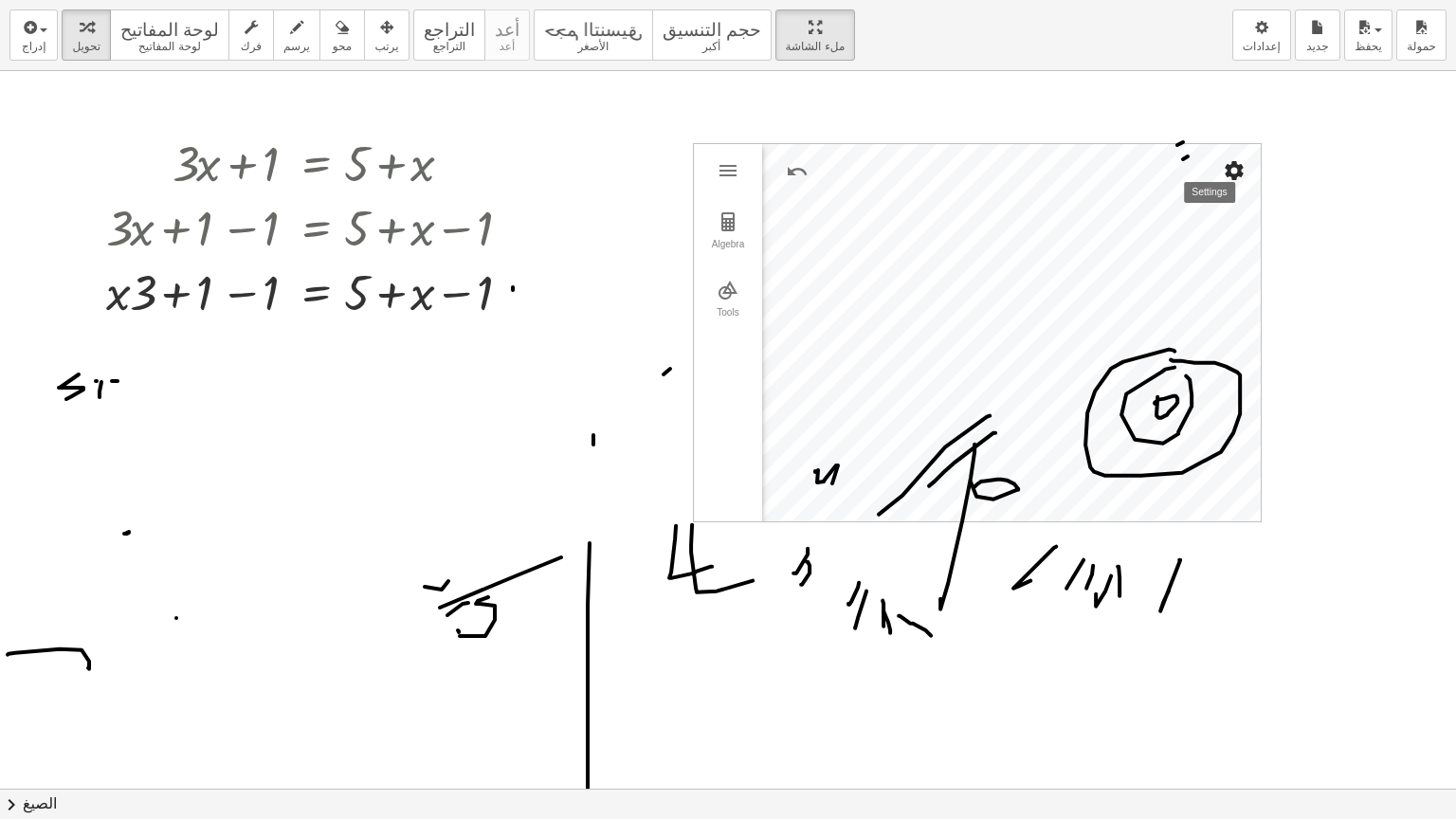
click at [1226, 176] on img "Settings" at bounding box center [1235, 171] width 23 height 23
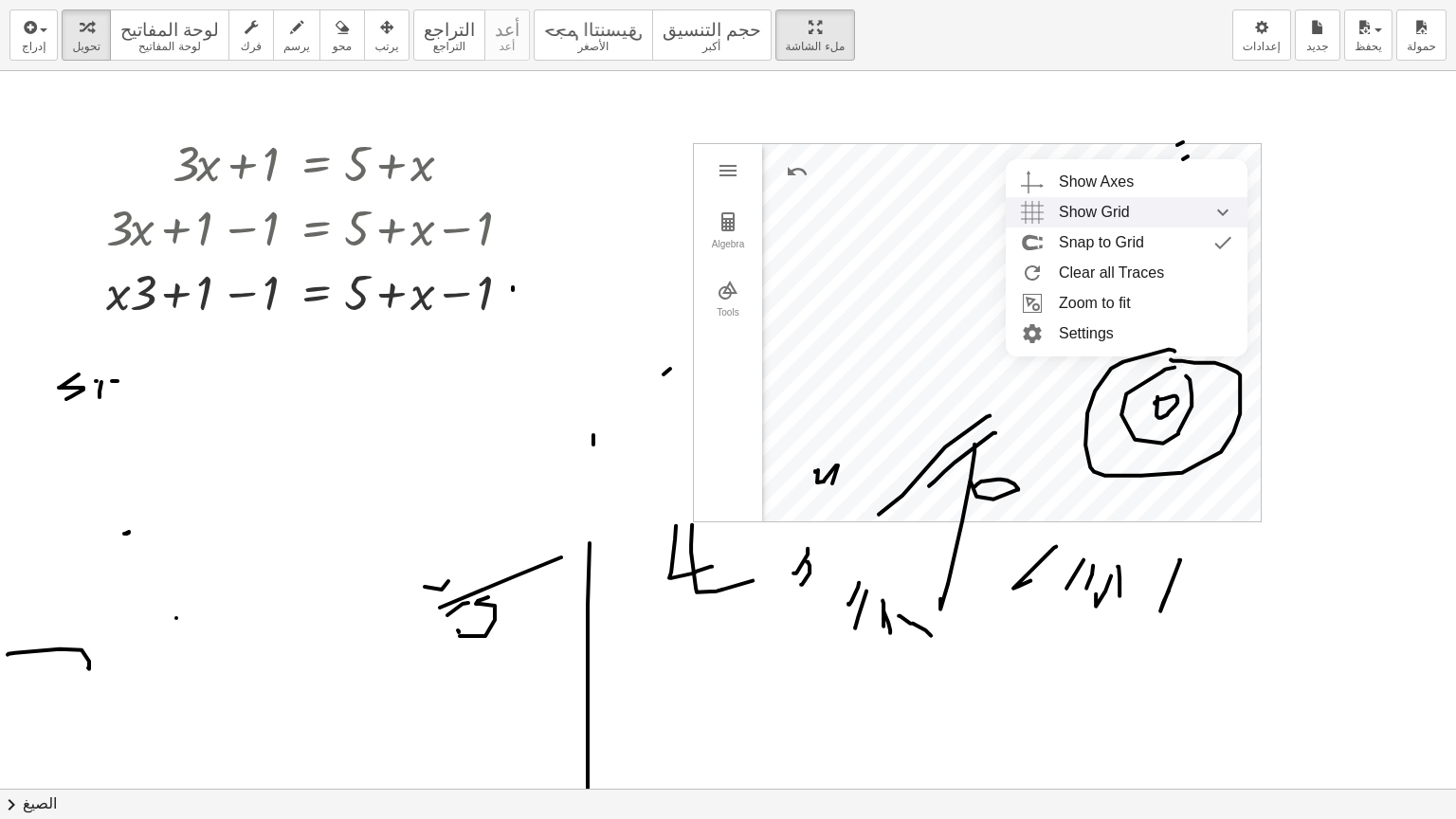
click at [1075, 220] on span "Show Grid" at bounding box center [1094, 213] width 71 height 31
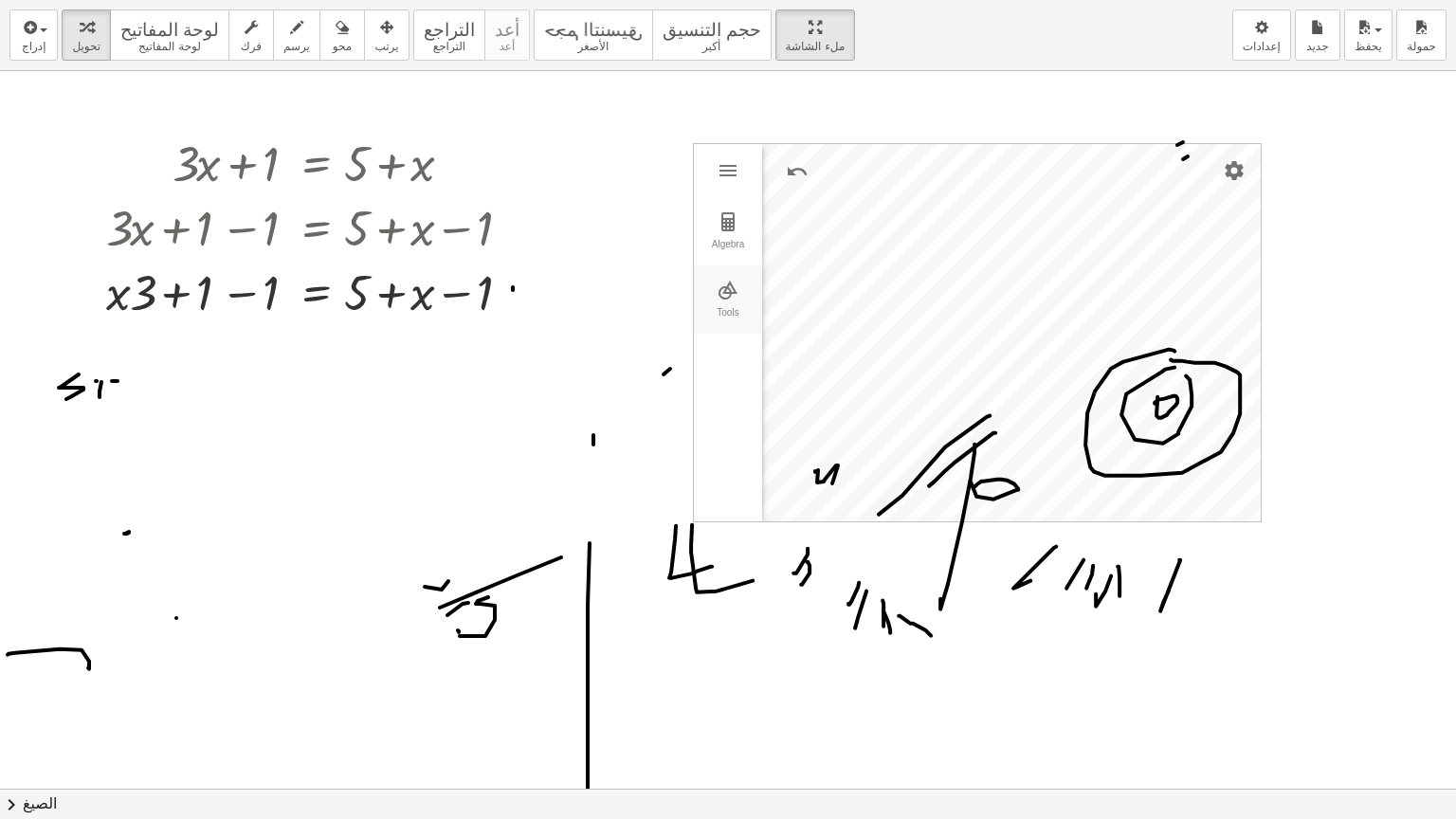
click at [731, 289] on img "Geometry" at bounding box center [728, 290] width 23 height 23
drag, startPoint x: 812, startPoint y: 426, endPoint x: 826, endPoint y: 342, distance: 85.2
click at [826, 342] on div "Move Point Segment Line Polygon Circle with Center through Point" at bounding box center [808, 242] width 63 height 432
click at [817, 408] on img "Line. Select two points or positions" at bounding box center [814, 414] width 76 height 31
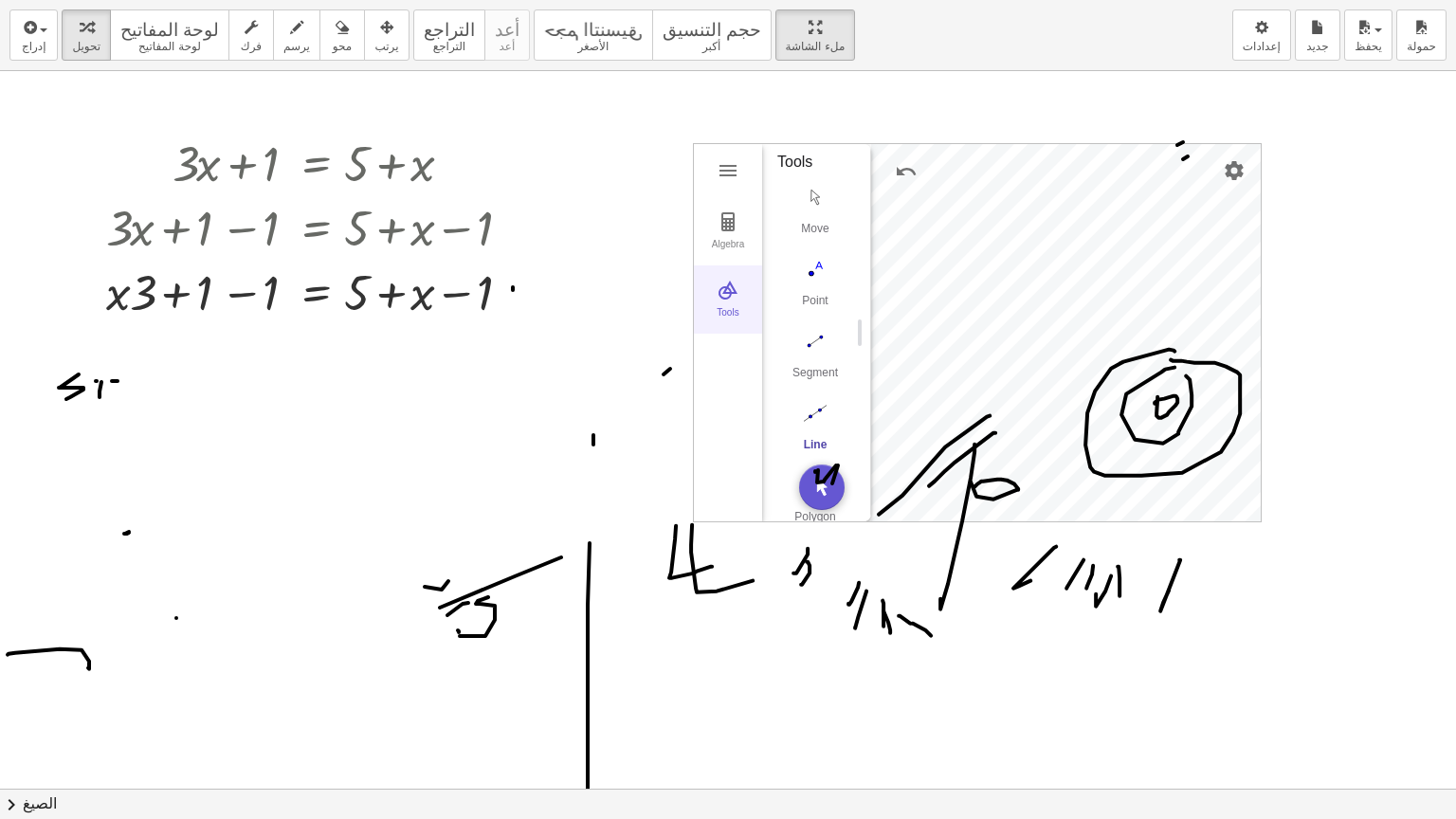
click at [725, 291] on img "Geometry" at bounding box center [728, 290] width 23 height 23
click at [734, 172] on img "Geometry" at bounding box center [728, 171] width 23 height 23
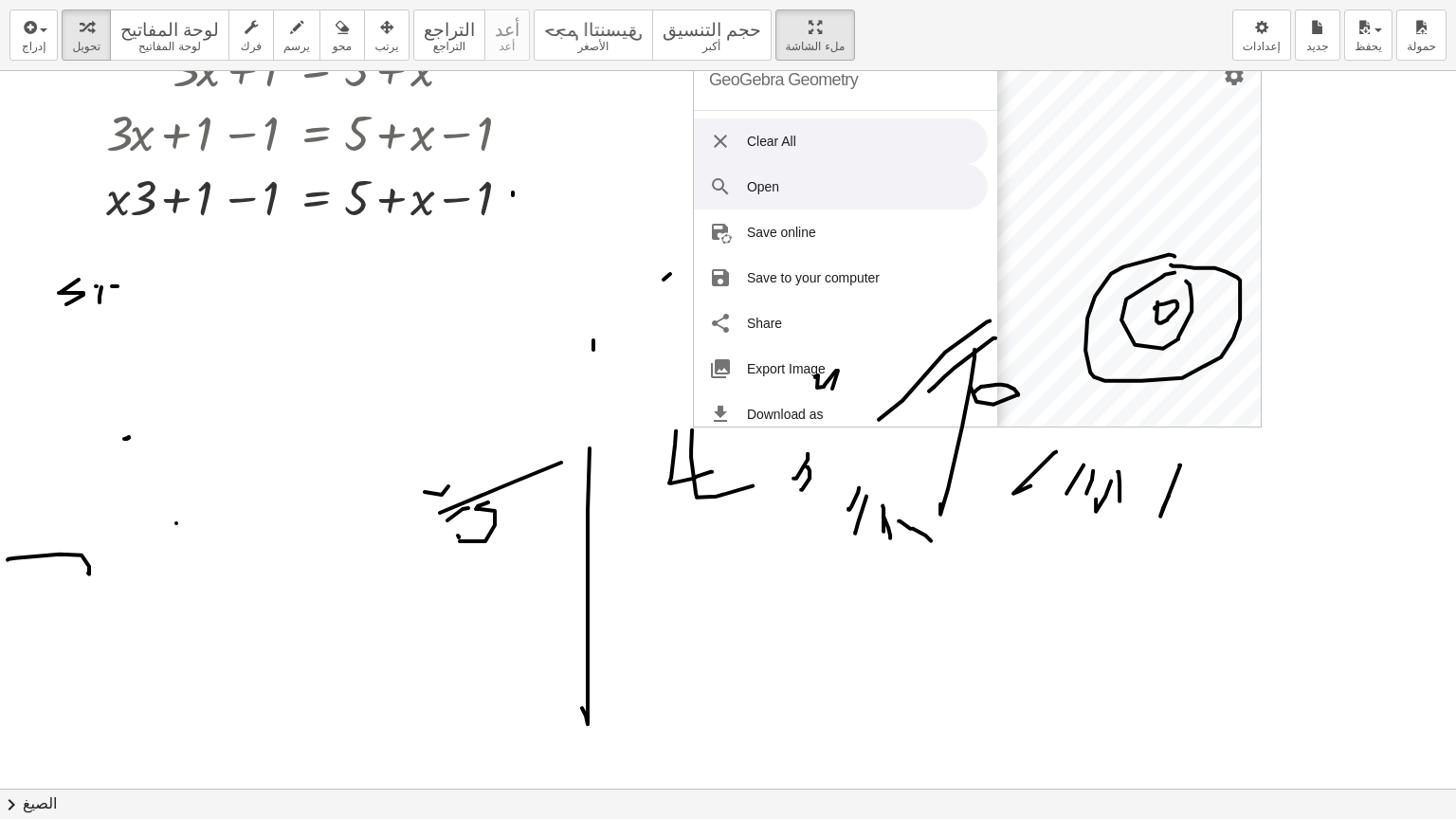
scroll to position [0, 0]
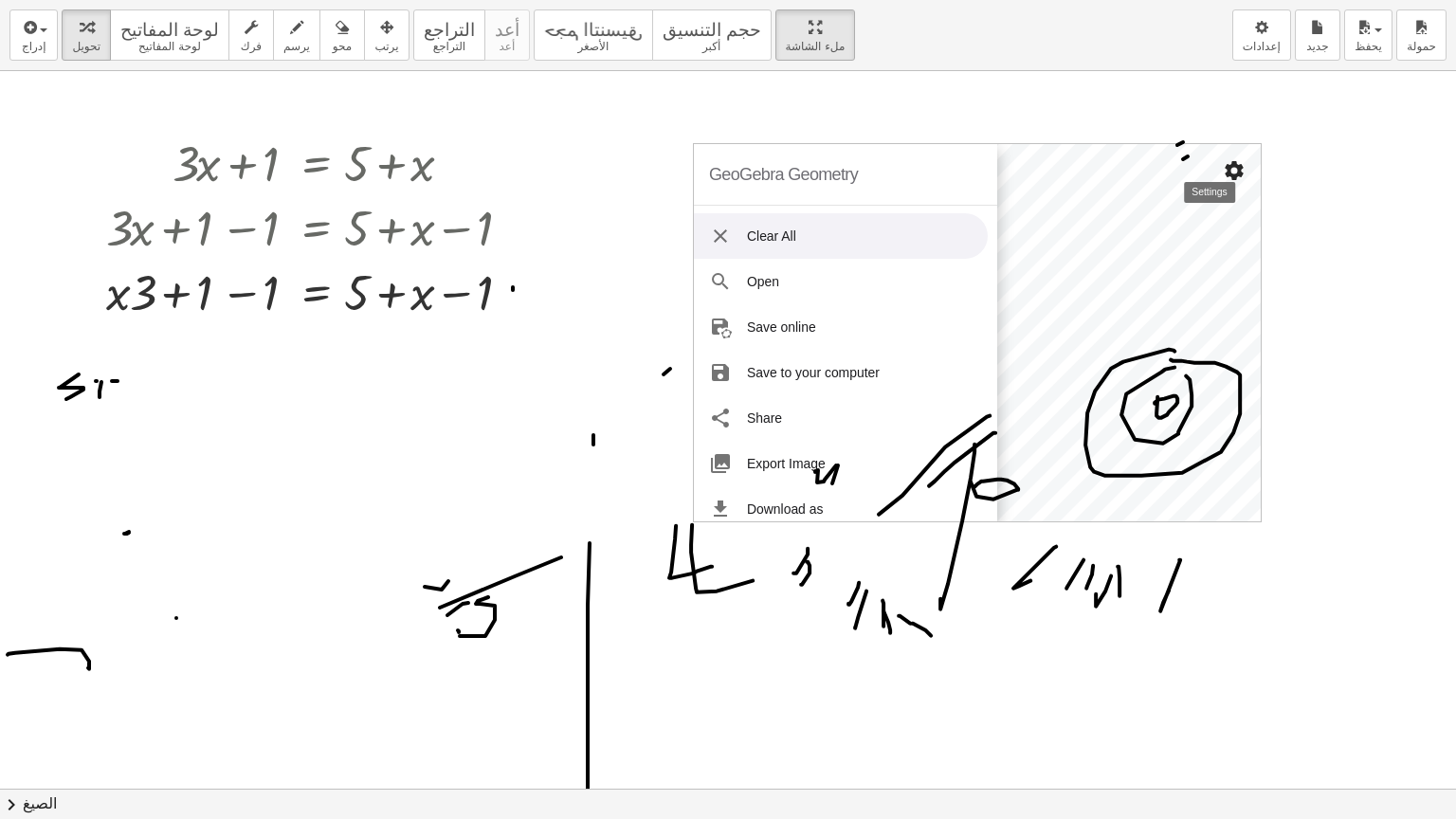
click at [1240, 171] on img "Settings" at bounding box center [1235, 171] width 23 height 23
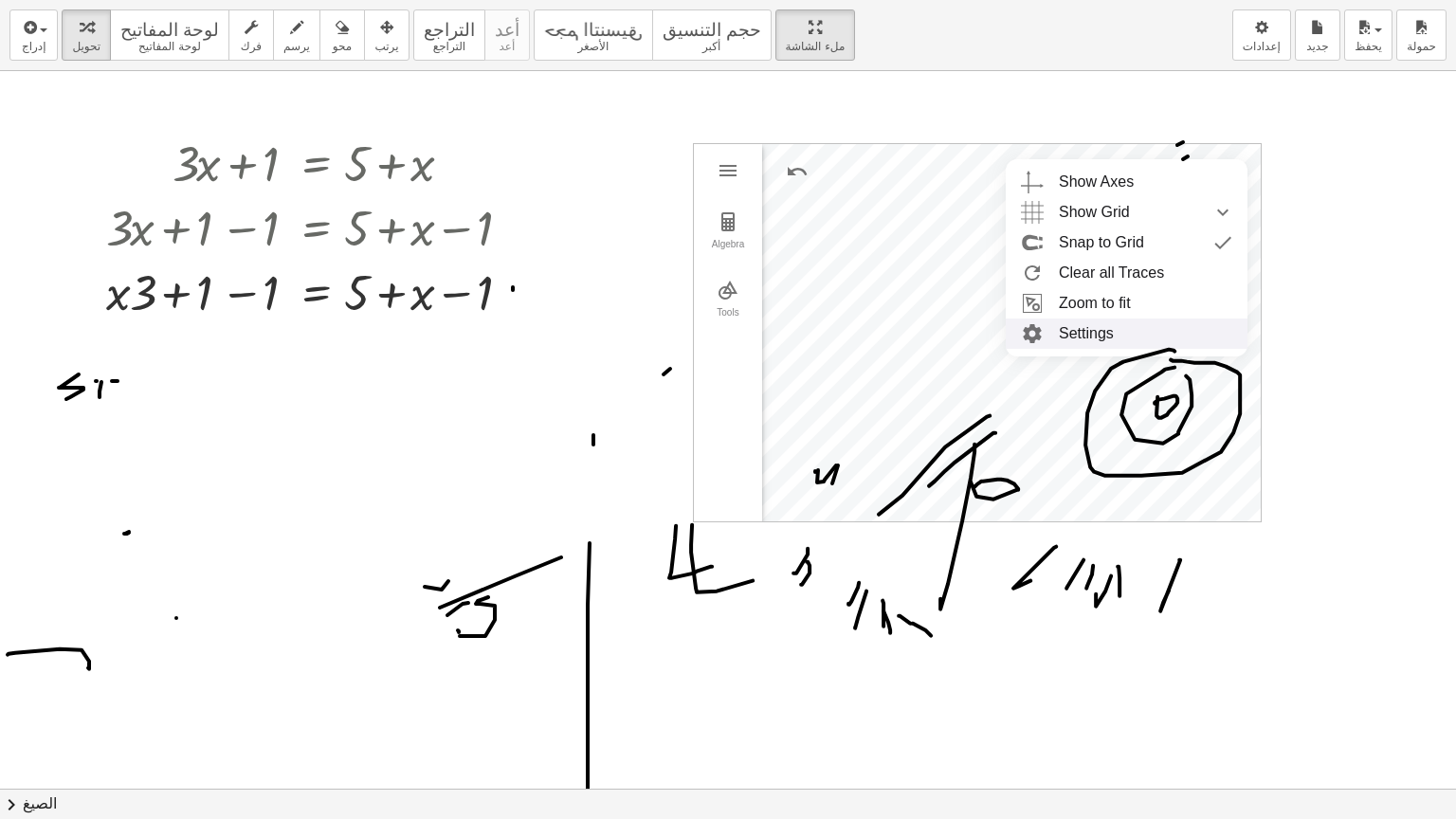
click at [1083, 330] on li "Settings" at bounding box center [1126, 333] width 241 height 31
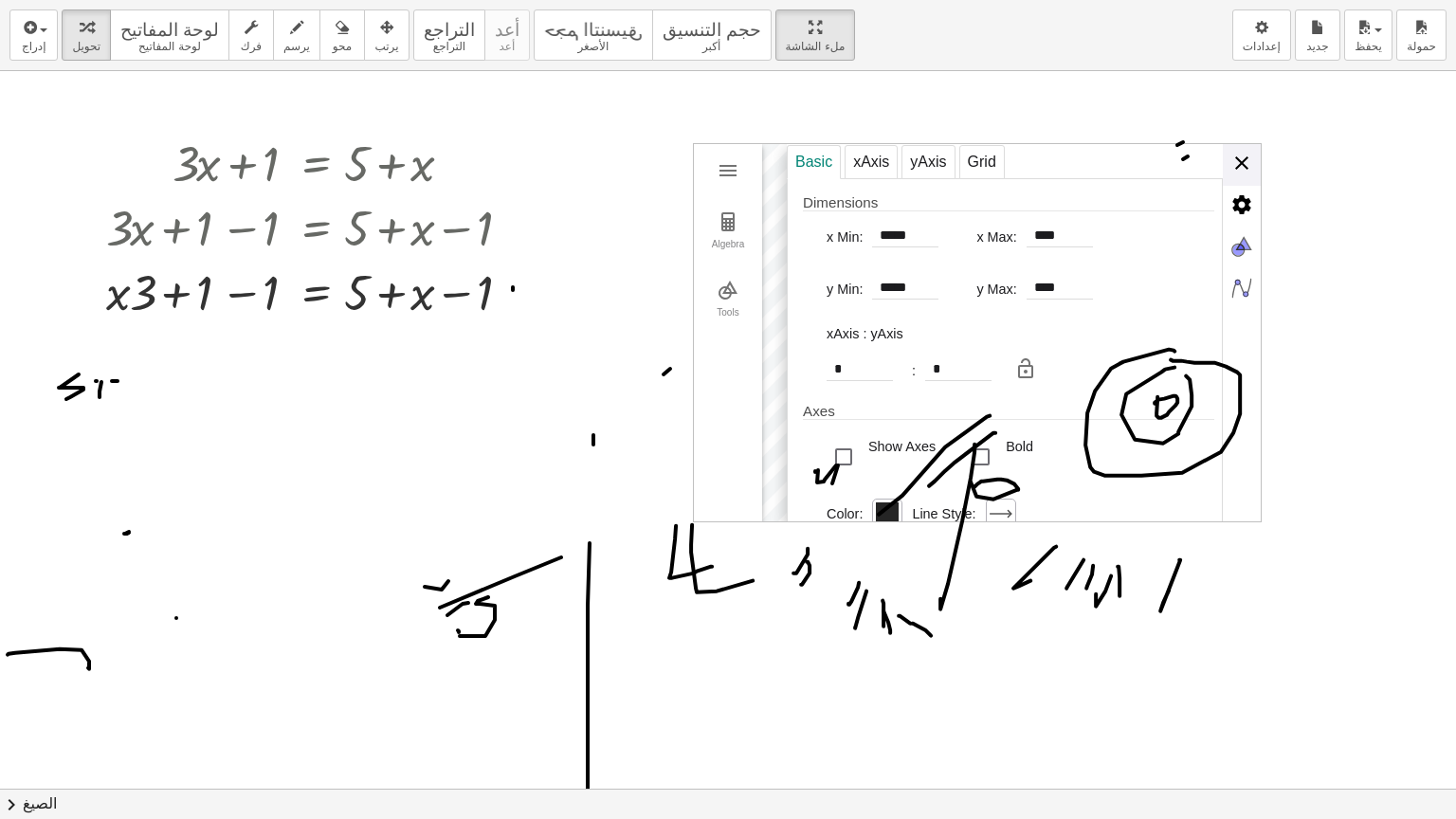
click at [1242, 167] on div "Basic xAxis yAxis Grid Dimensions x Min: ***** x Max: **** y Min: ***** y Max: …" at bounding box center [1023, 333] width 474 height 379
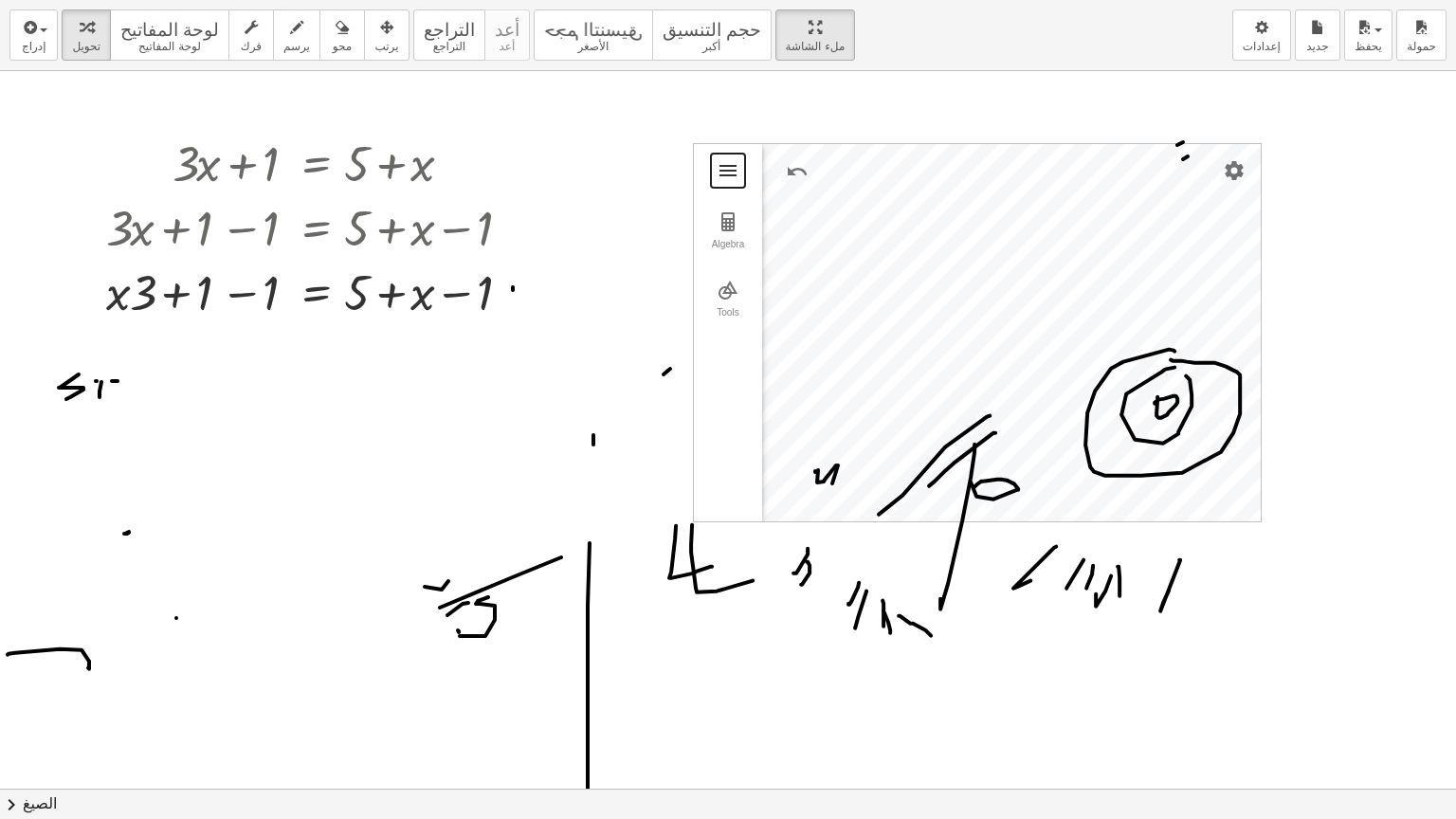
click at [726, 182] on button "Geometry" at bounding box center [728, 171] width 34 height 34
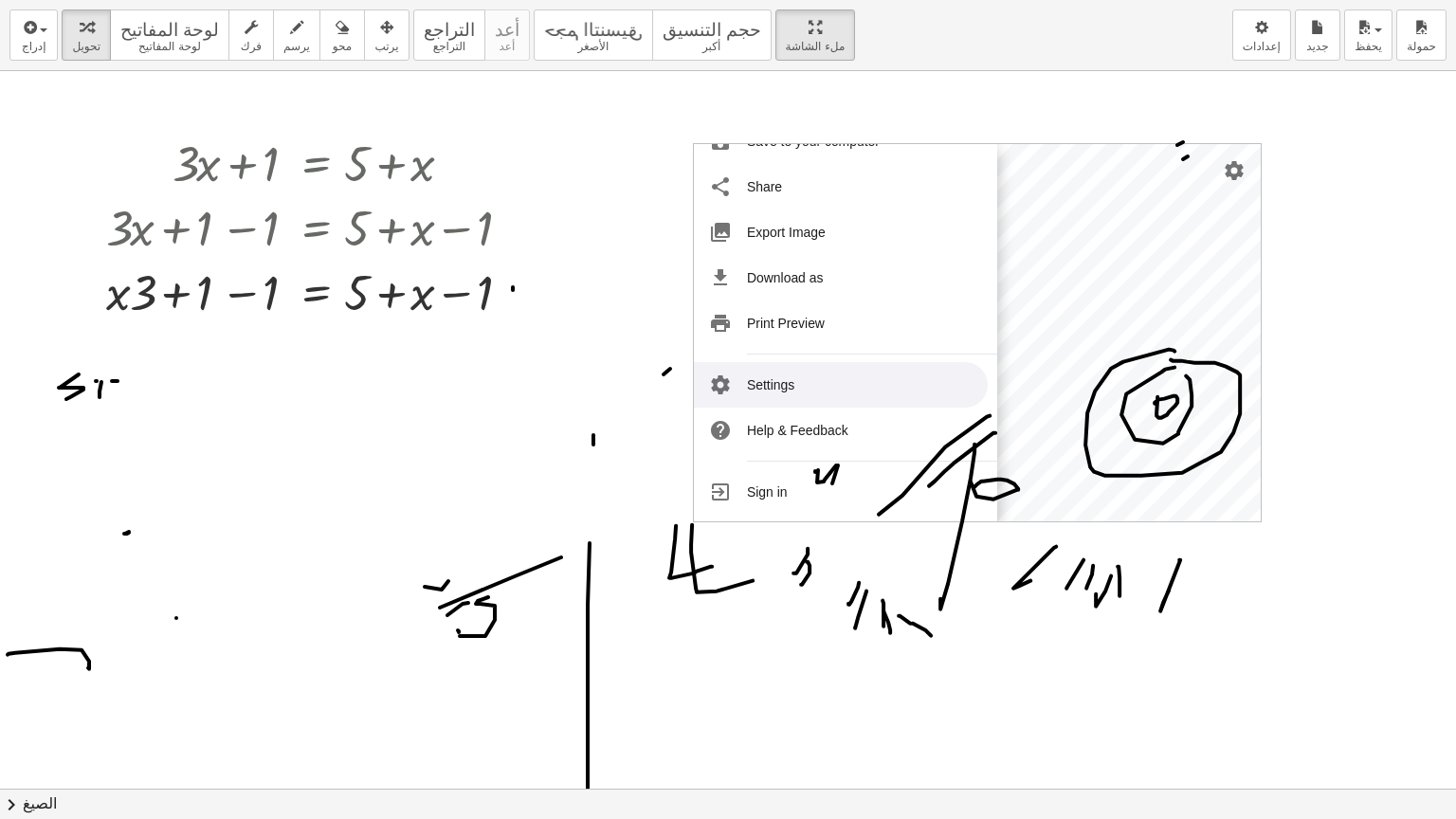
click at [769, 380] on li "Settings" at bounding box center [840, 384] width 294 height 45
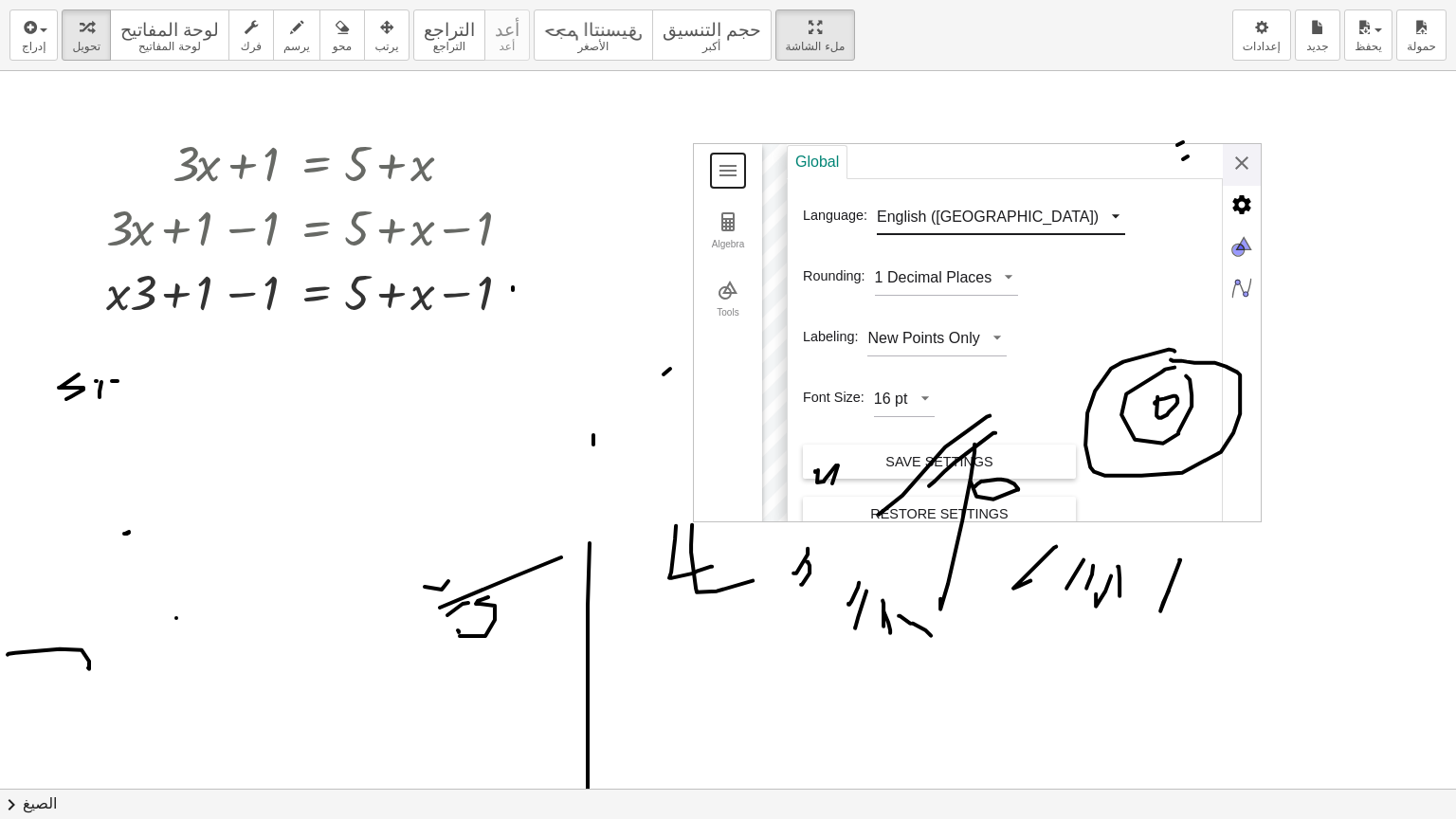
click at [982, 212] on div "GeoGebra Geometry Clear All Open Save online Save to your computer Share Export…" at bounding box center [977, 332] width 569 height 379
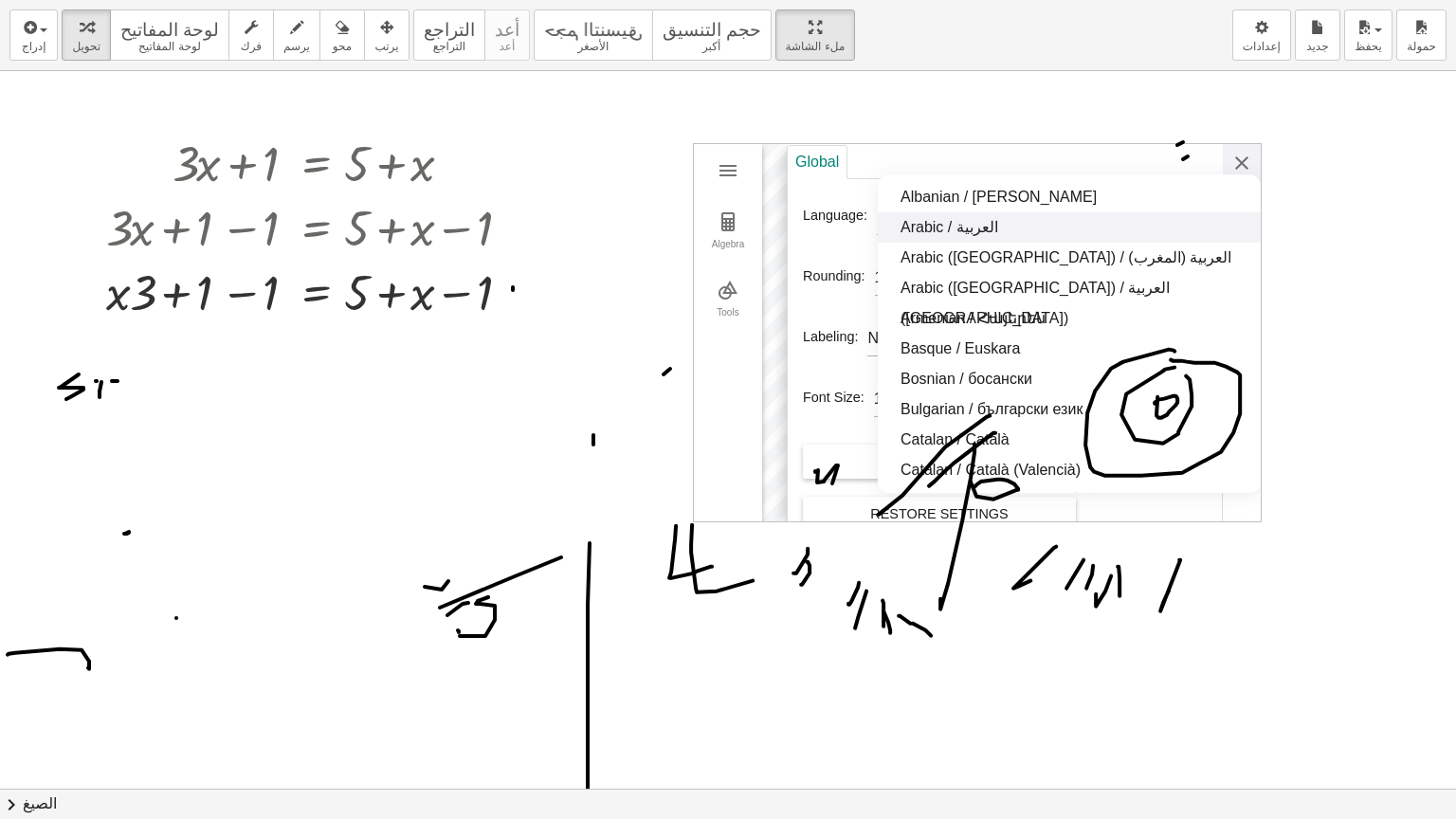
click at [965, 227] on li "‎Arabic‎ / ‏العربية‏" at bounding box center [1069, 228] width 383 height 31
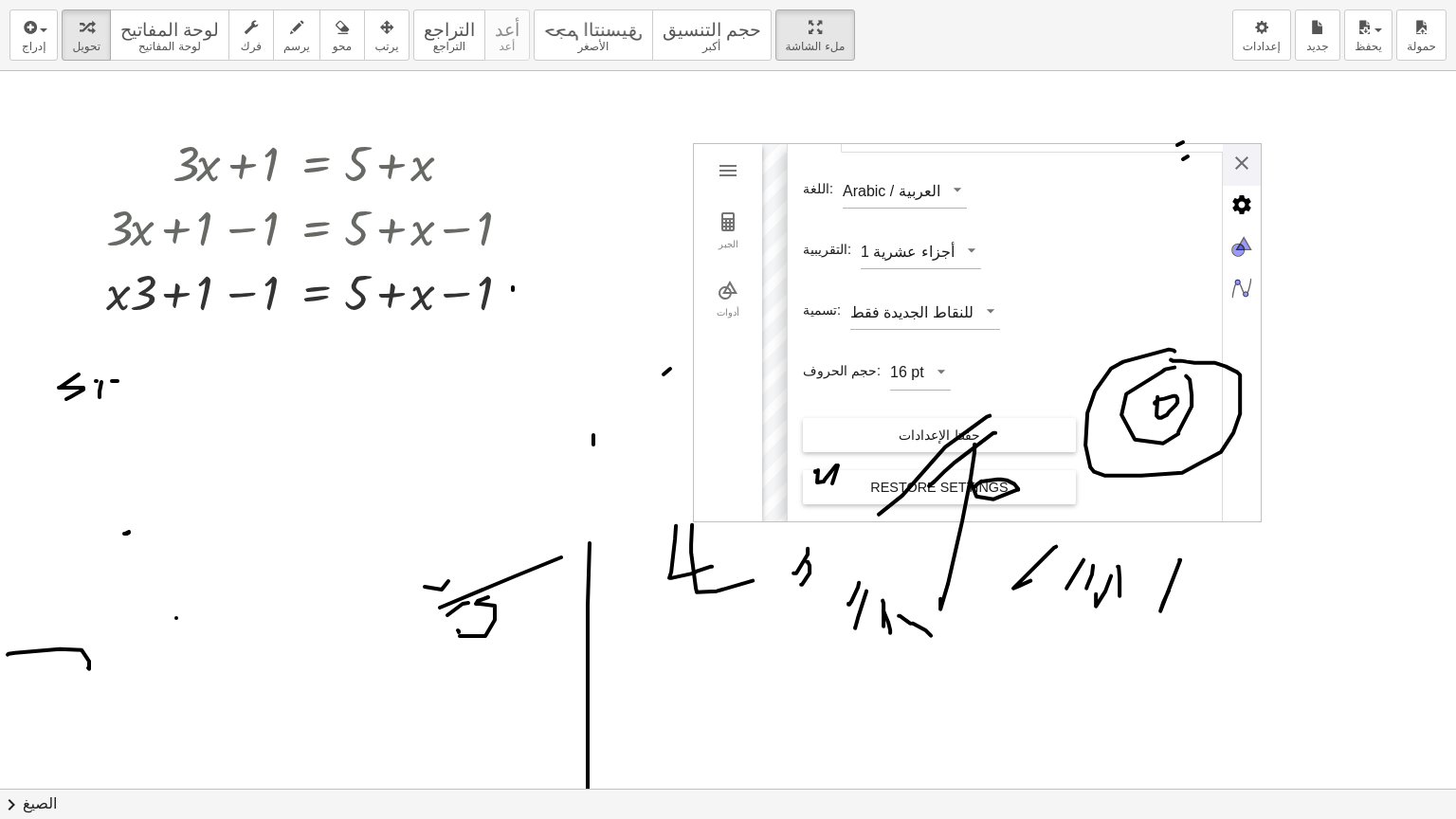
scroll to position [28, 0]
click at [762, 199] on button "الجبر" at bounding box center [727, 231] width 68 height 68
click at [1240, 156] on div "جيوجبرا - هندسة Clear All فتح Save online Save to your computer اشتراك تصدير صو…" at bounding box center [977, 332] width 569 height 379
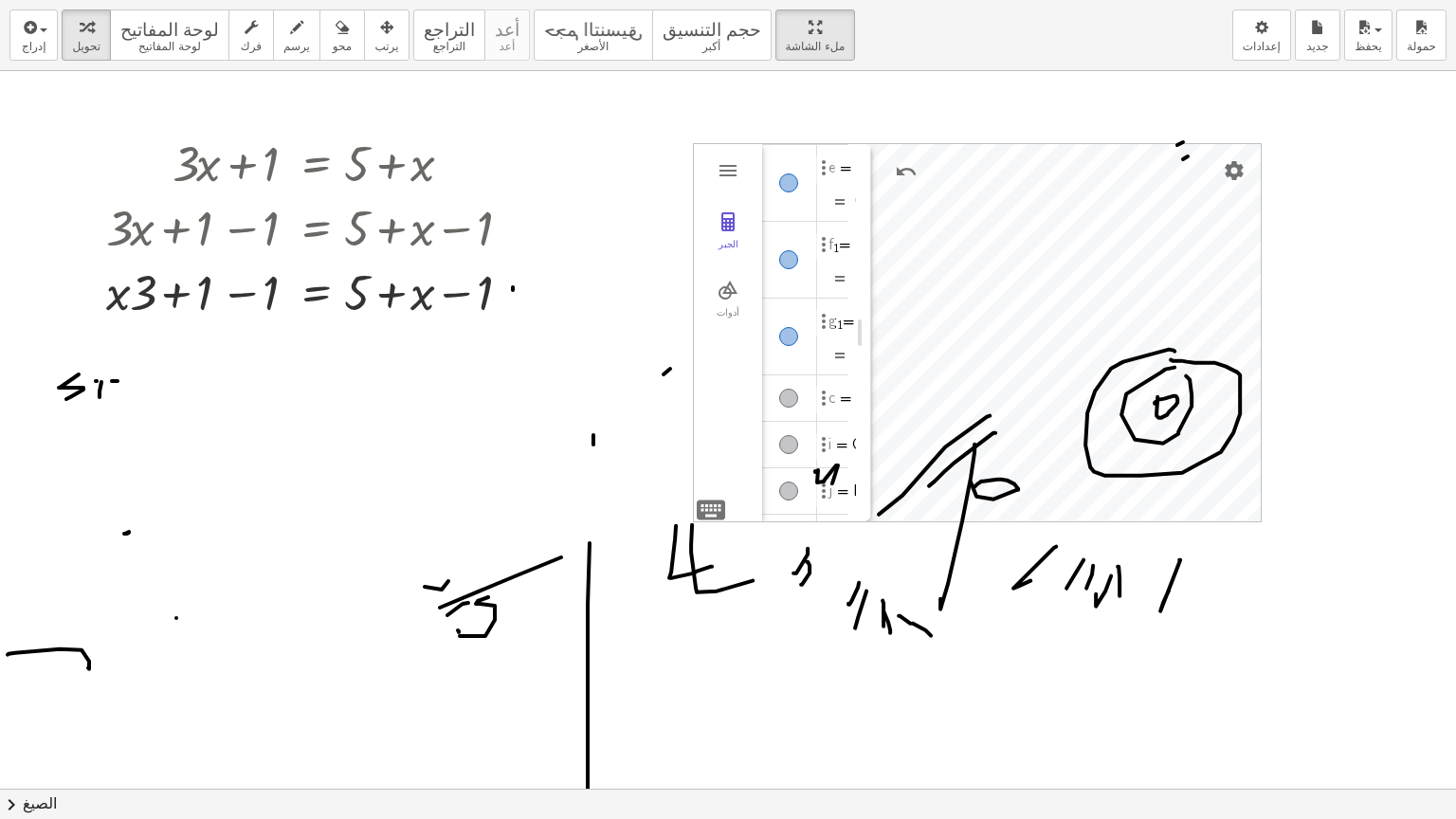
scroll to position [664, 0]
click at [833, 213] on sub "1" at bounding box center [836, 216] width 6 height 11
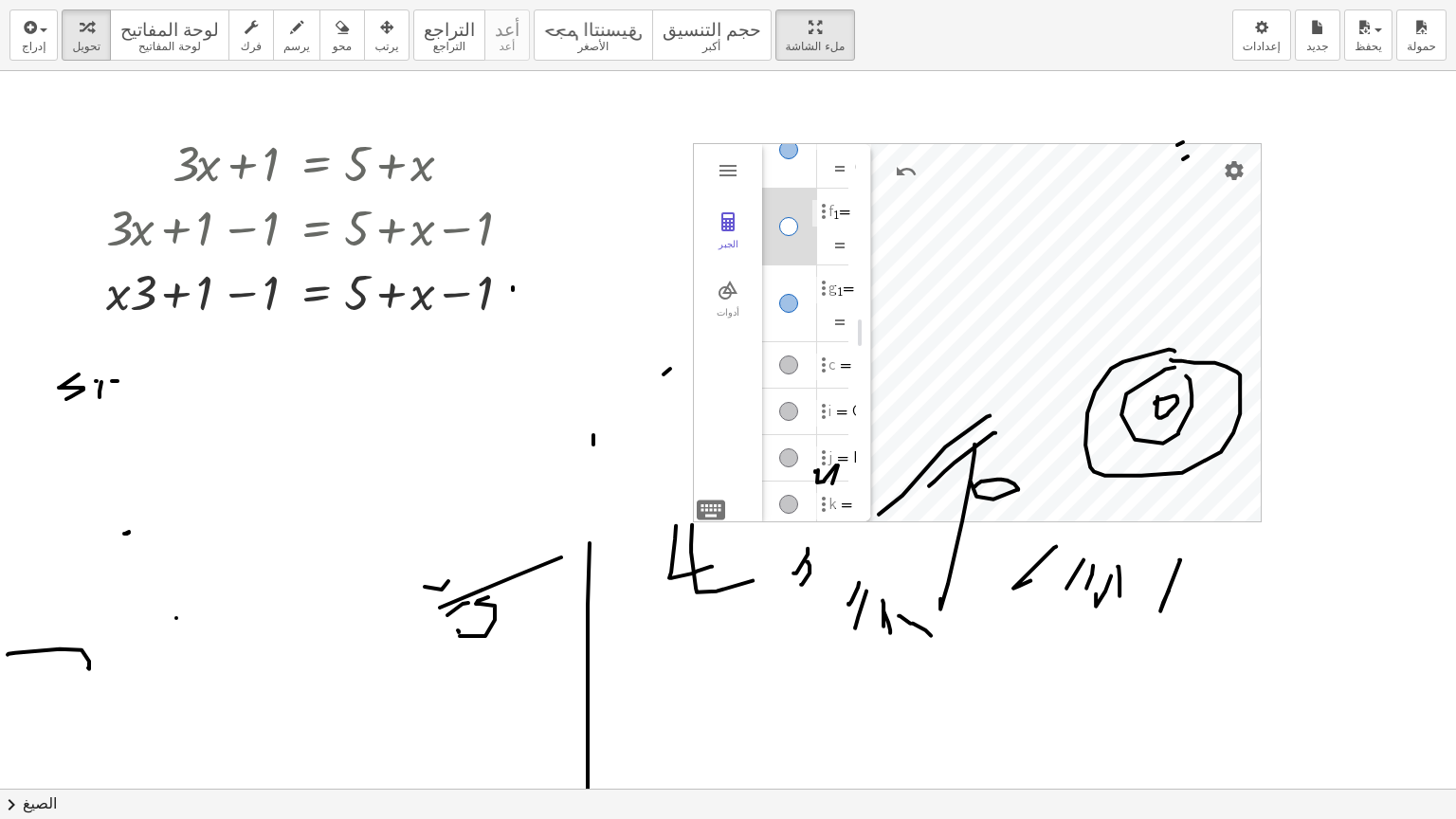
click at [788, 222] on div "إظهار / إخفاء عنصر" at bounding box center [788, 227] width 19 height 19
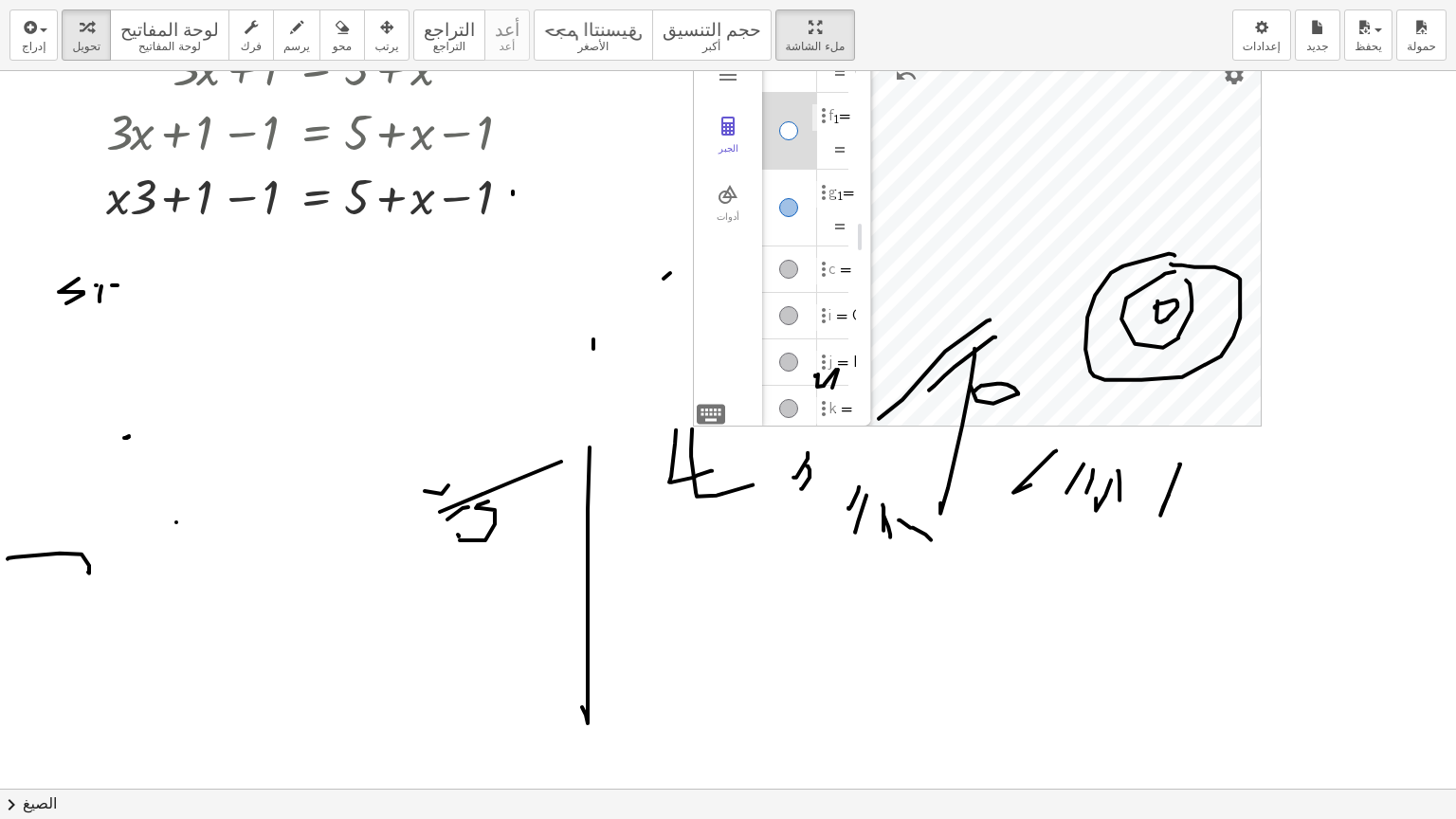
scroll to position [95, 0]
drag, startPoint x: 728, startPoint y: 367, endPoint x: 762, endPoint y: 271, distance: 101.8
click at [763, 268] on div "الجبر أدوات نقطة A نقطة B f = [AB]قطعة مستقيم 1.8 نقطة C g = [BC]قطعة مستقيم 3.…" at bounding box center [774, 238] width 162 height 377
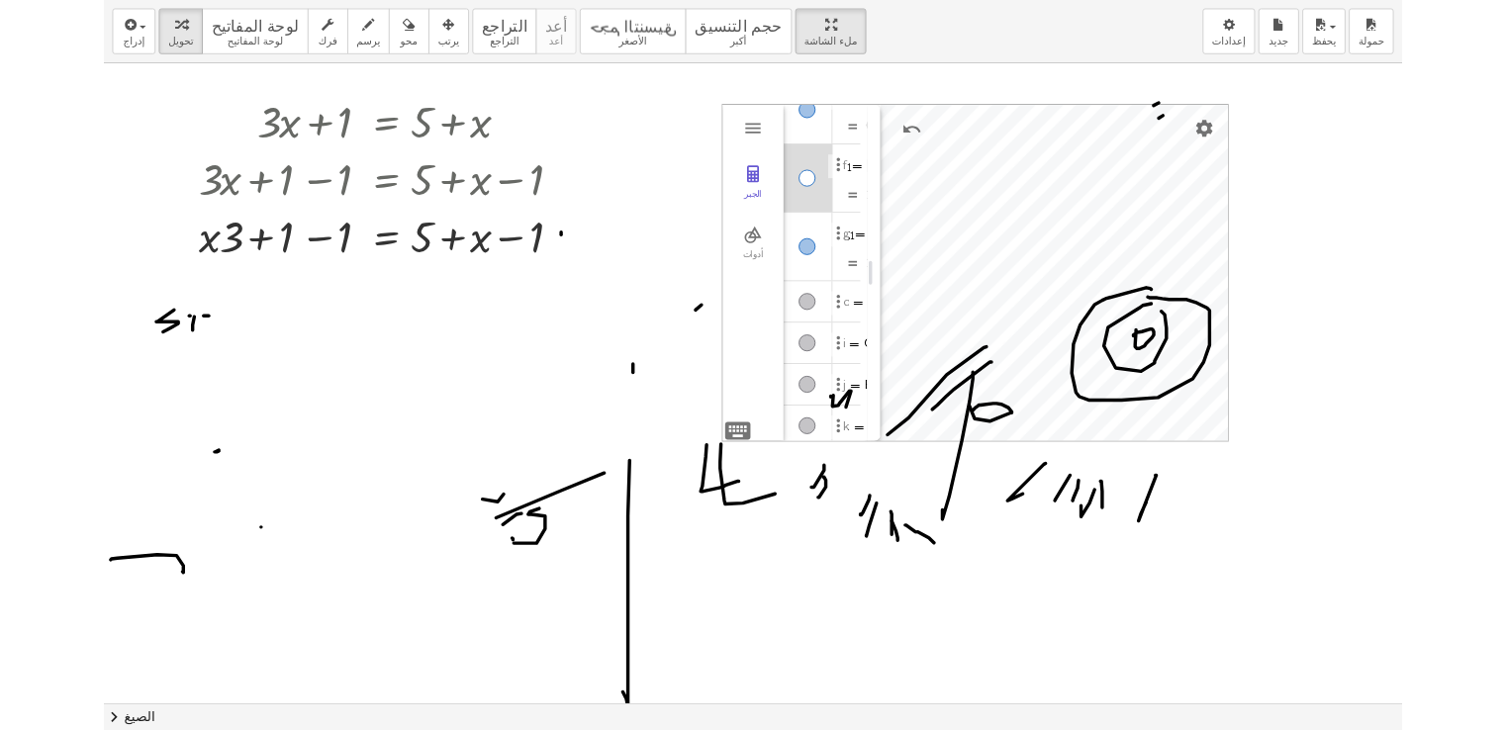
scroll to position [0, 0]
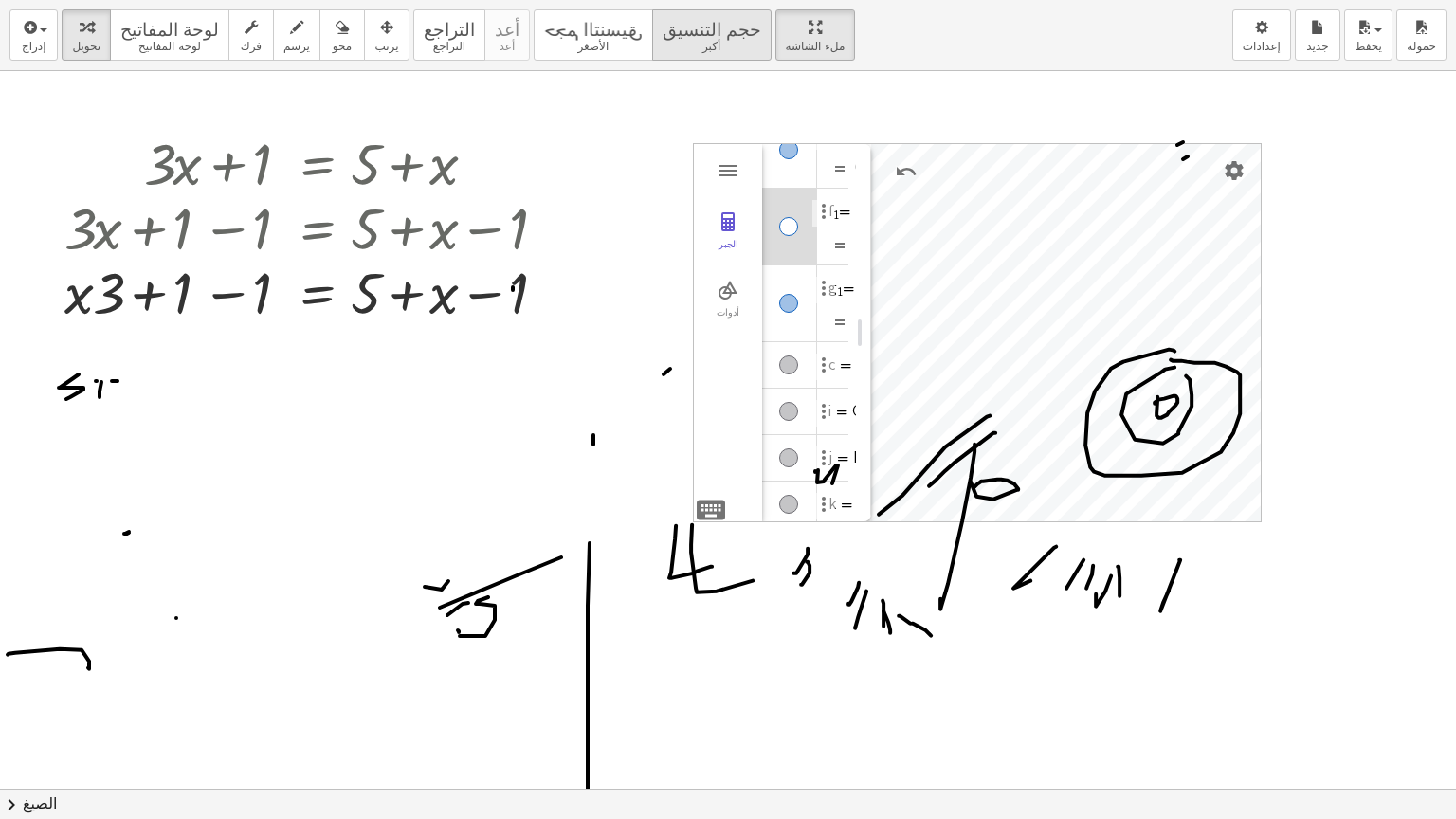
click at [652, 42] on button "حجم التنسيق أكبر" at bounding box center [712, 34] width 120 height 51
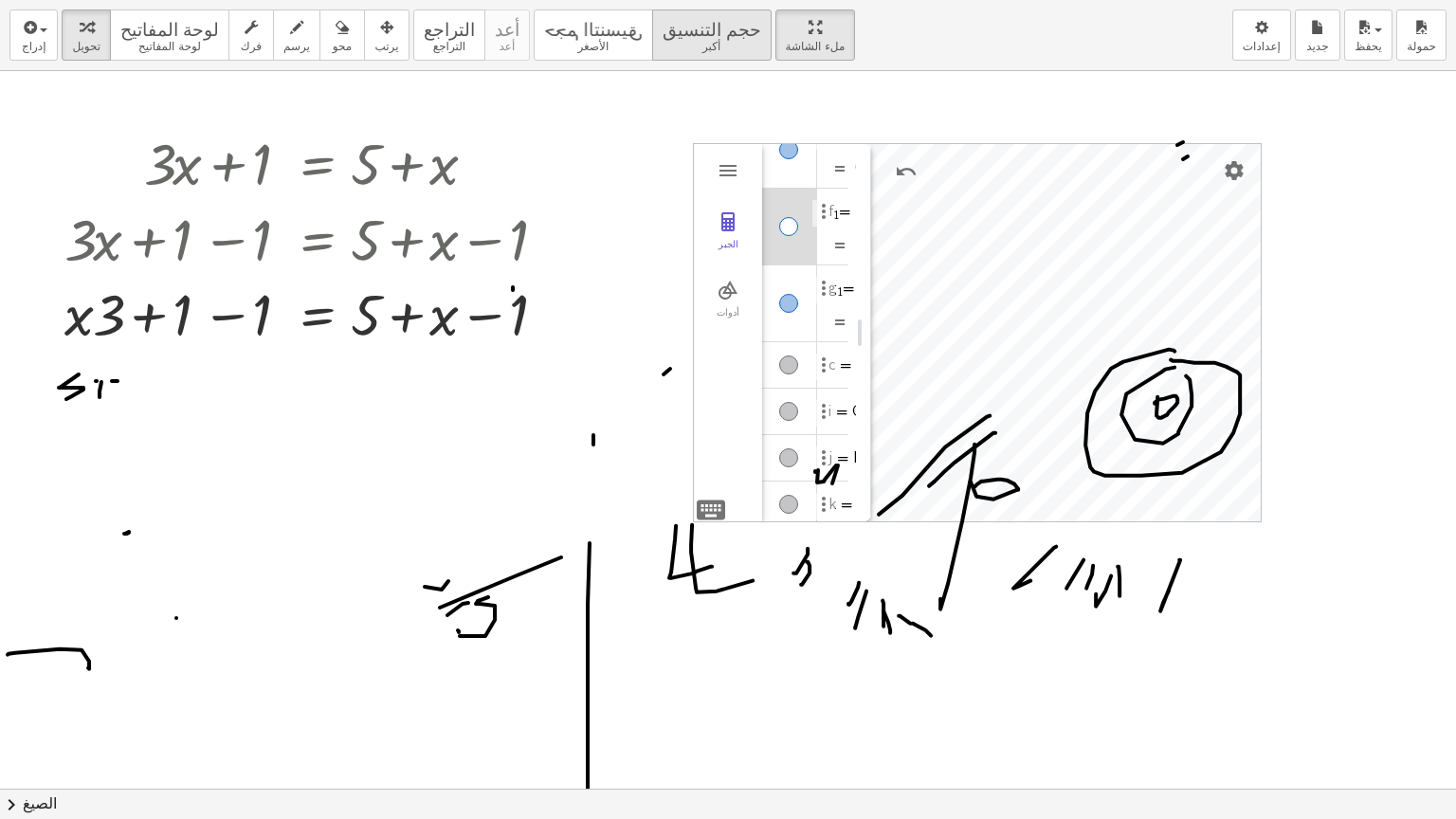
click at [663, 35] on font "حجم التنسيق" at bounding box center [712, 27] width 99 height 18
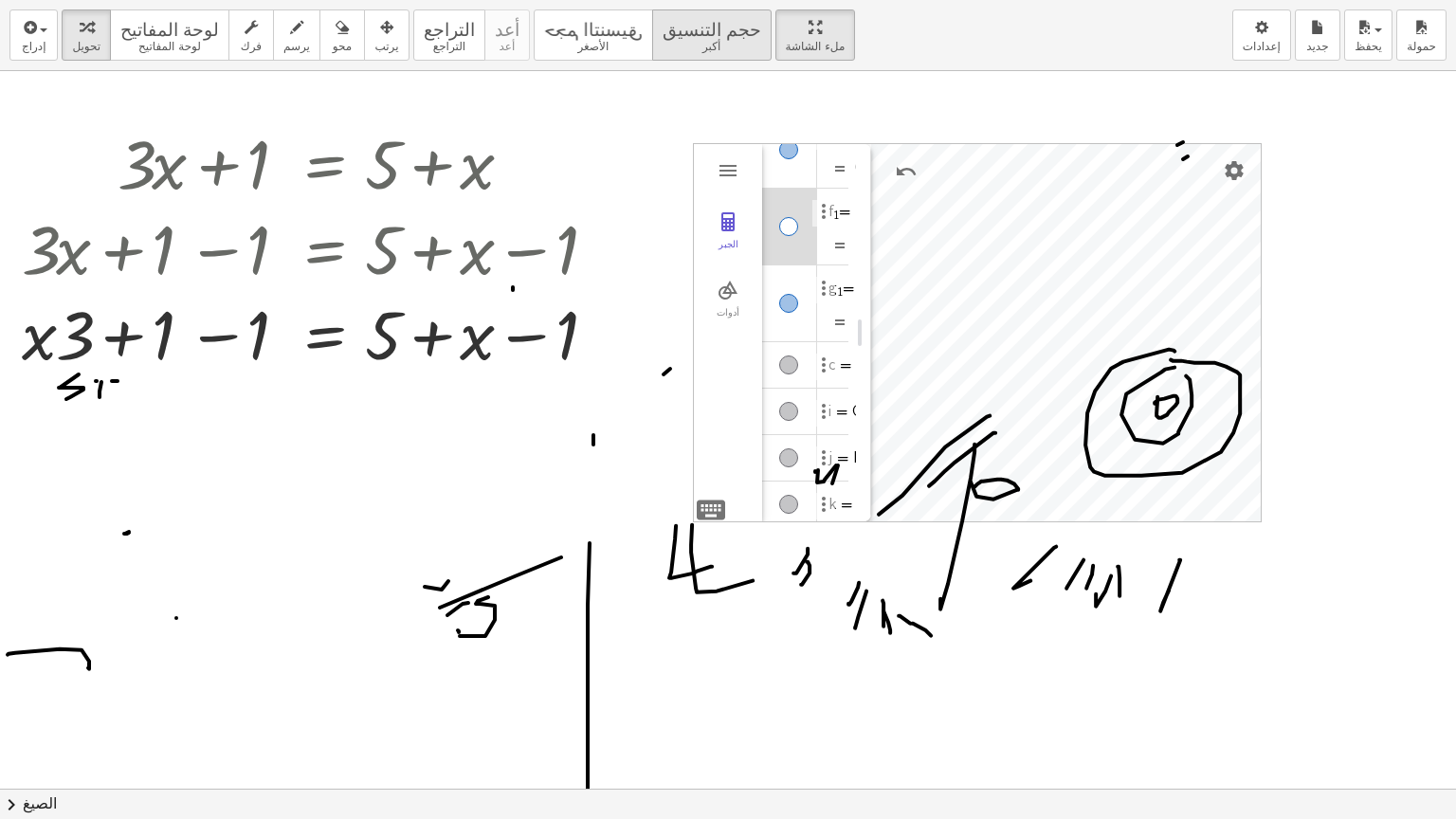
click at [663, 35] on font "حجم التنسيق" at bounding box center [712, 27] width 99 height 18
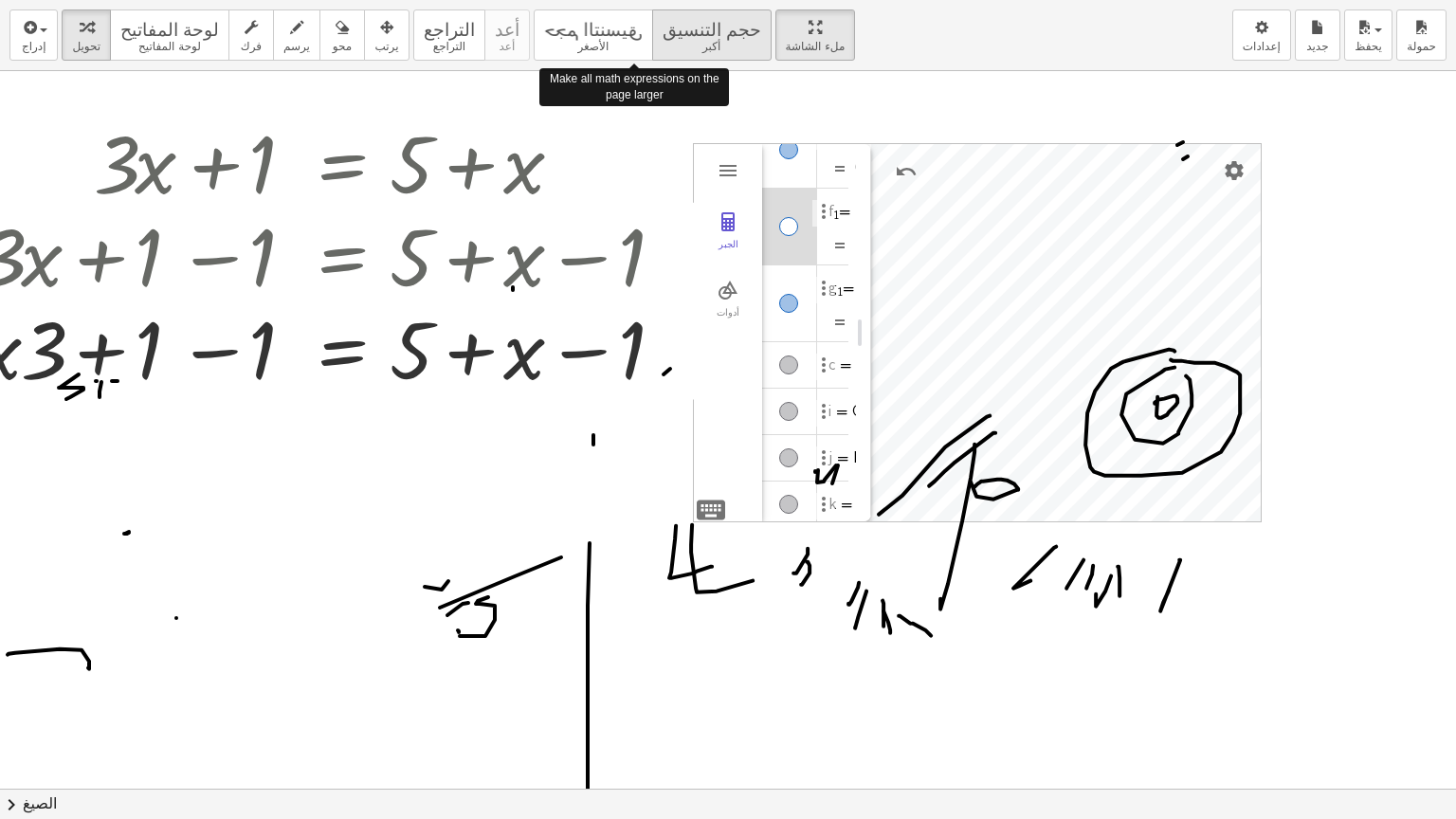
click at [663, 35] on font "حجم التنسيق" at bounding box center [712, 27] width 99 height 18
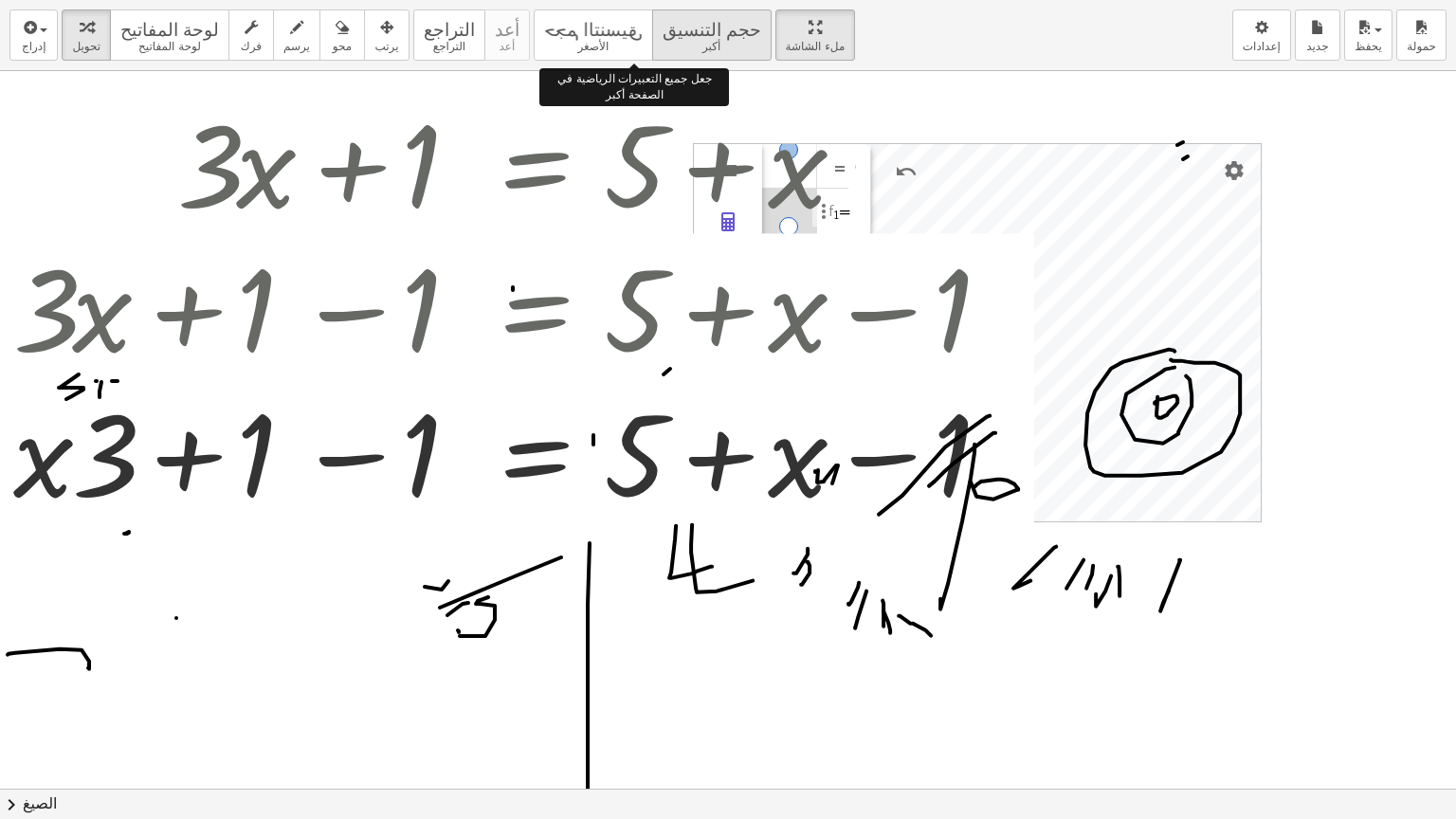
click at [663, 35] on font "حجم التنسيق" at bounding box center [712, 27] width 99 height 18
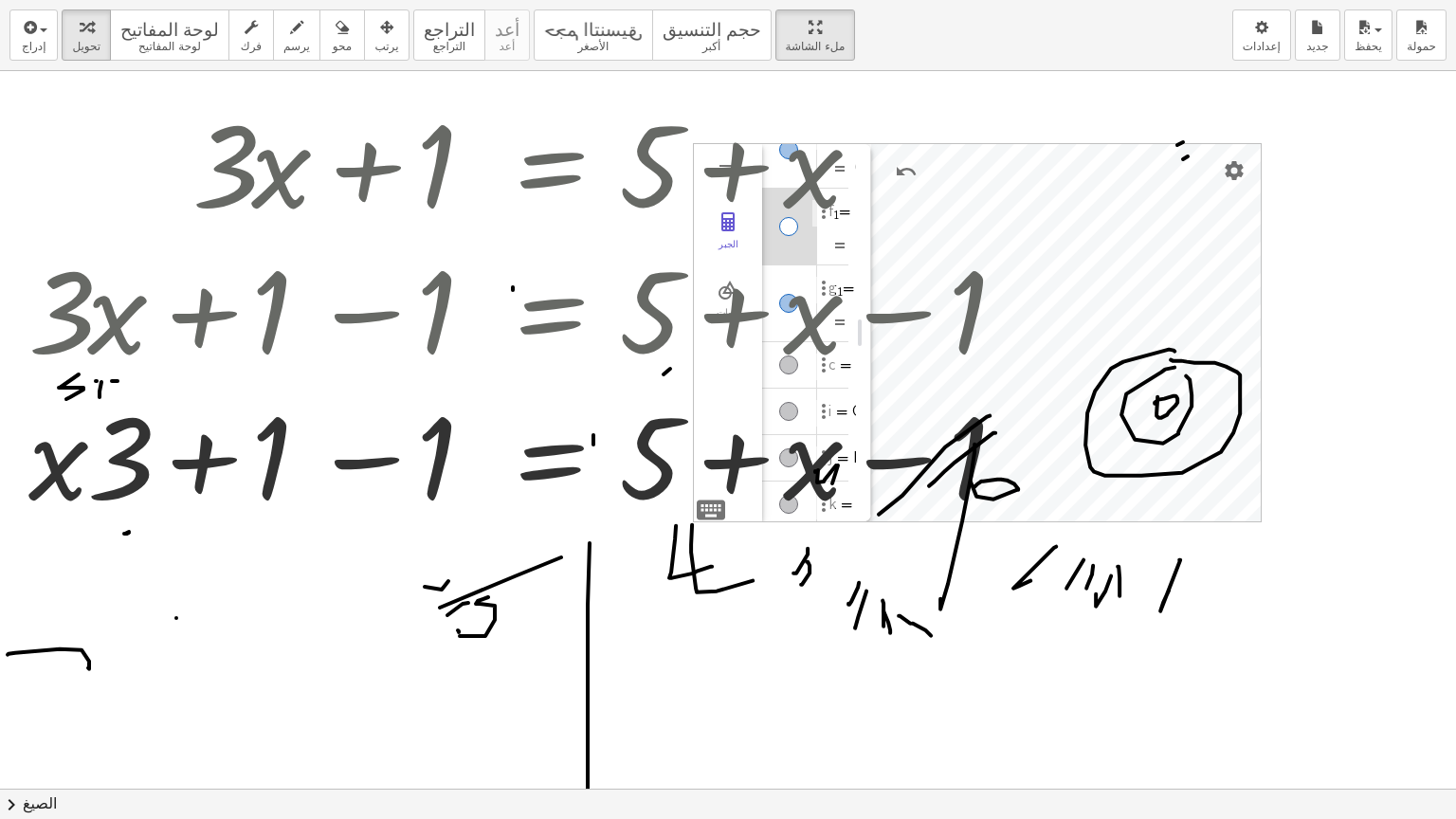
drag, startPoint x: 717, startPoint y: 43, endPoint x: 717, endPoint y: -40, distance: 83.0
click at [717, 0] on html "أنشطة الرياضيات سهلة الفهم البدء بنك الأنشطة العمل المخصص الفصول الدراسية السبو…" at bounding box center [728, 409] width 1456 height 819
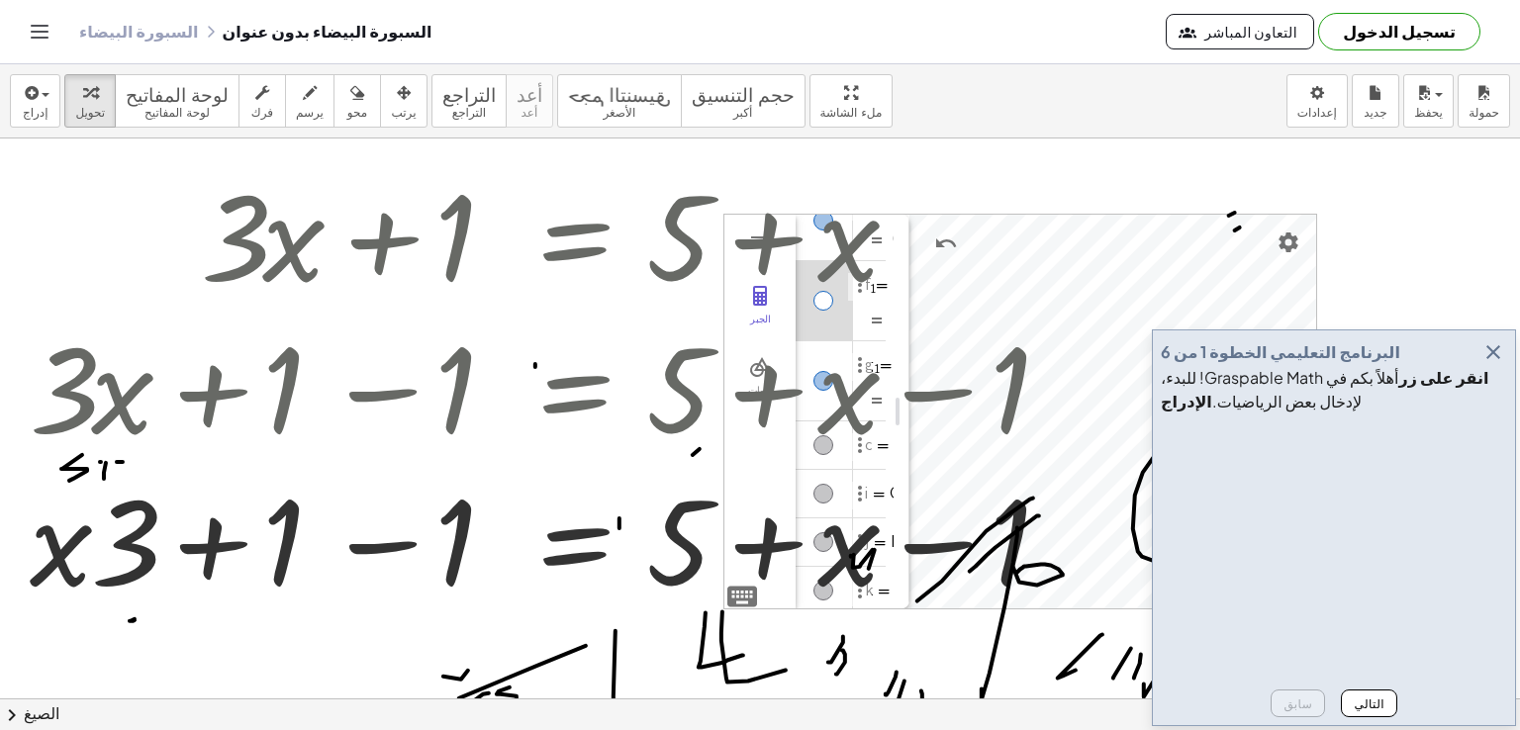
click at [158, 38] on font "السبورة البيضاء" at bounding box center [139, 31] width 120 height 21
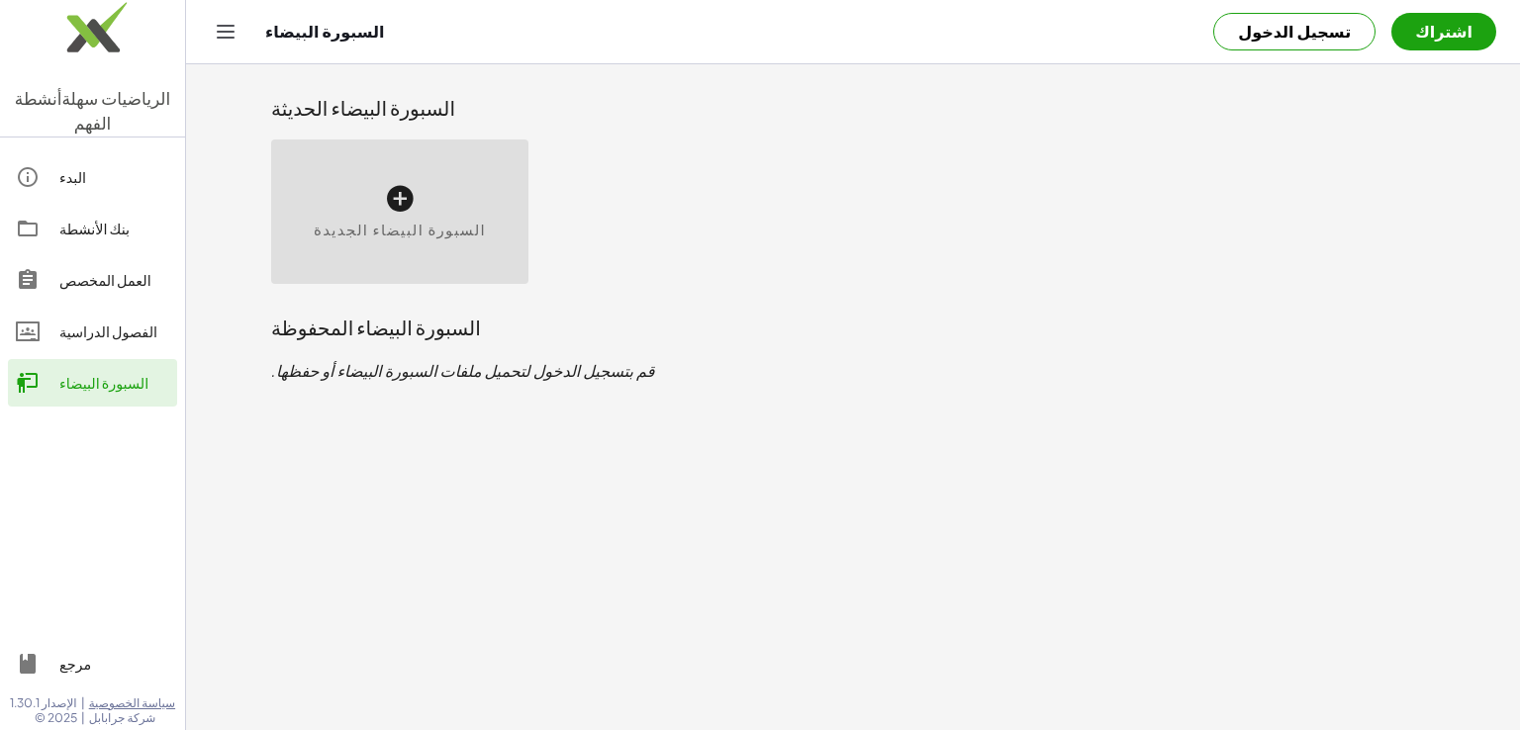
click at [88, 165] on div "البدء" at bounding box center [114, 177] width 110 height 24
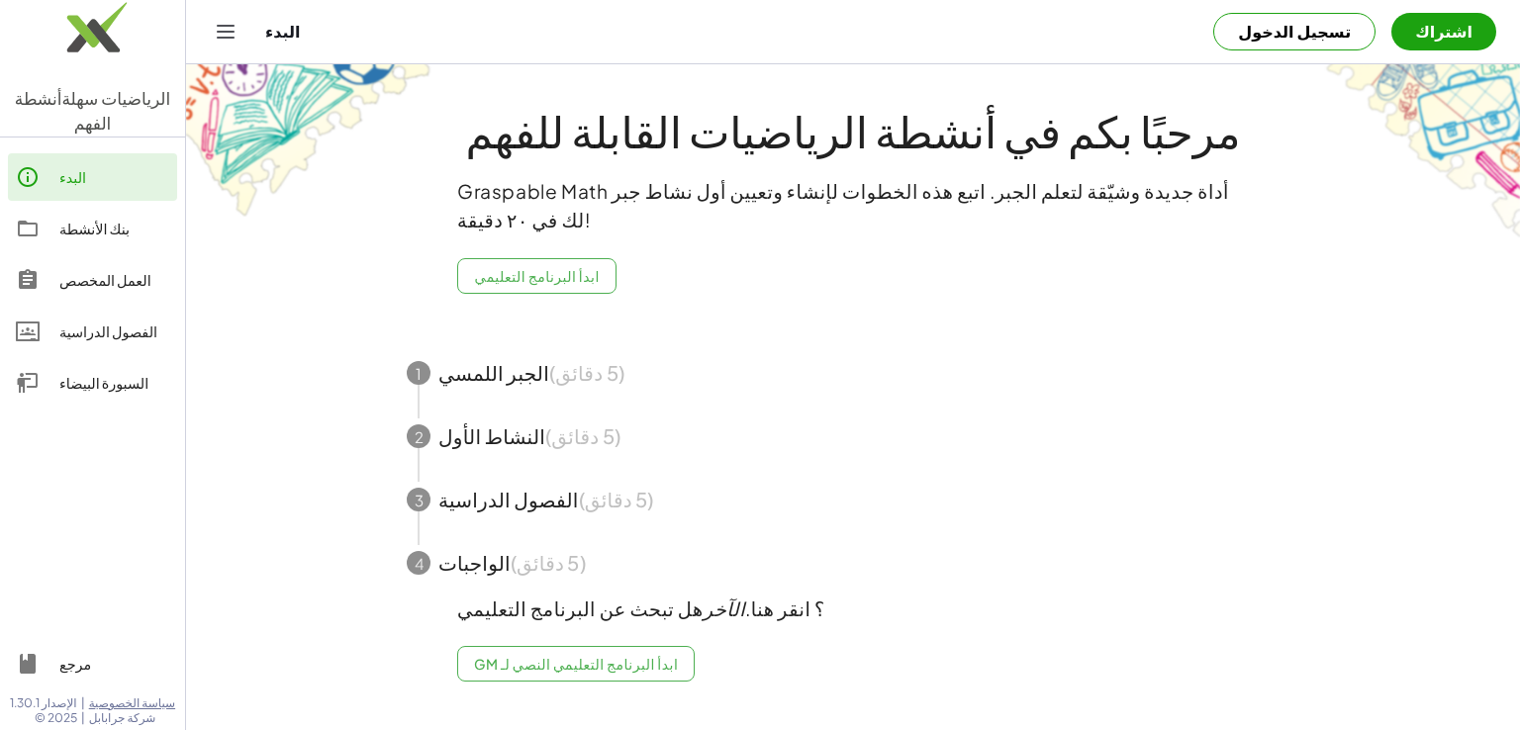
click at [509, 377] on span "button" at bounding box center [853, 372] width 940 height 63
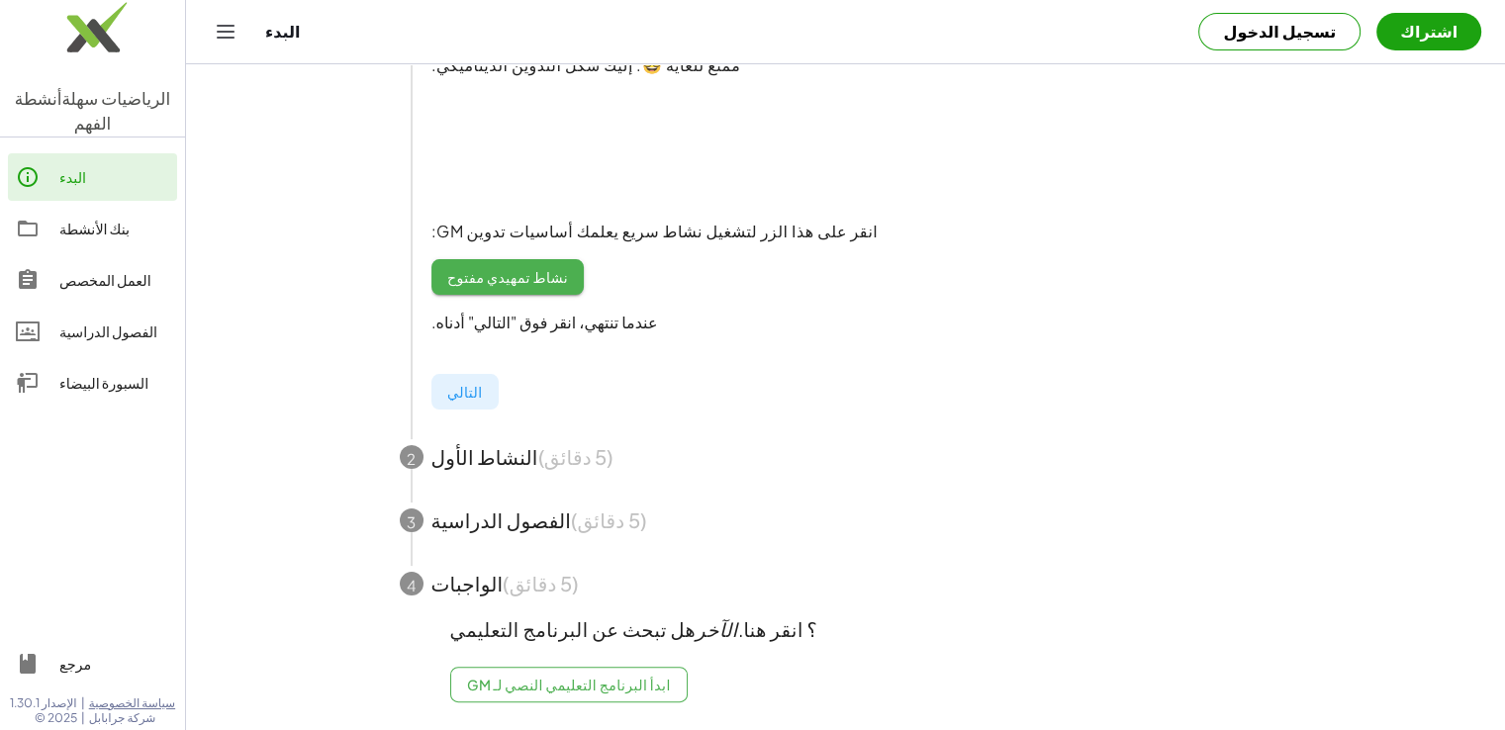
scroll to position [324, 0]
click at [486, 442] on span "button" at bounding box center [846, 457] width 940 height 63
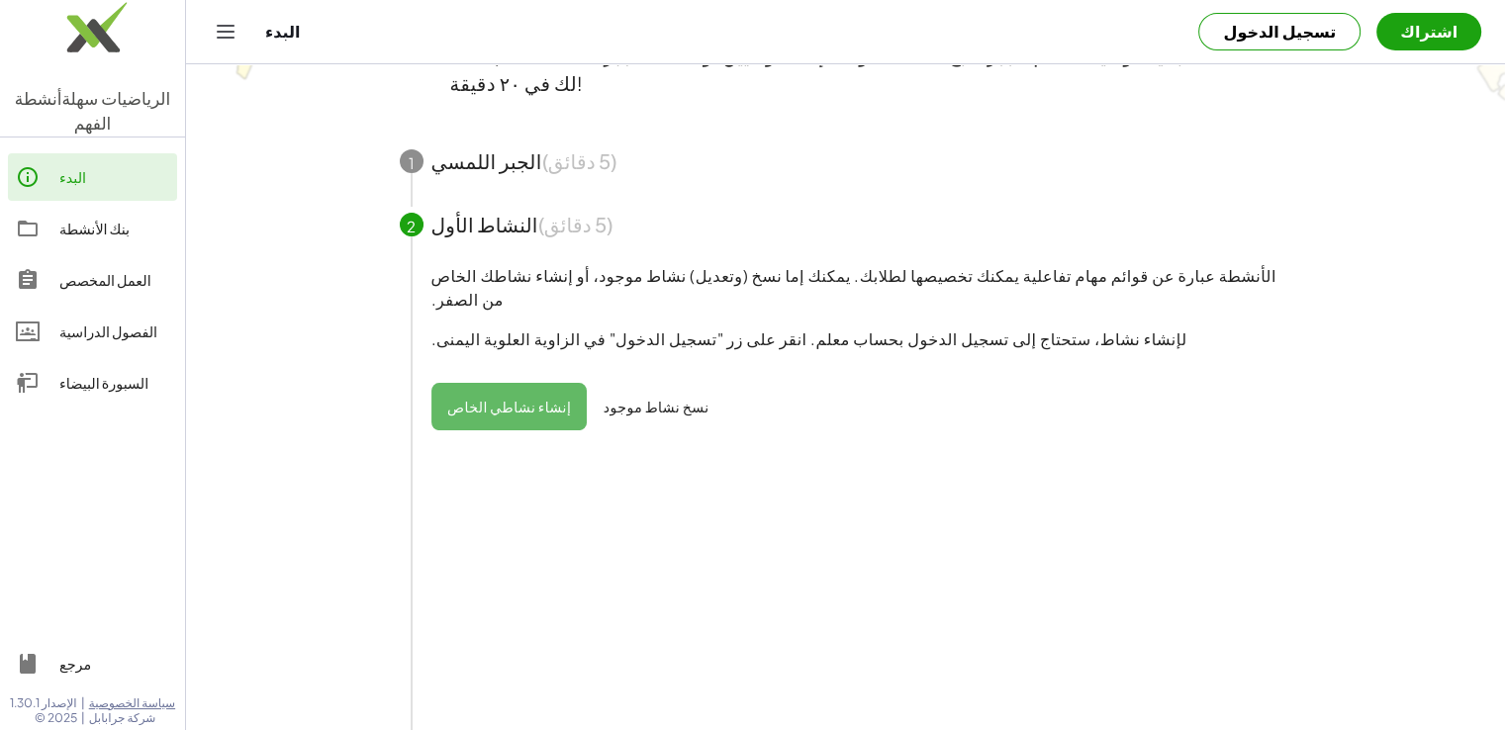
scroll to position [126, 0]
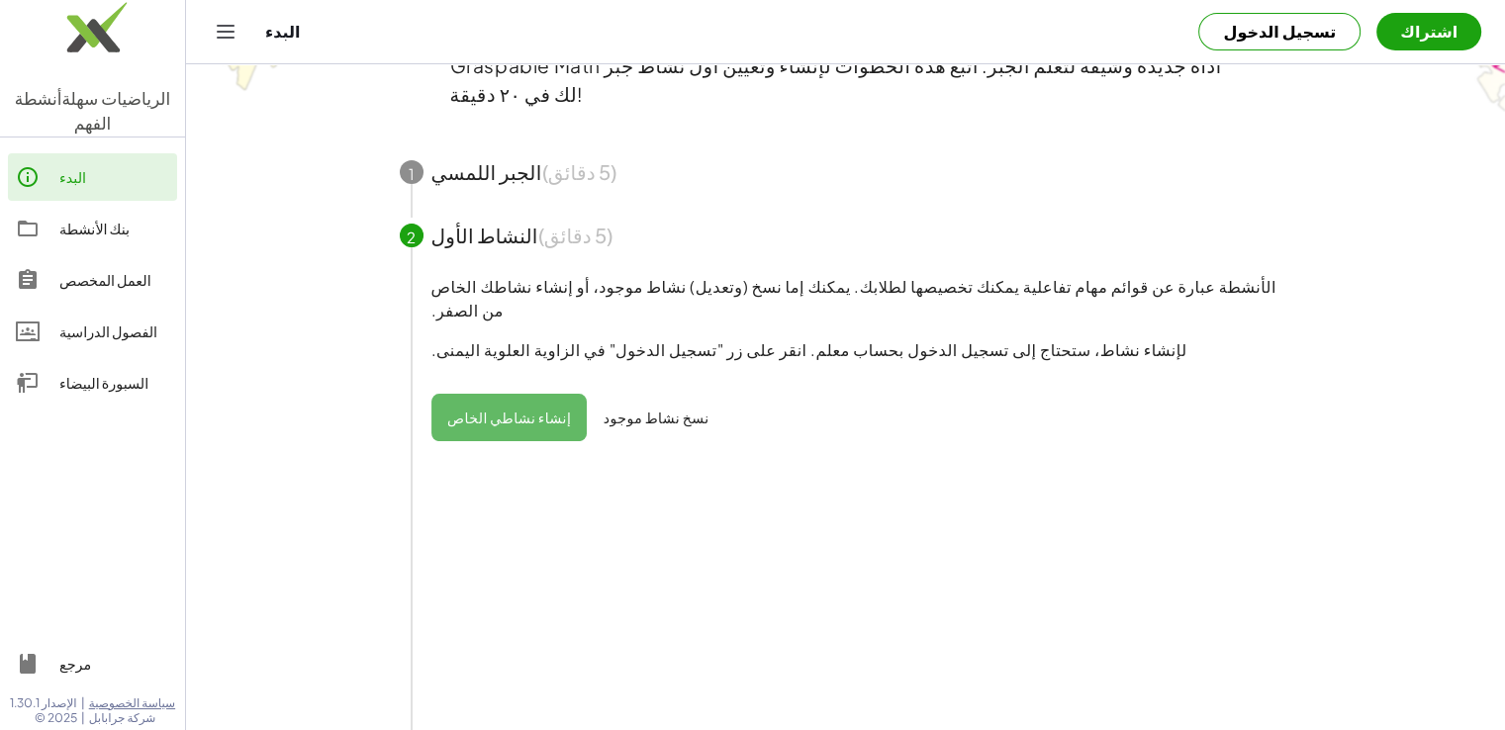
click at [502, 179] on span "button" at bounding box center [846, 172] width 940 height 63
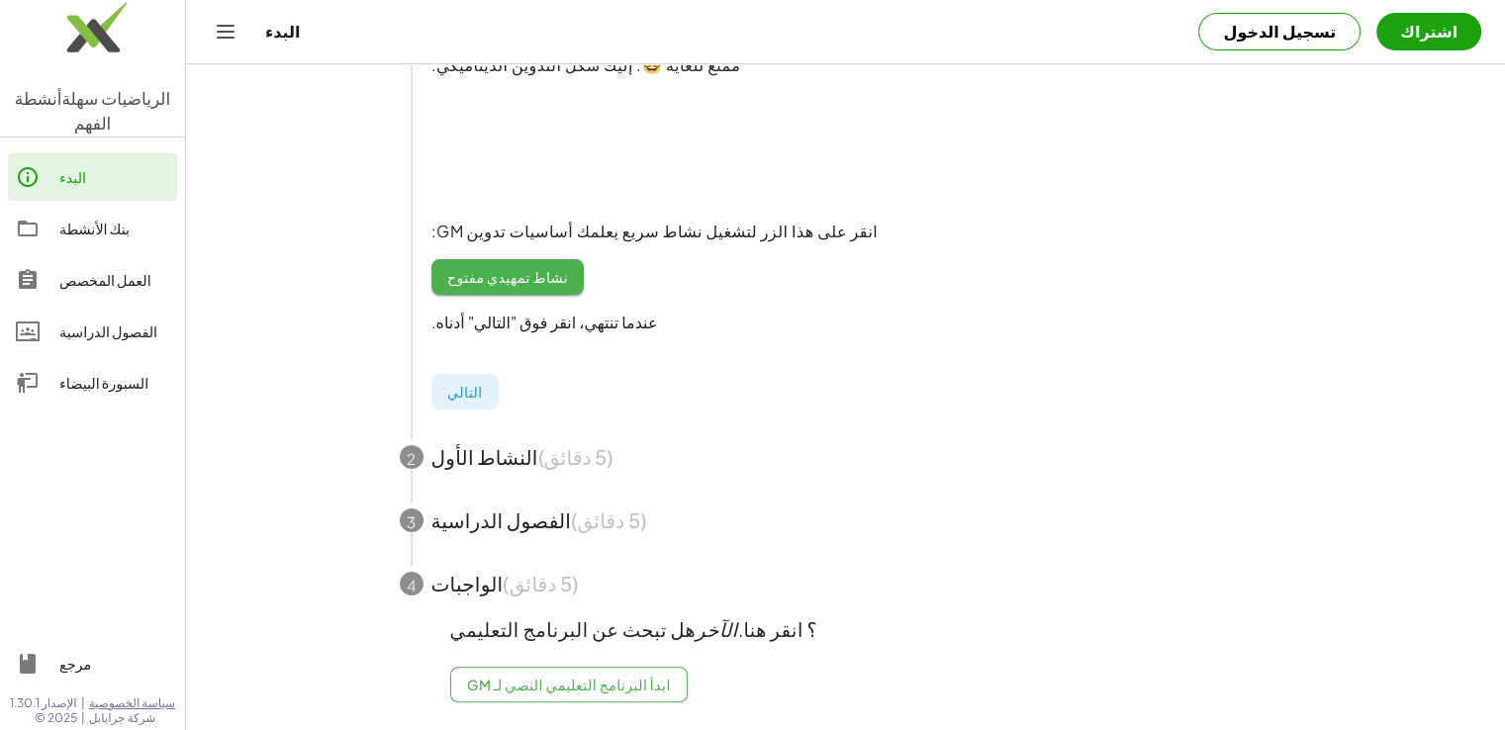
scroll to position [324, 0]
click at [114, 271] on font "العمل المخصص" at bounding box center [105, 280] width 92 height 18
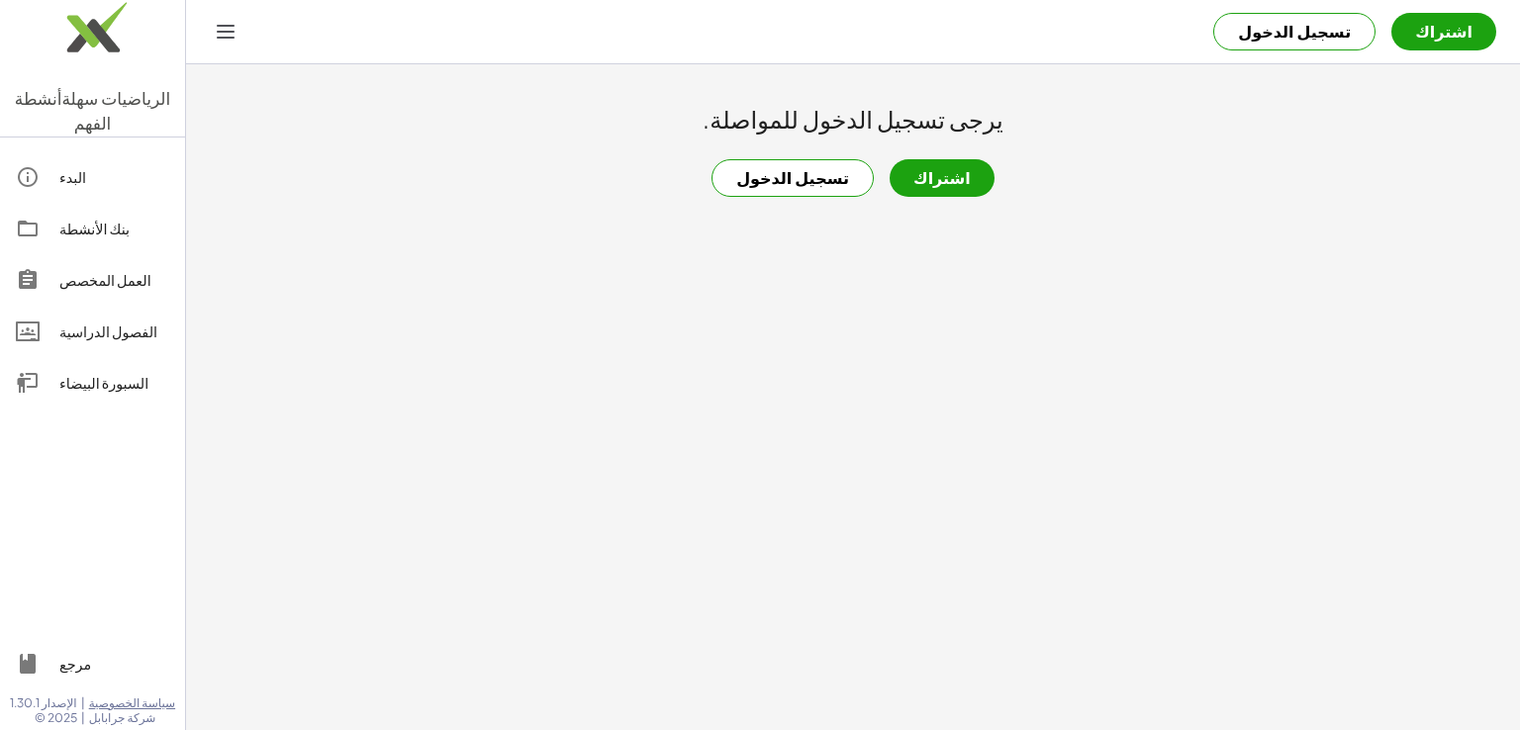
click at [800, 173] on font "تسجيل الدخول" at bounding box center [792, 177] width 113 height 21
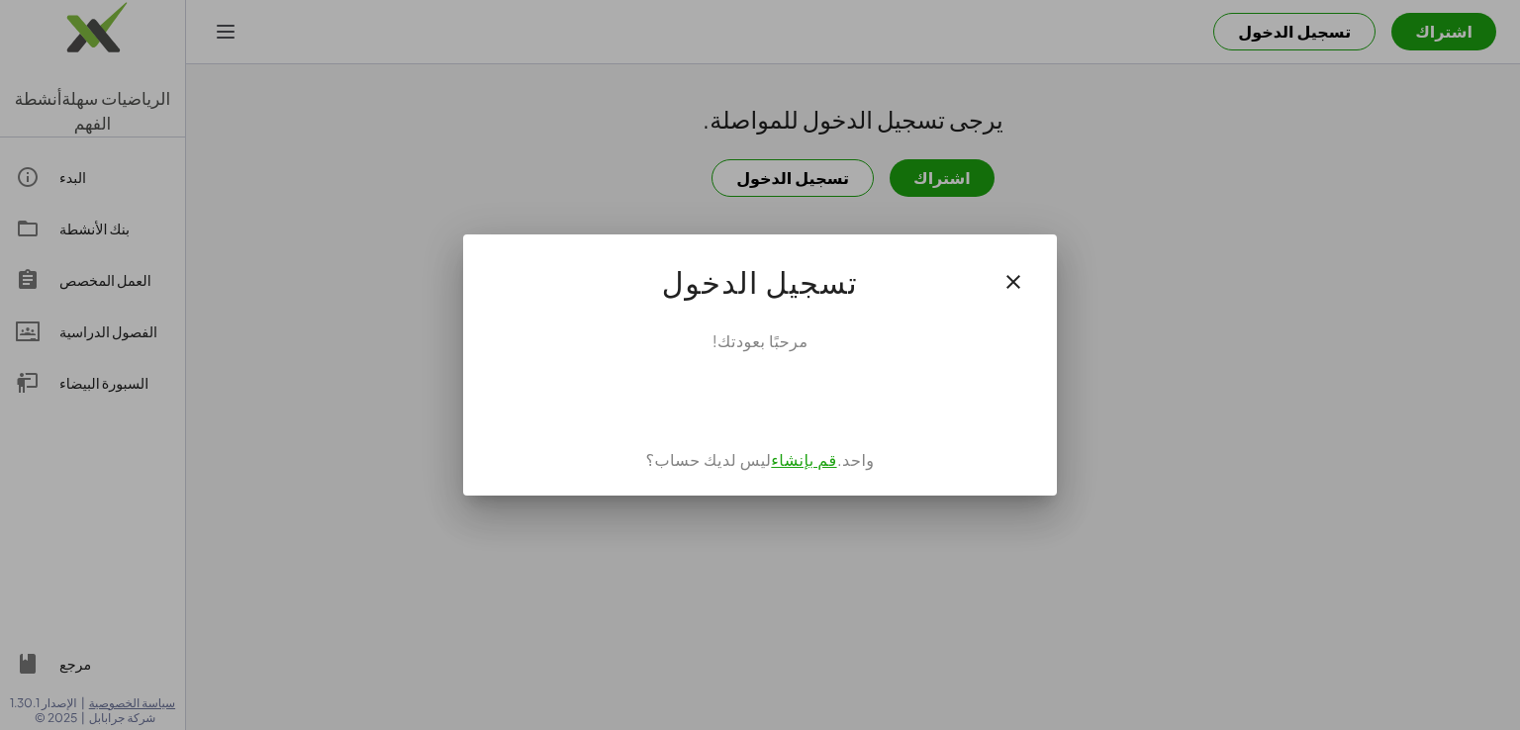
click at [789, 463] on font "قم بإنشاء" at bounding box center [803, 459] width 65 height 21
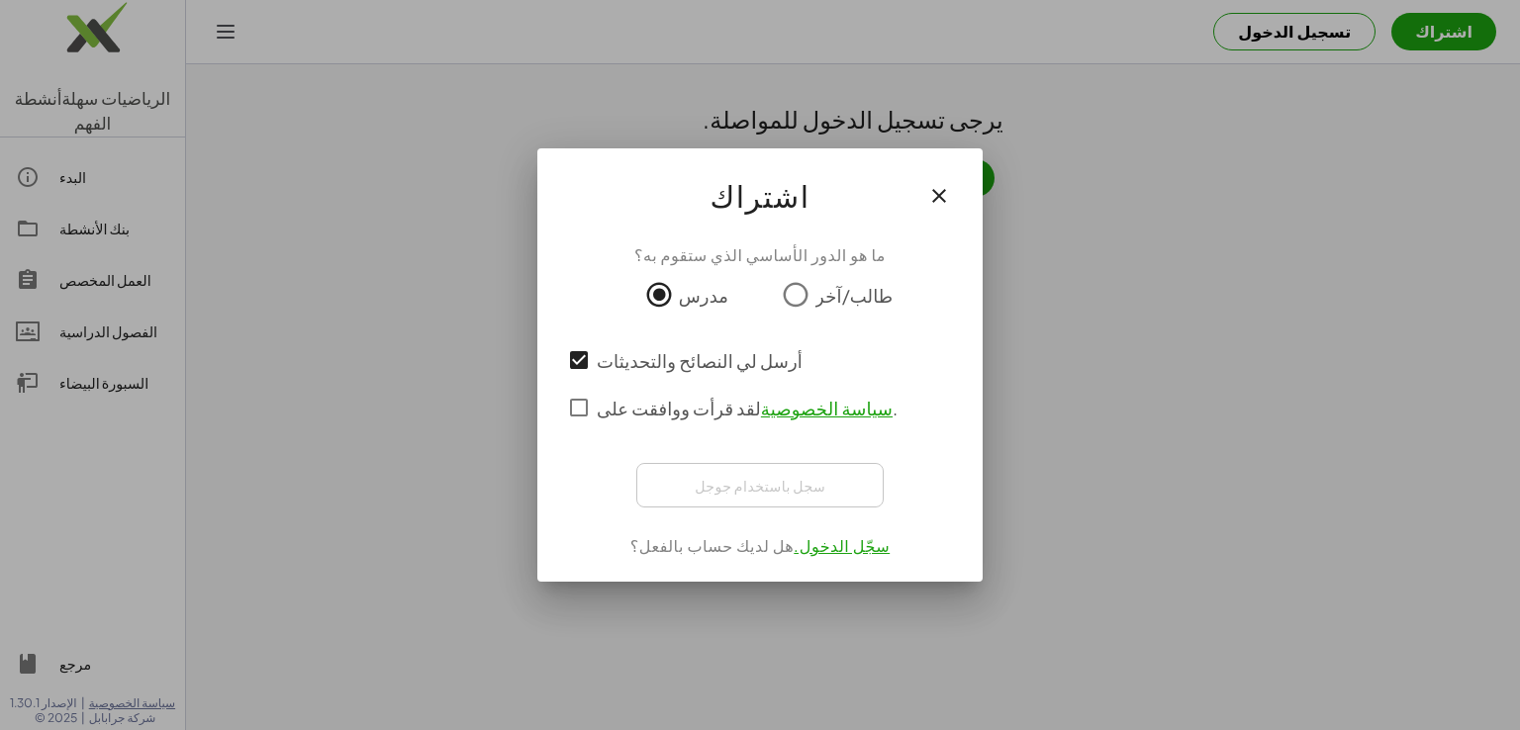
click at [780, 489] on div "سجل باستخدام جوجل Se connecter avec Google قم بالاتصال بـ Google. S'ouvre dans …" at bounding box center [759, 485] width 247 height 45
